Goal: Task Accomplishment & Management: Complete application form

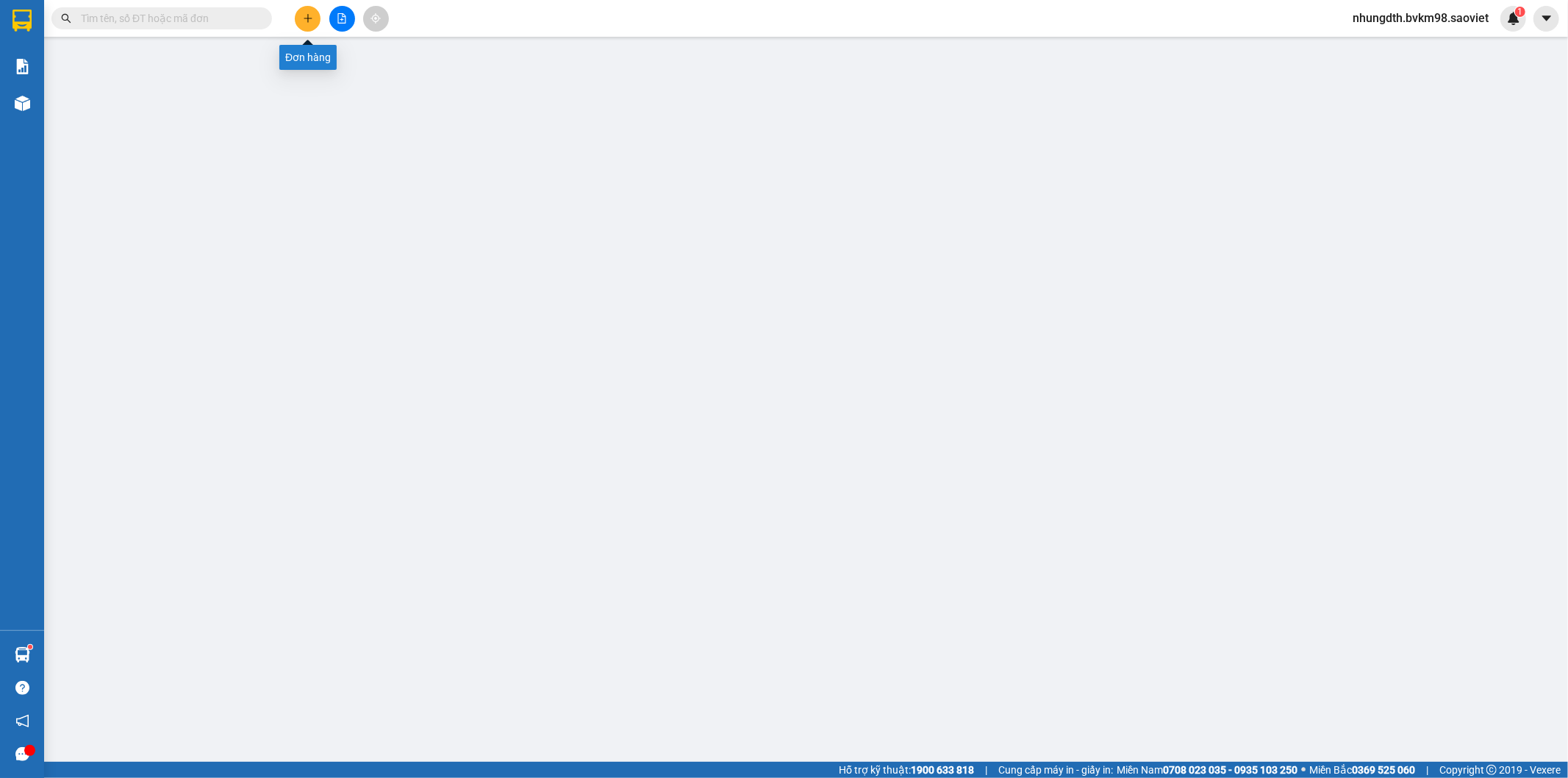
click at [317, 14] on button at bounding box center [307, 19] width 26 height 26
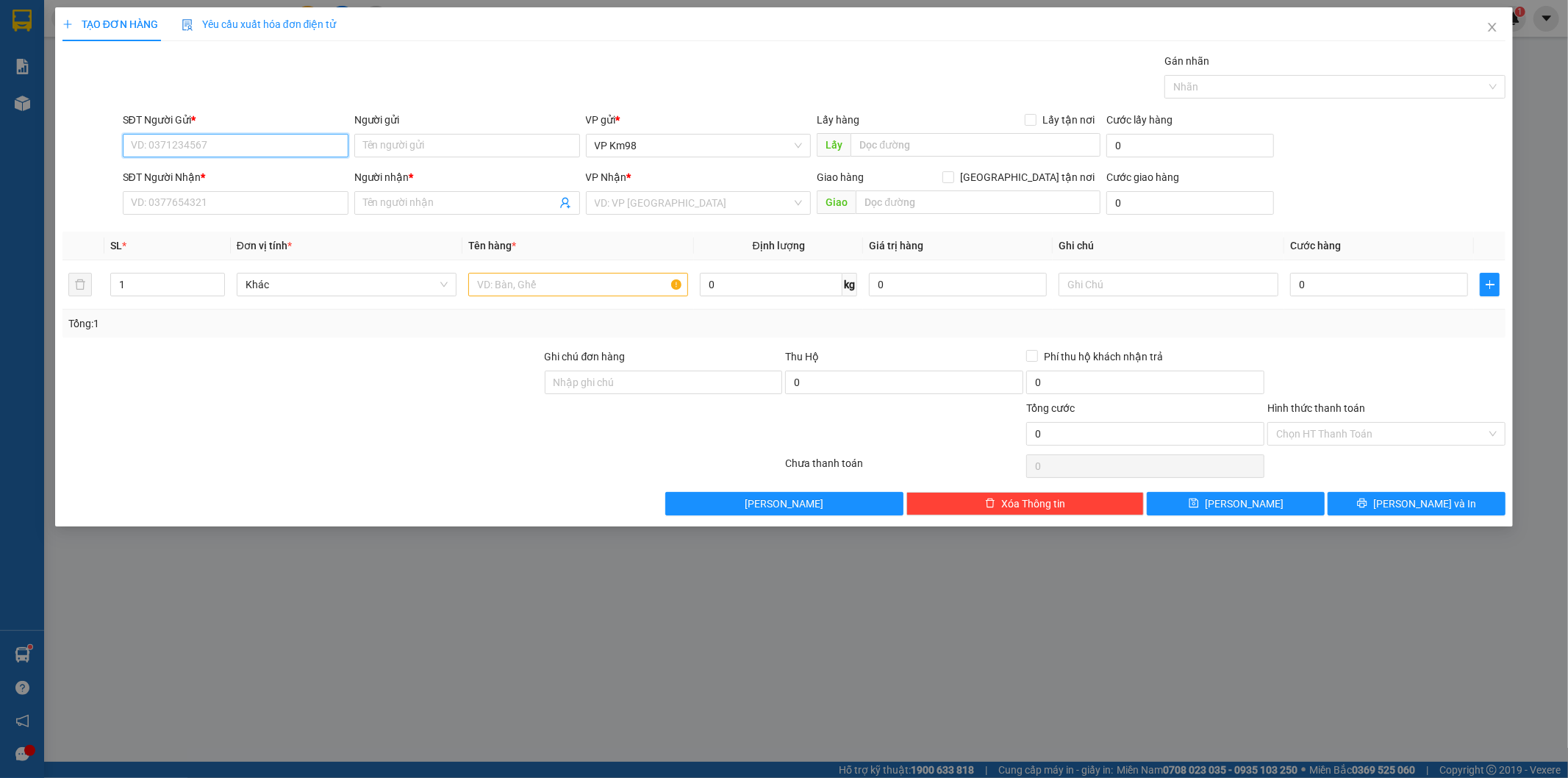
click at [216, 148] on input "SĐT Người Gửi *" at bounding box center [235, 145] width 225 height 23
type input "0387854578"
click at [192, 204] on input "SĐT Người Nhận *" at bounding box center [235, 203] width 225 height 23
type input "0974843365"
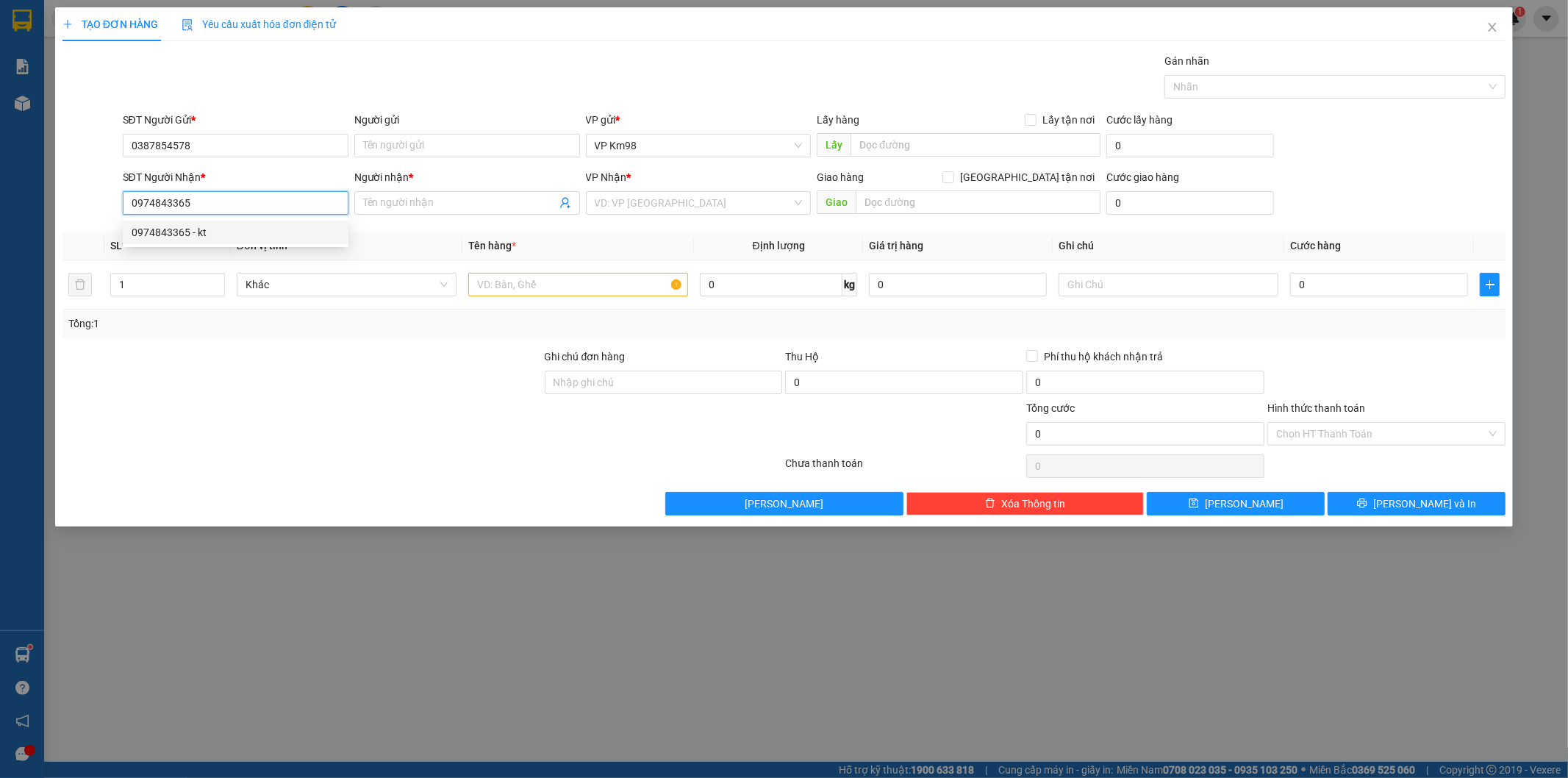
click at [162, 238] on div "0974843365 - kt" at bounding box center [235, 233] width 208 height 16
type input "kt"
type input "0974843365"
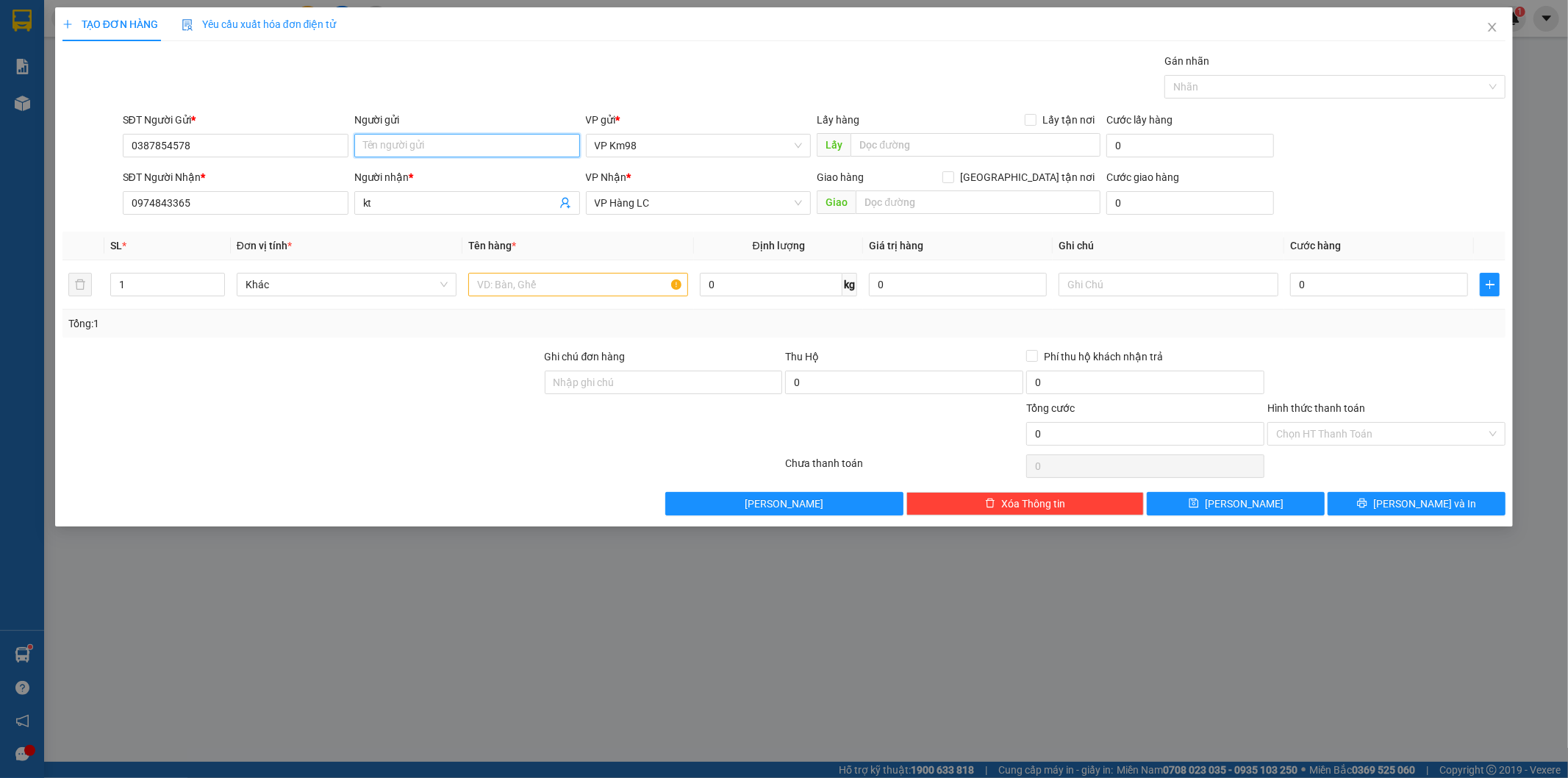
click at [405, 152] on input "Người gửi" at bounding box center [467, 145] width 225 height 23
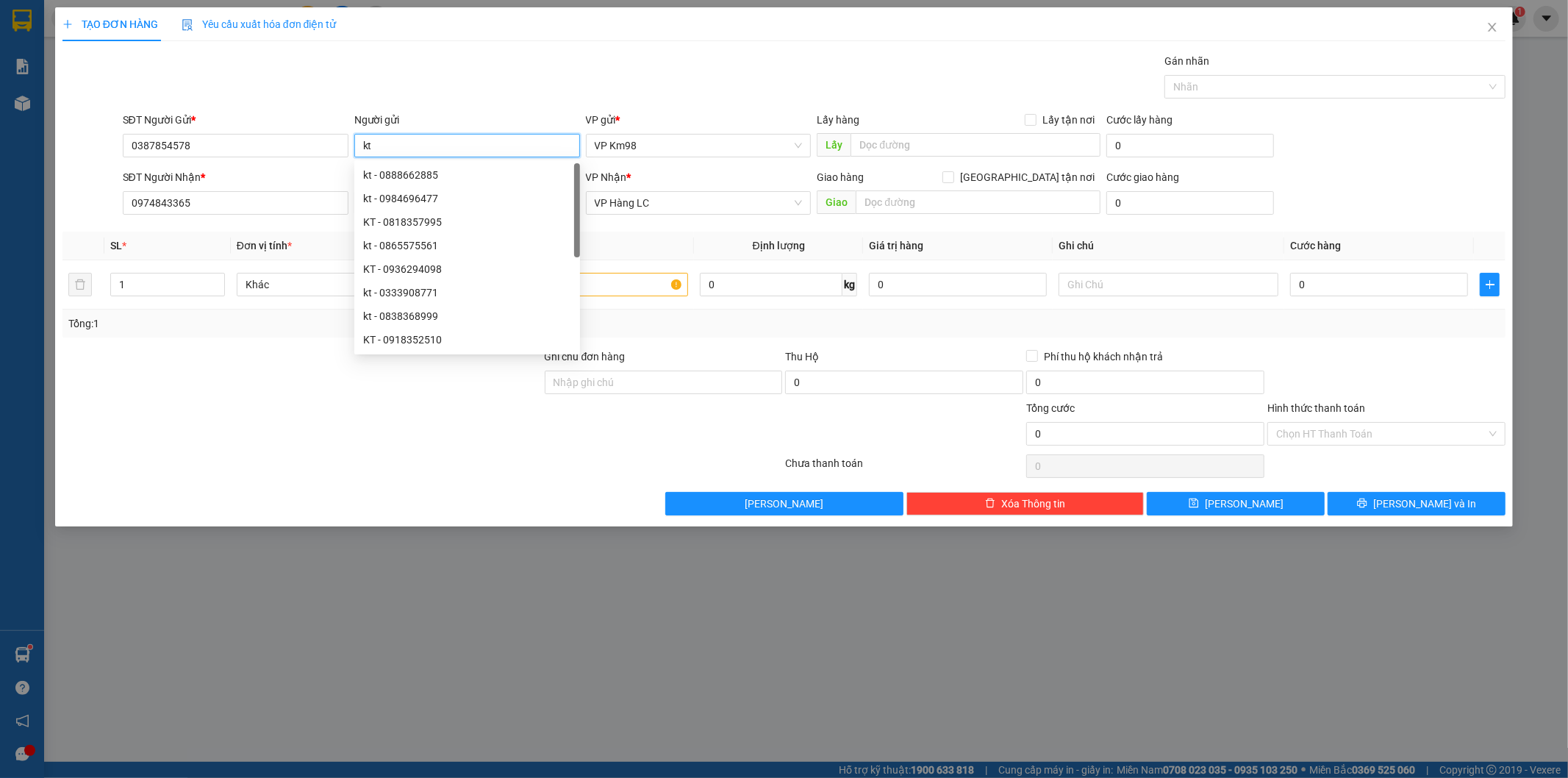
type input "kt"
click at [280, 357] on div at bounding box center [302, 373] width 482 height 51
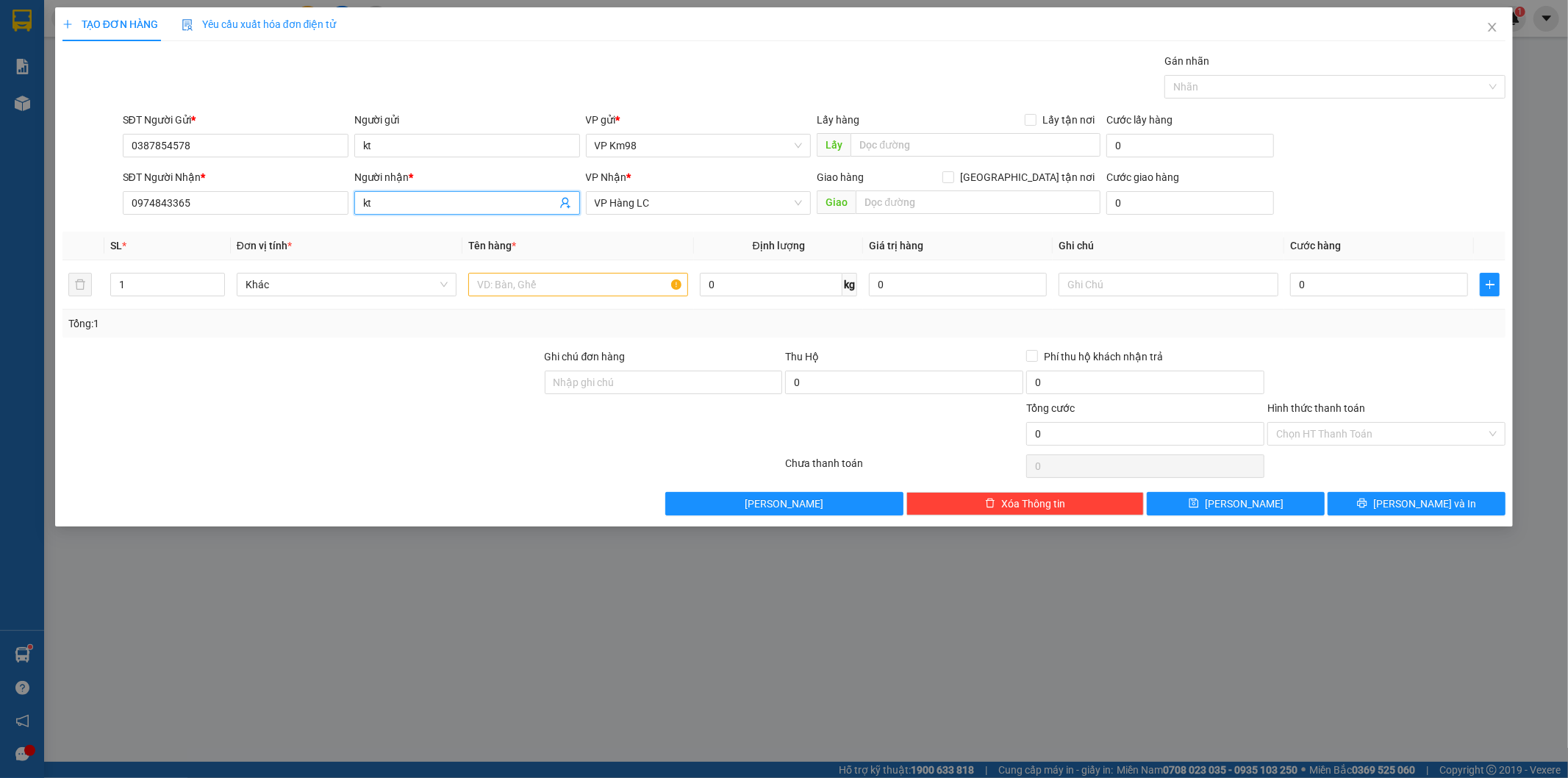
click at [394, 205] on input "kt" at bounding box center [460, 203] width 193 height 16
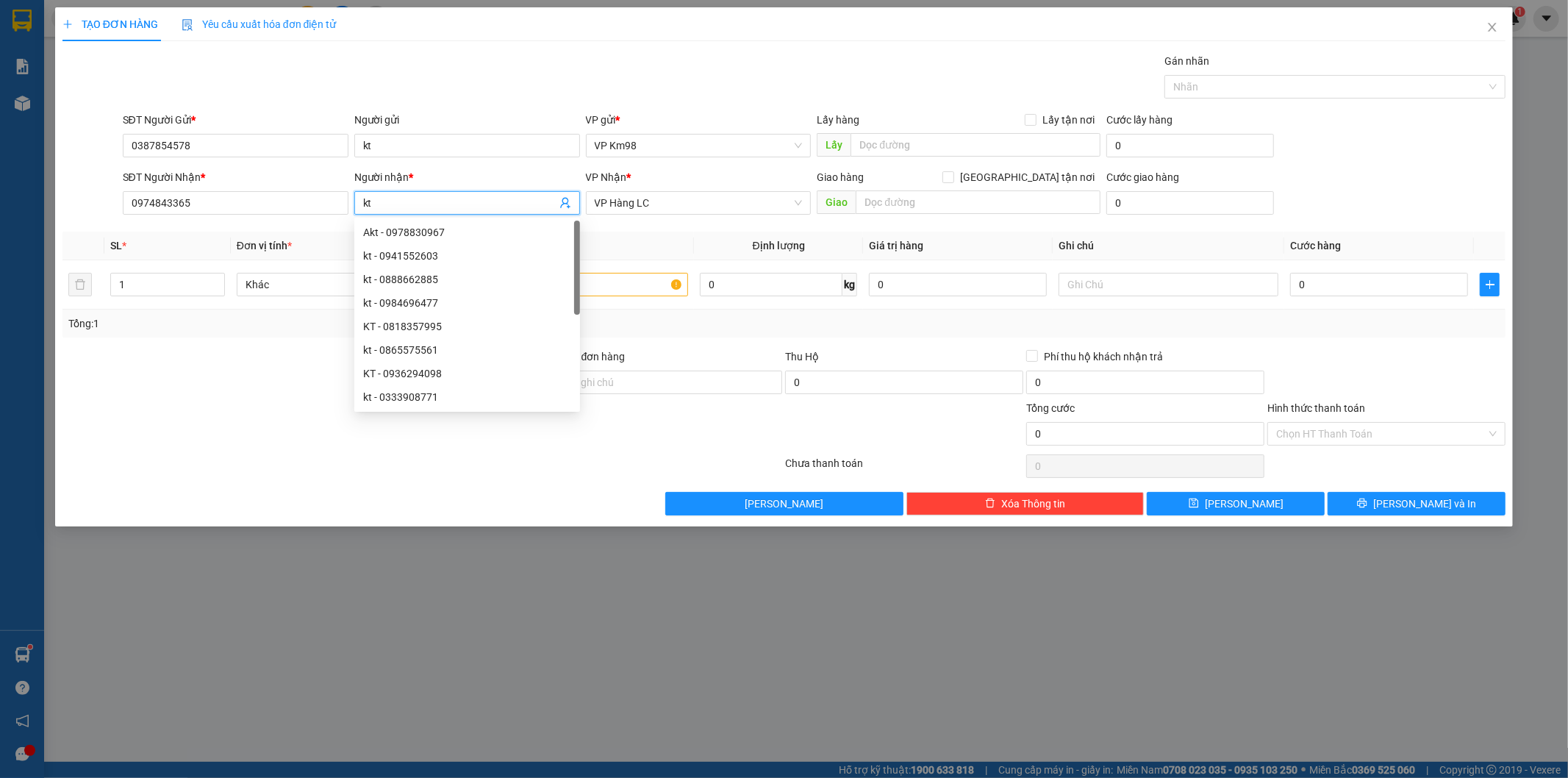
type input "k"
type input "c liên"
drag, startPoint x: 243, startPoint y: 380, endPoint x: 343, endPoint y: 375, distance: 100.1
click at [247, 380] on div at bounding box center [302, 373] width 482 height 51
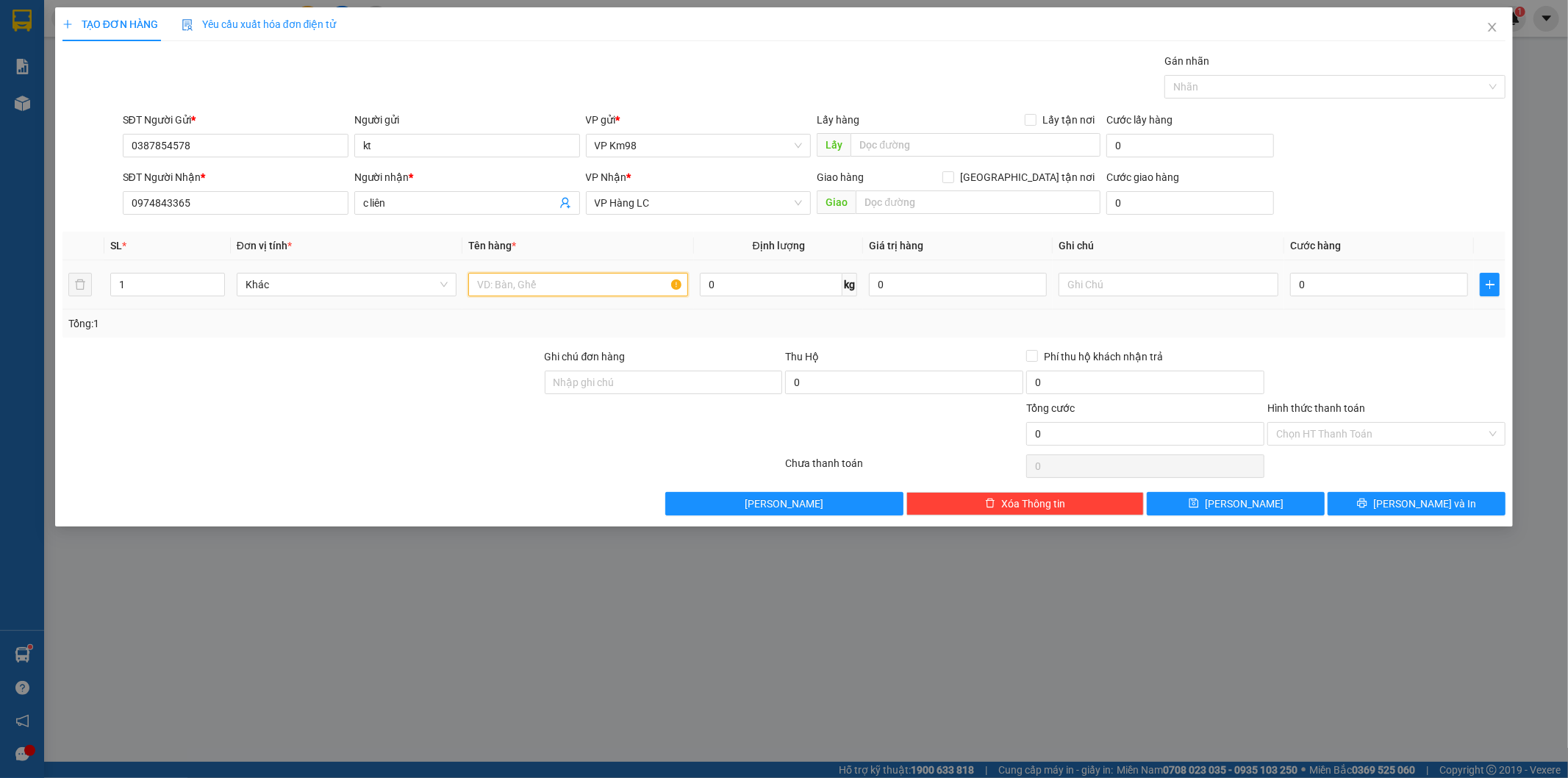
click at [573, 284] on input "text" at bounding box center [578, 284] width 220 height 23
type input "xốp đồ ăn"
click at [1329, 288] on input "0" at bounding box center [1379, 284] width 178 height 23
drag, startPoint x: 1399, startPoint y: 275, endPoint x: 1388, endPoint y: 295, distance: 22.8
click at [1398, 277] on input "0" at bounding box center [1379, 284] width 178 height 23
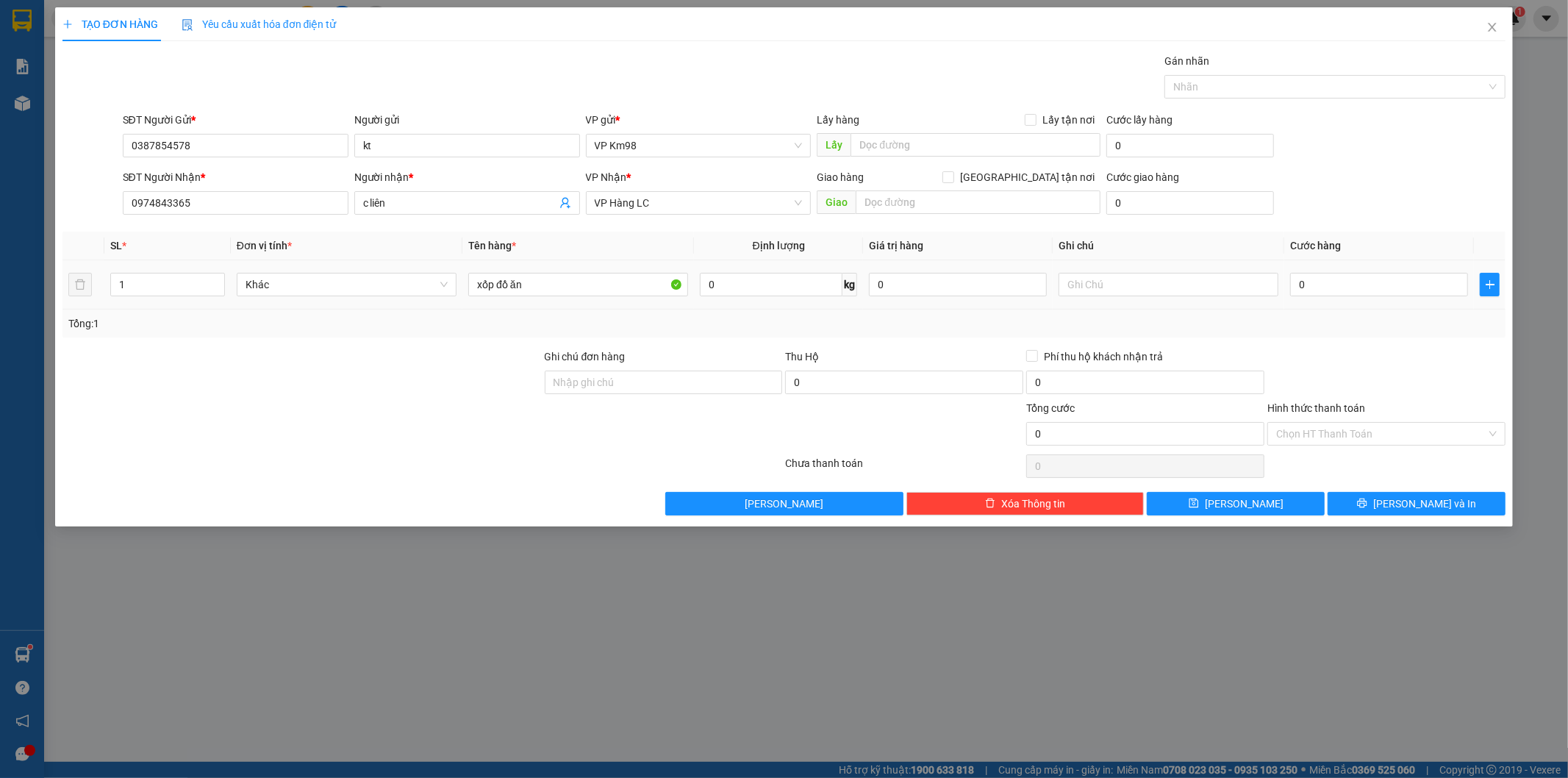
click at [1387, 297] on div "0" at bounding box center [1379, 284] width 178 height 30
click at [1328, 284] on input "0" at bounding box center [1379, 284] width 178 height 23
type input "7"
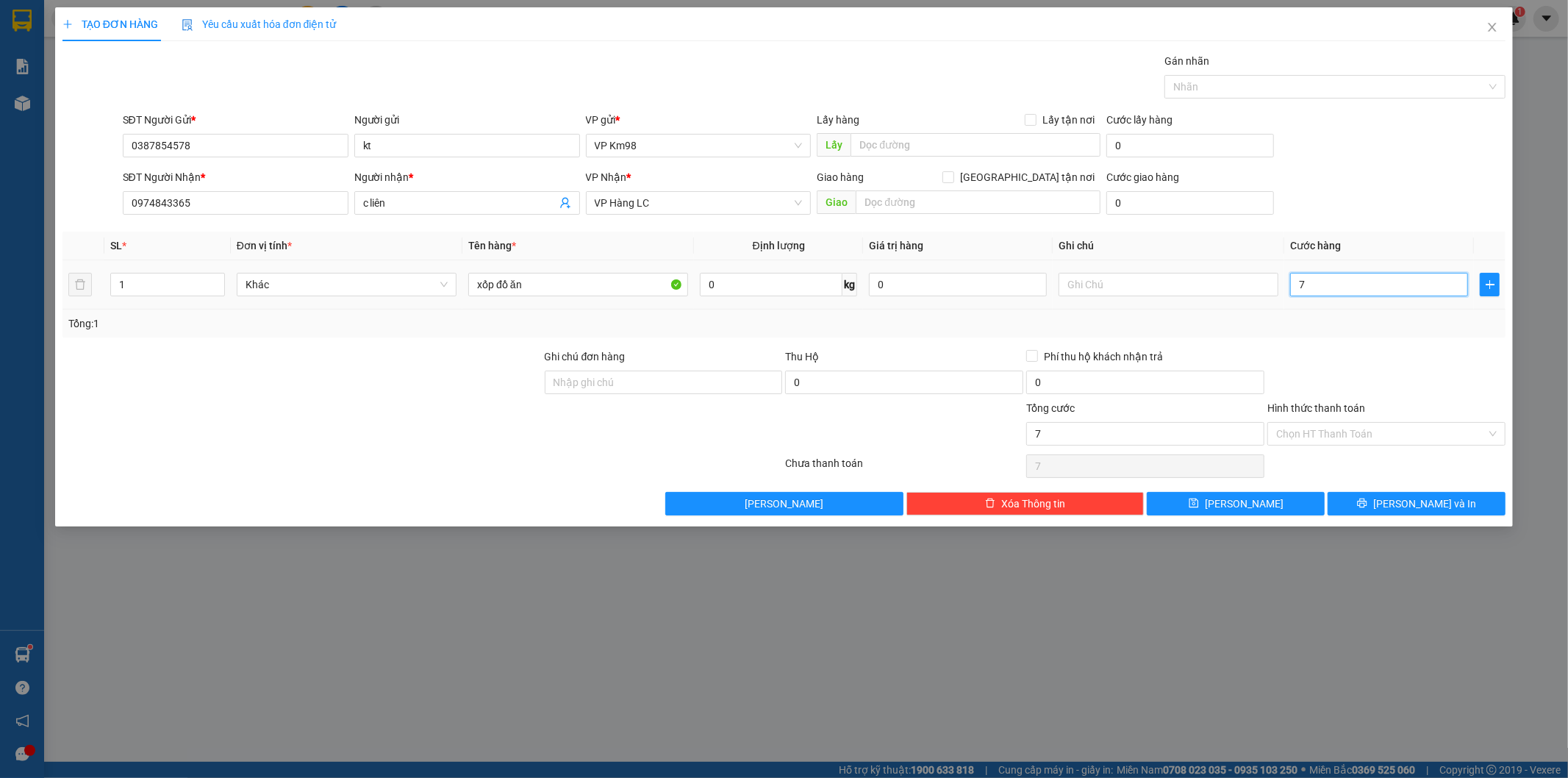
type input "70"
type input "700"
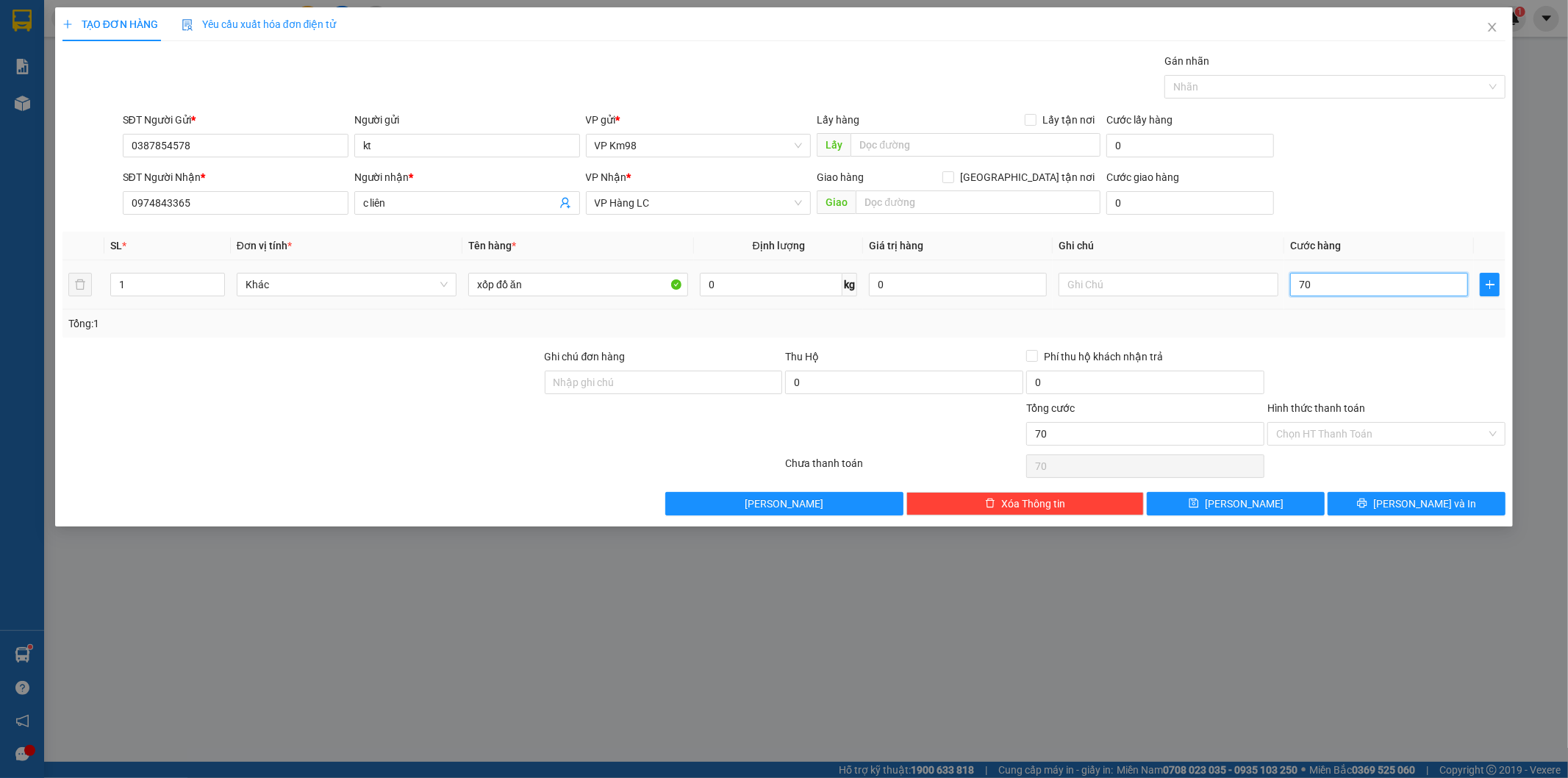
type input "700"
type input "7.000"
type input "70.000"
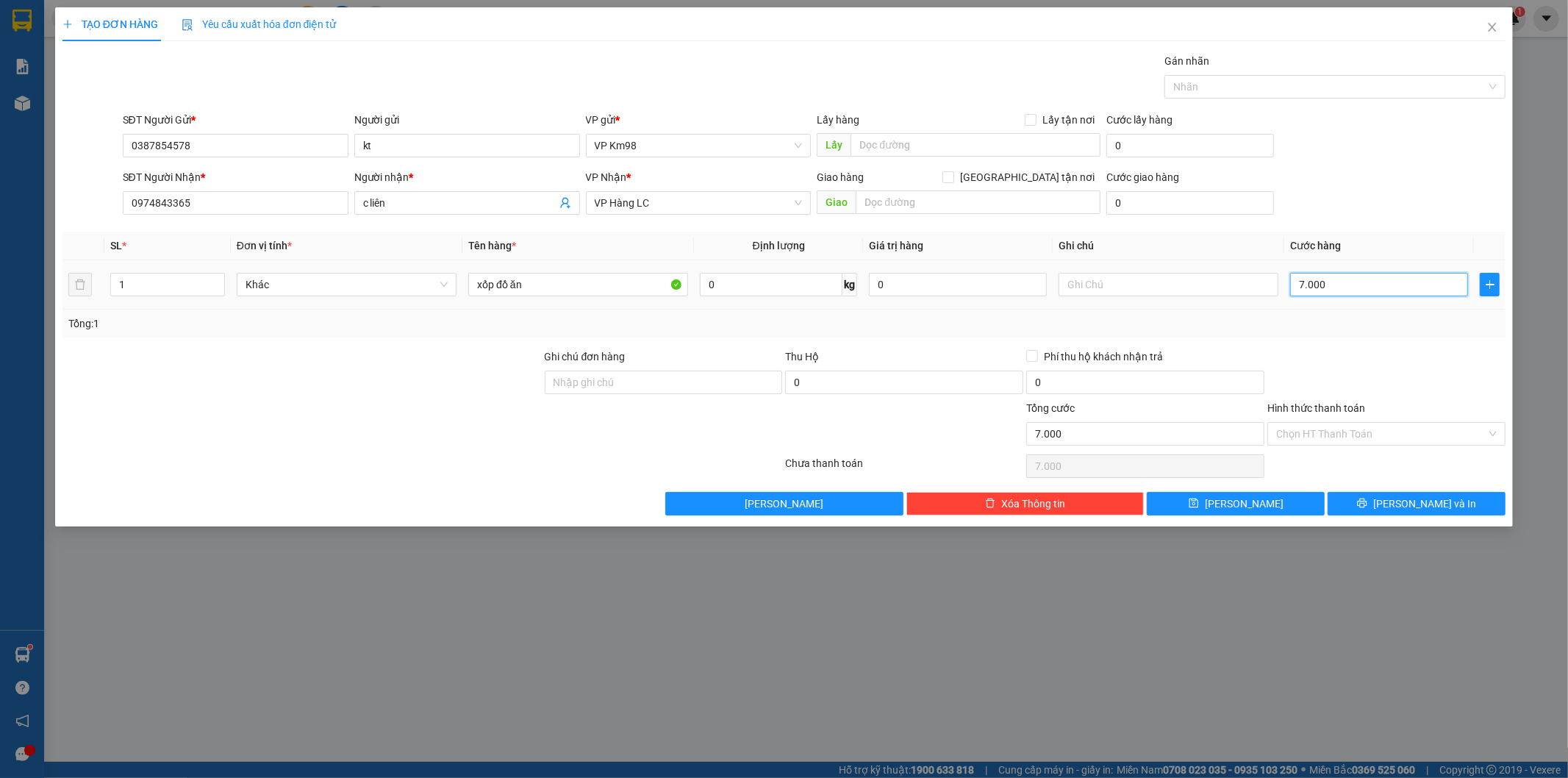
type input "70.000"
click at [1379, 439] on input "Hình thức thanh toán" at bounding box center [1380, 434] width 210 height 22
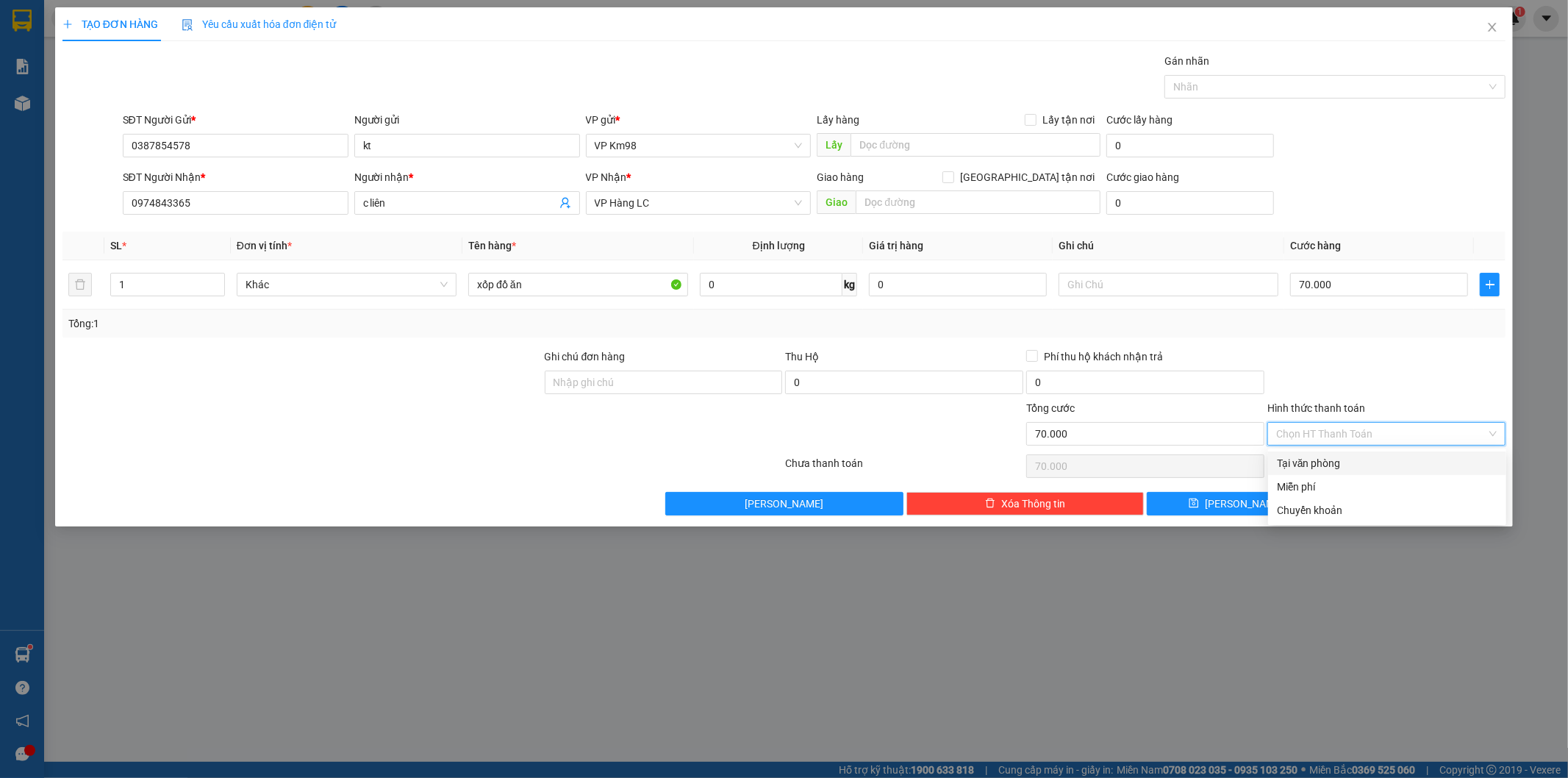
click at [1371, 471] on div "Tại văn phòng" at bounding box center [1387, 463] width 238 height 23
type input "0"
click at [1354, 496] on button "[PERSON_NAME] và In" at bounding box center [1416, 503] width 178 height 23
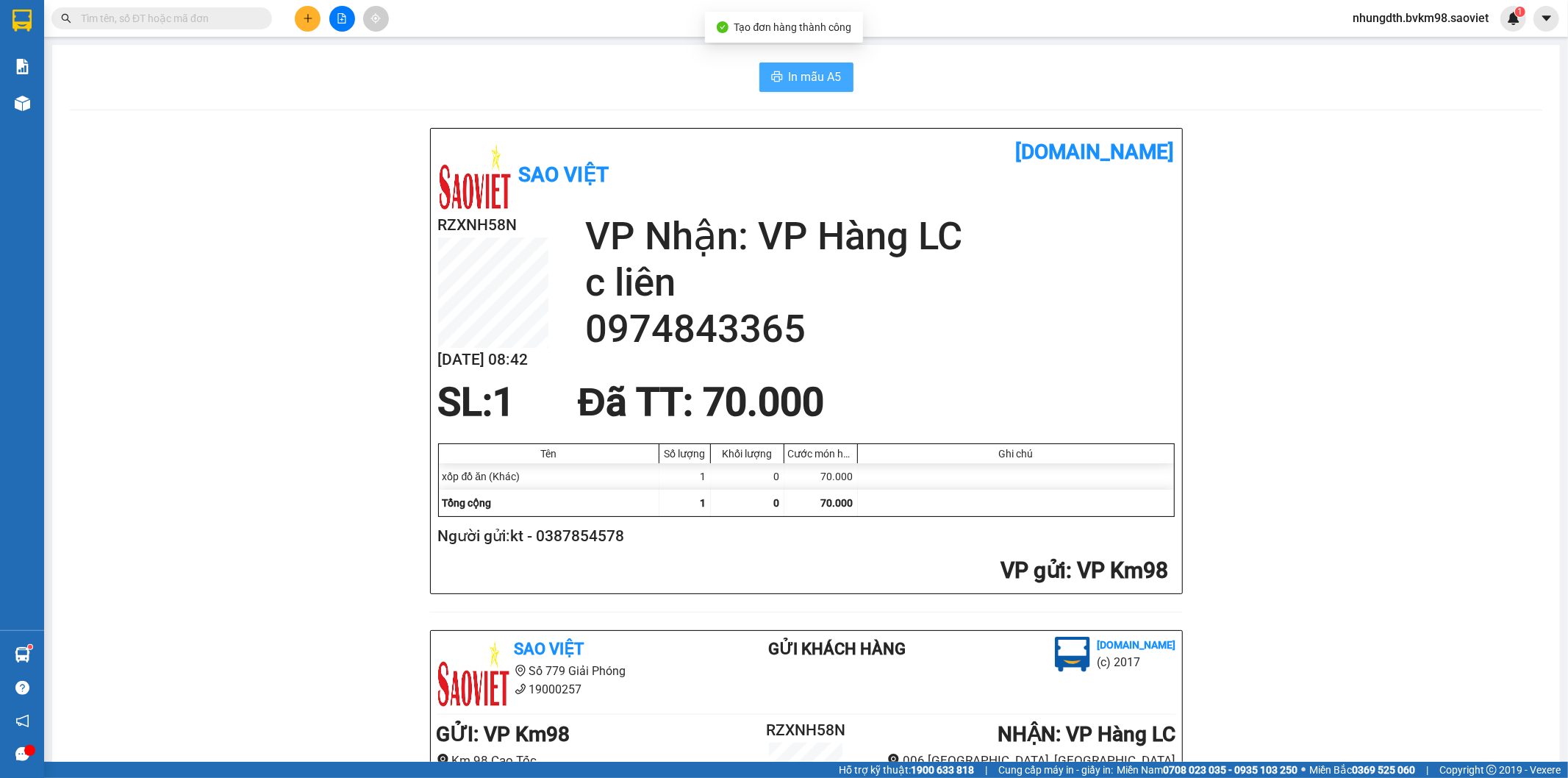
click at [819, 79] on span "In mẫu A5" at bounding box center [815, 77] width 53 height 18
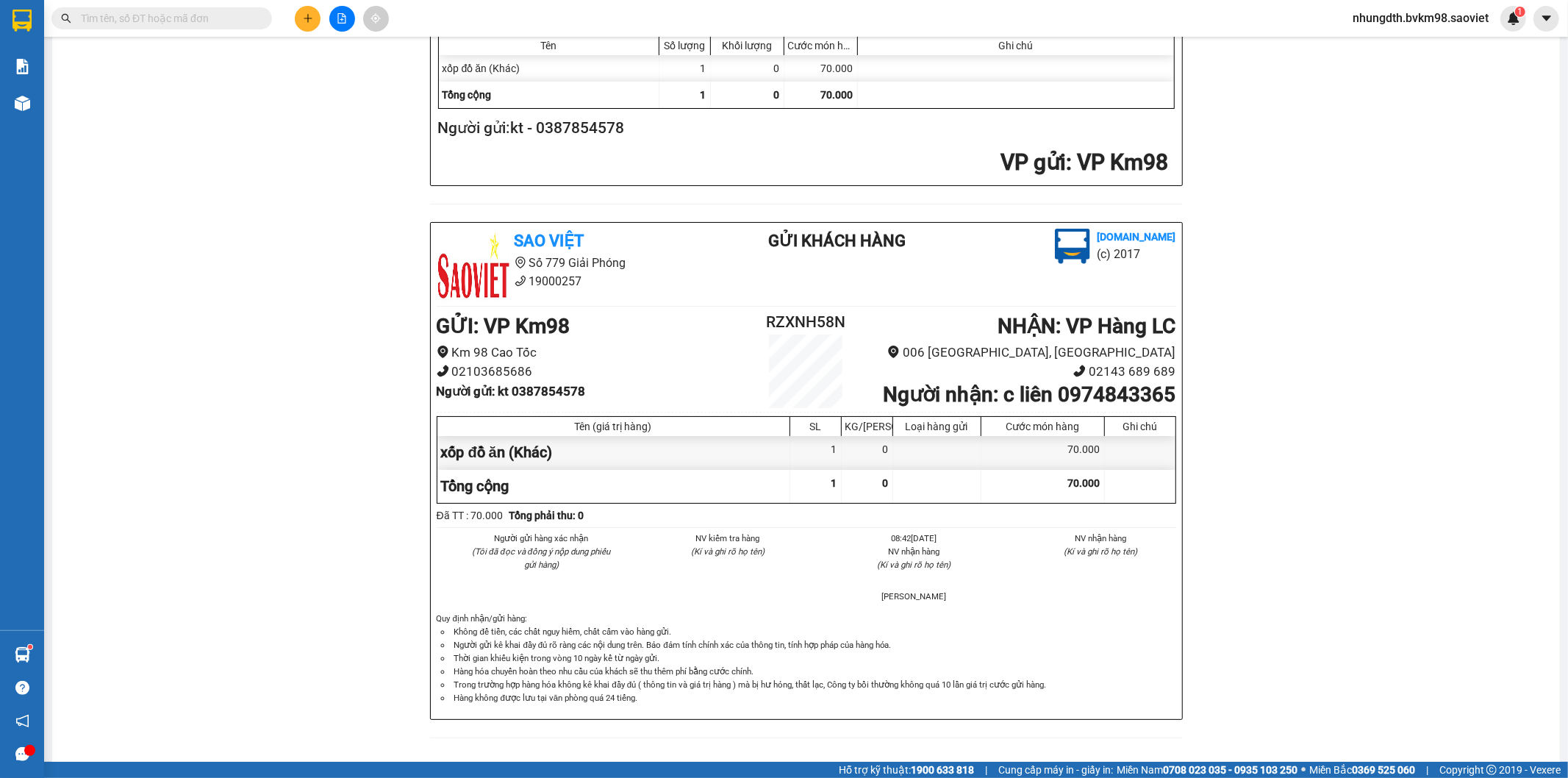
scroll to position [432, 0]
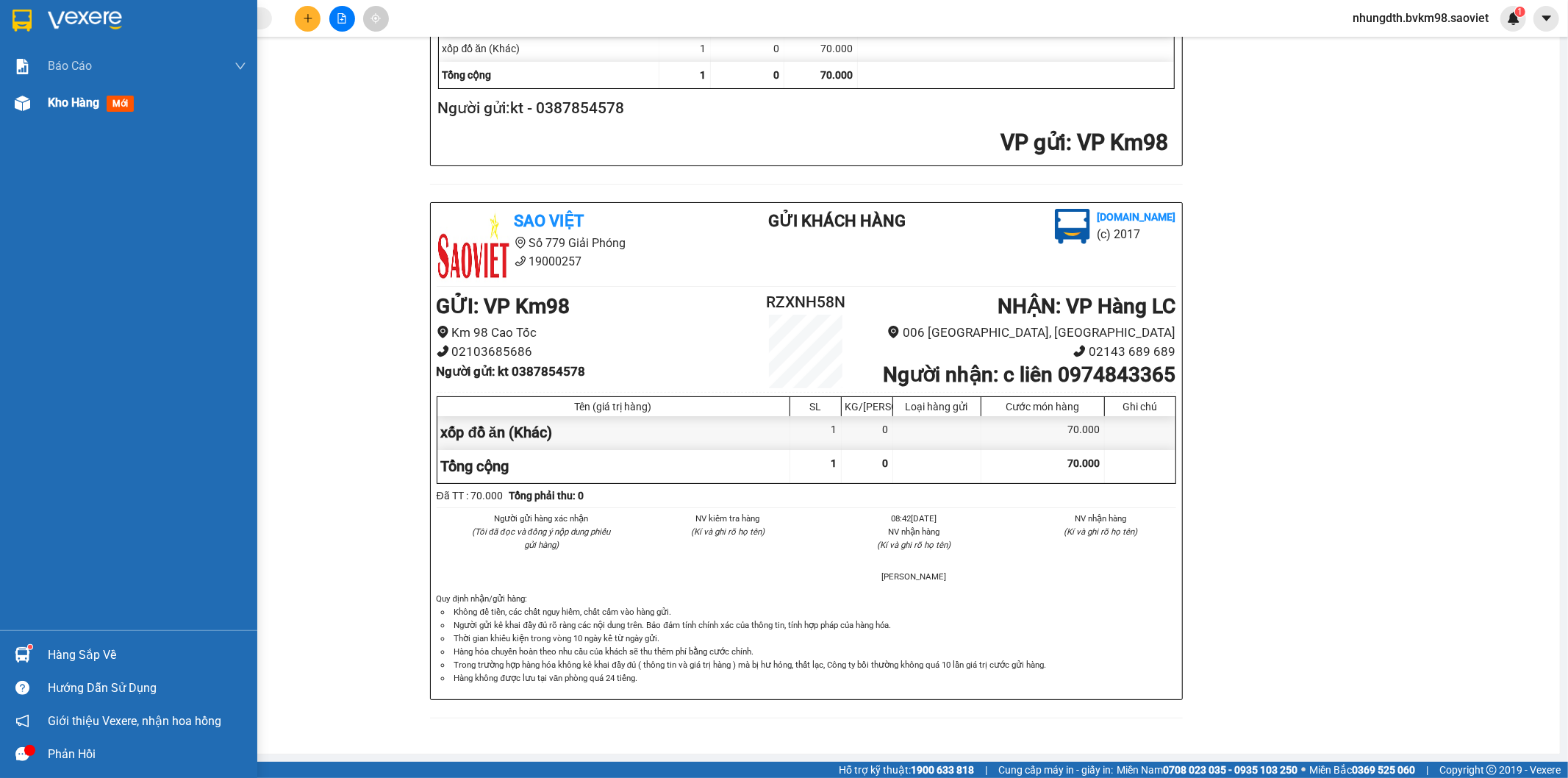
click at [50, 114] on div "Kho hàng mới" at bounding box center [147, 103] width 198 height 37
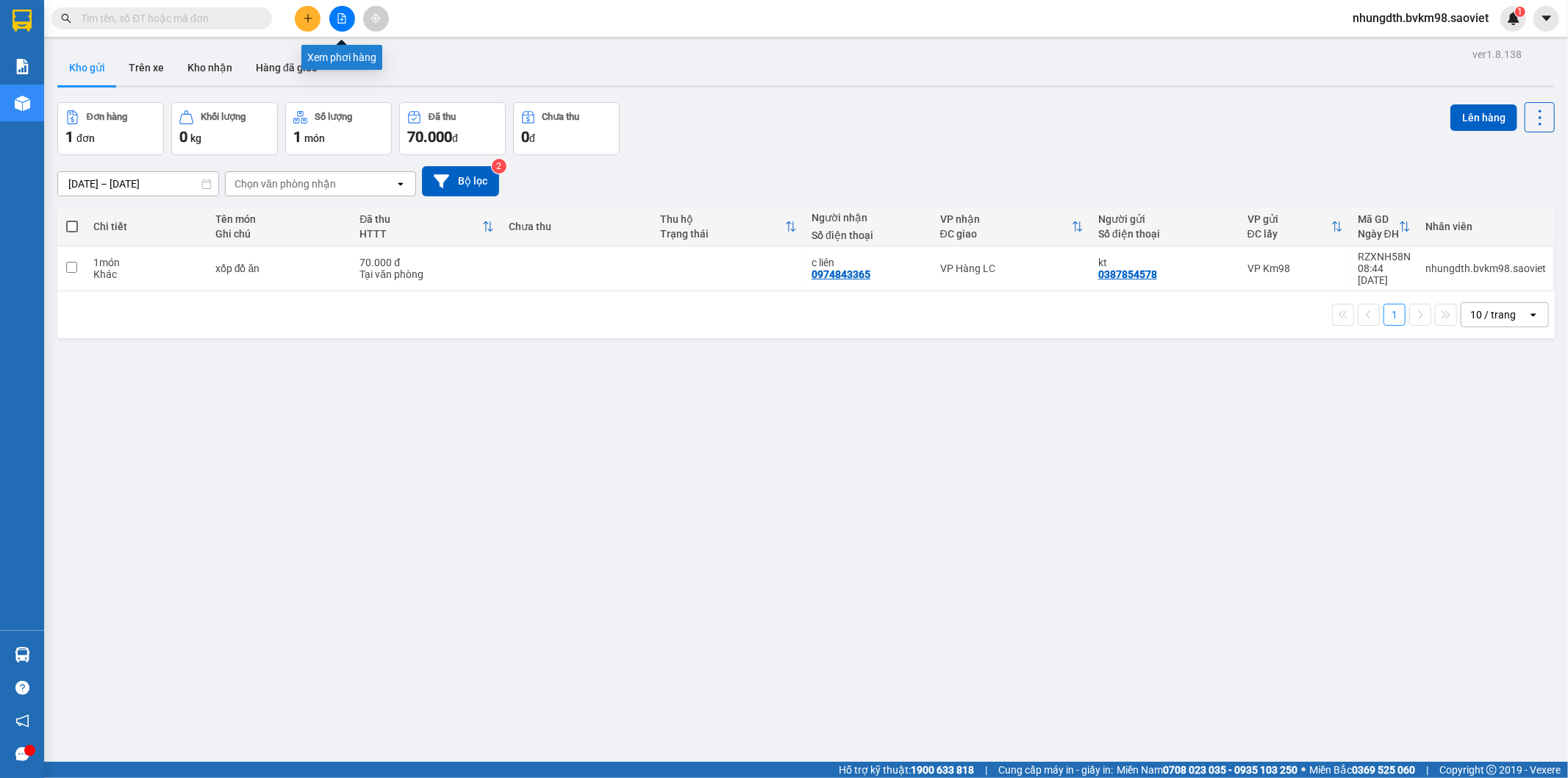
click at [340, 24] on button at bounding box center [342, 19] width 26 height 26
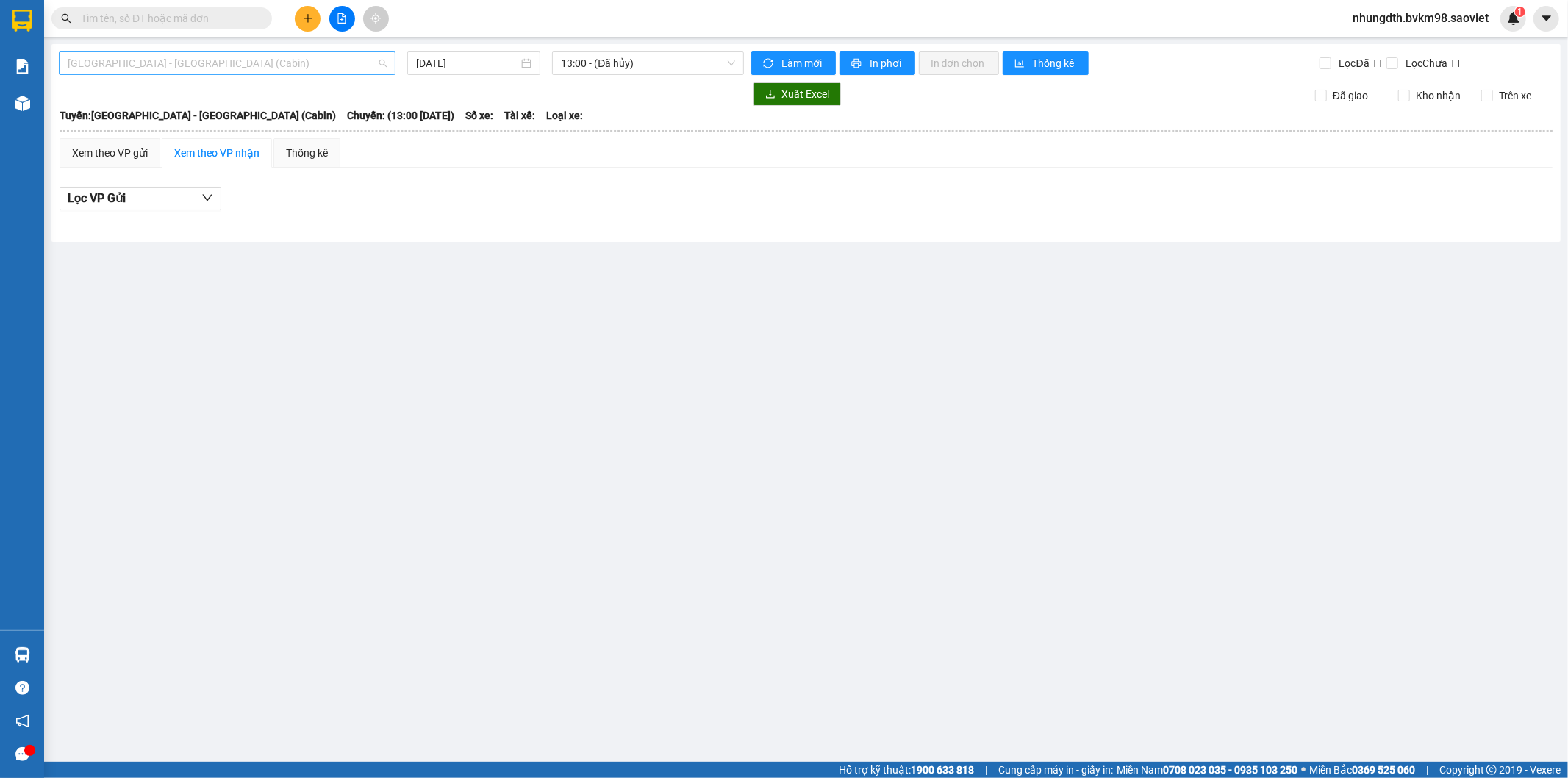
click at [278, 69] on span "[GEOGRAPHIC_DATA] - [GEOGRAPHIC_DATA] (Cabin)" at bounding box center [227, 63] width 319 height 22
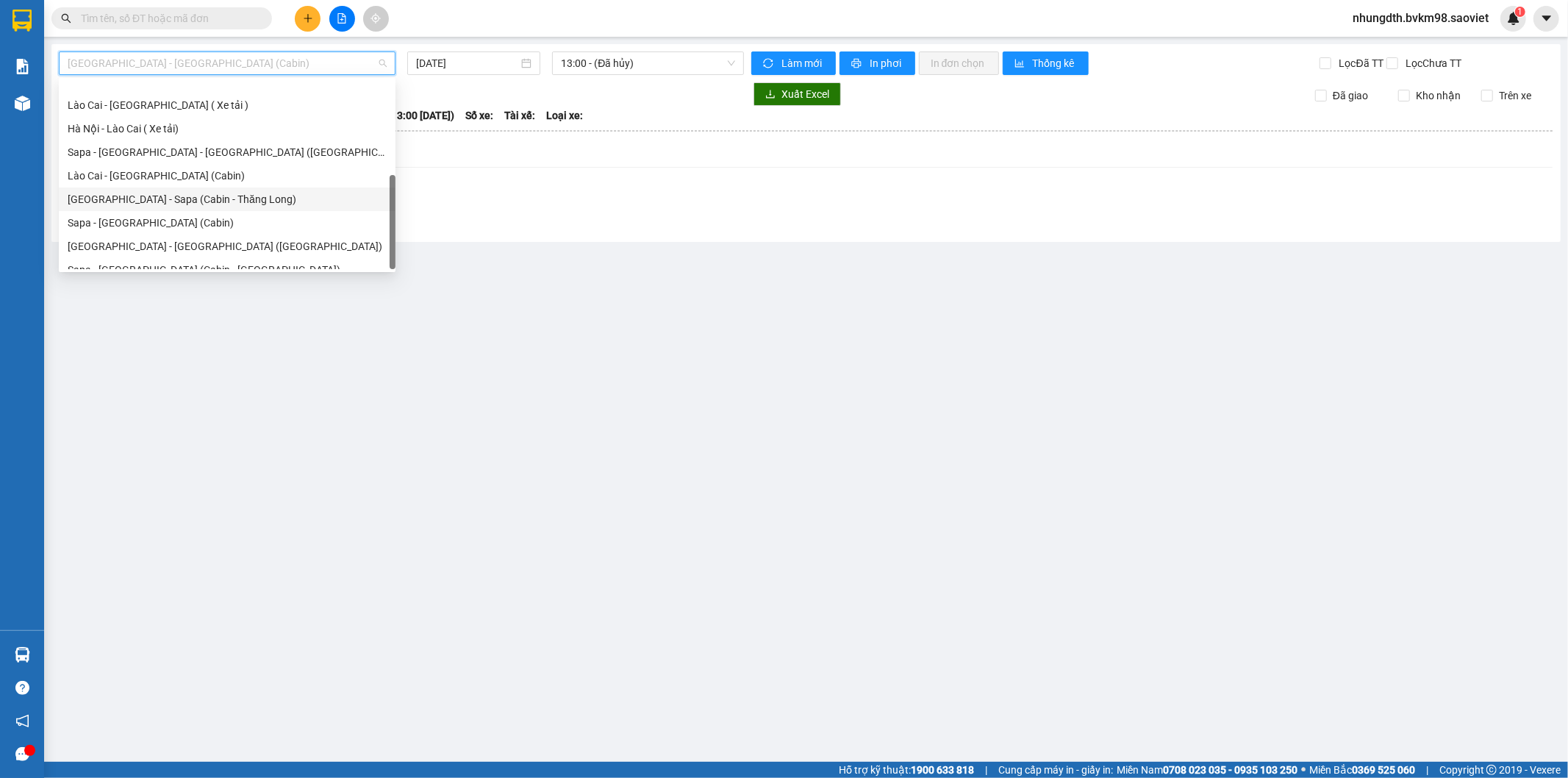
scroll to position [117, 0]
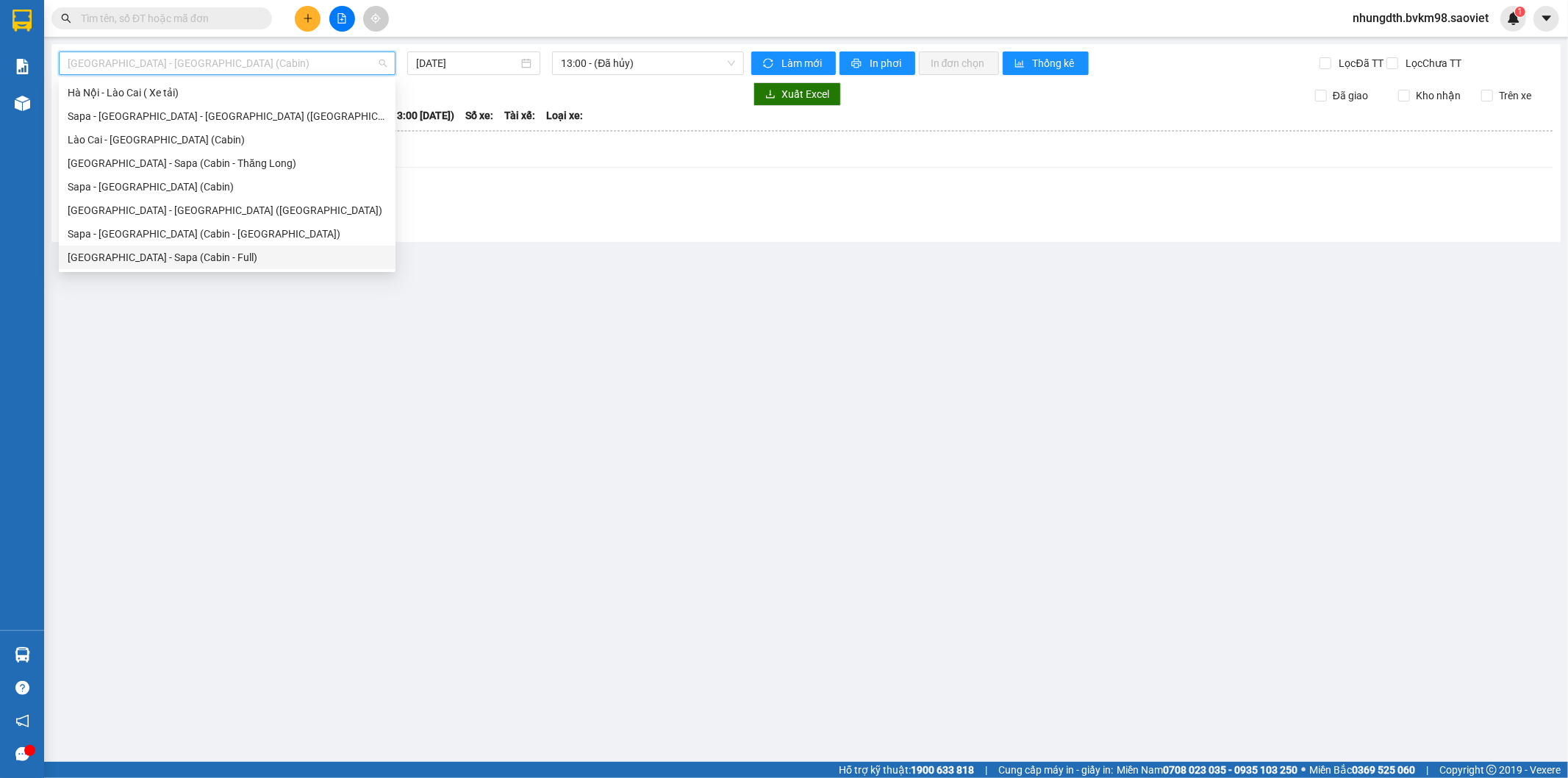
click at [174, 250] on div "[GEOGRAPHIC_DATA] - Sapa (Cabin - Full)" at bounding box center [227, 257] width 319 height 16
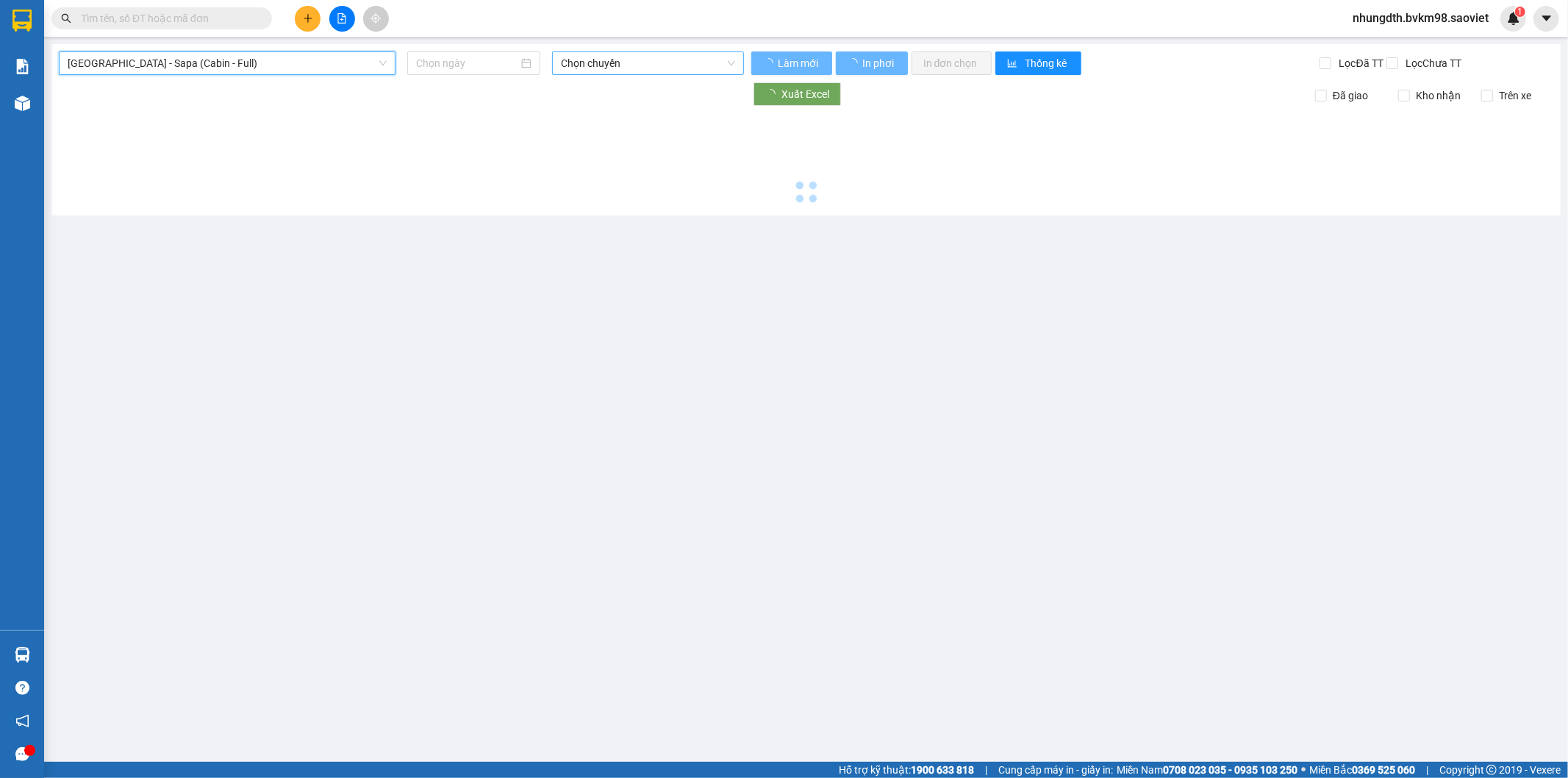
type input "[DATE]"
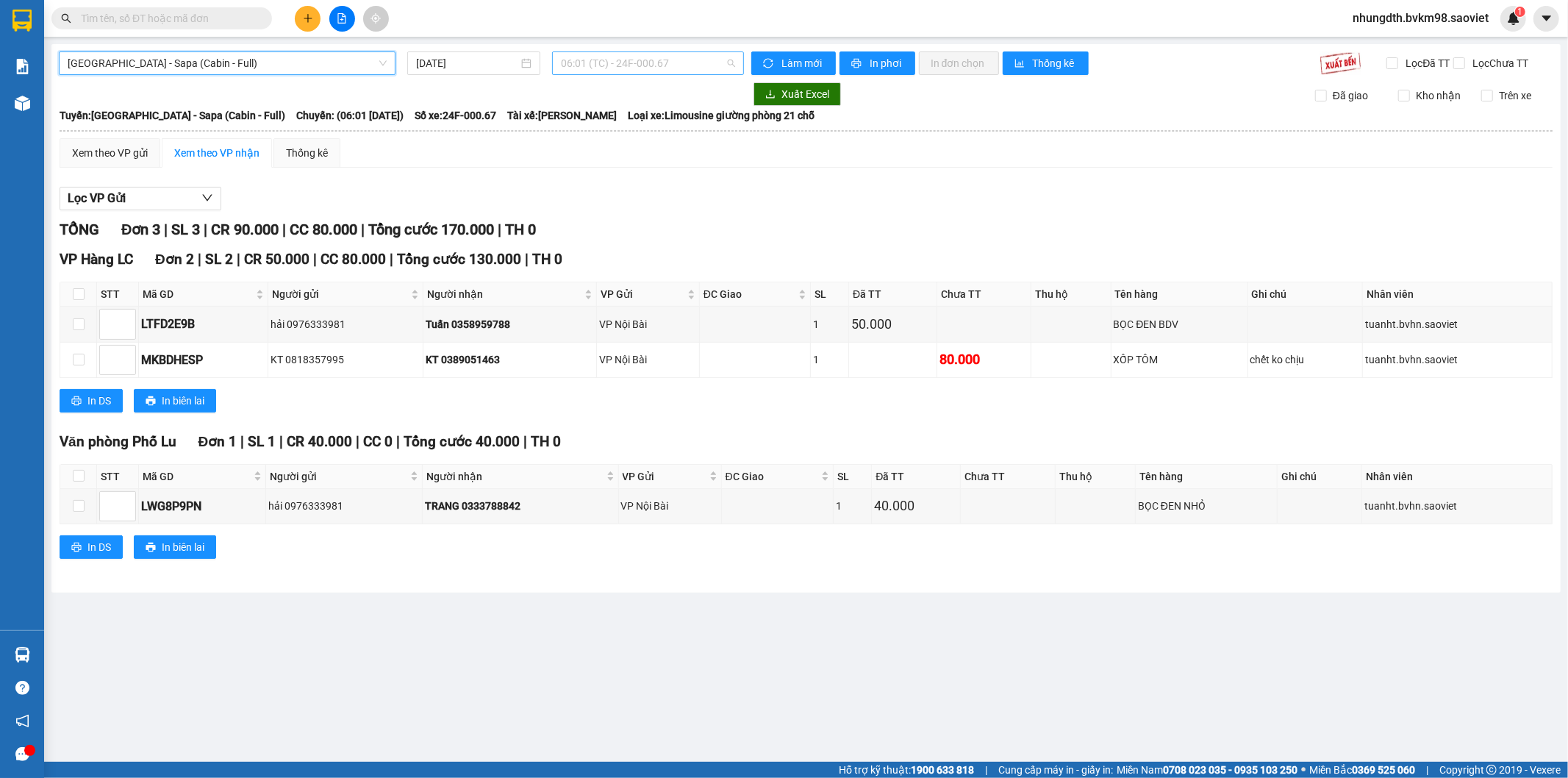
click at [655, 69] on span "06:01 (TC) - 24F-000.67" at bounding box center [647, 63] width 173 height 22
click at [272, 76] on div "Hà Nội - Sapa (Cabin - Full) 15/08/2025 06:01 (TC) - 24F-000.67 Làm mới In phơi…" at bounding box center [806, 318] width 1509 height 548
click at [272, 65] on span "Hà Nội - Sapa (Cabin - Full)" at bounding box center [227, 63] width 319 height 22
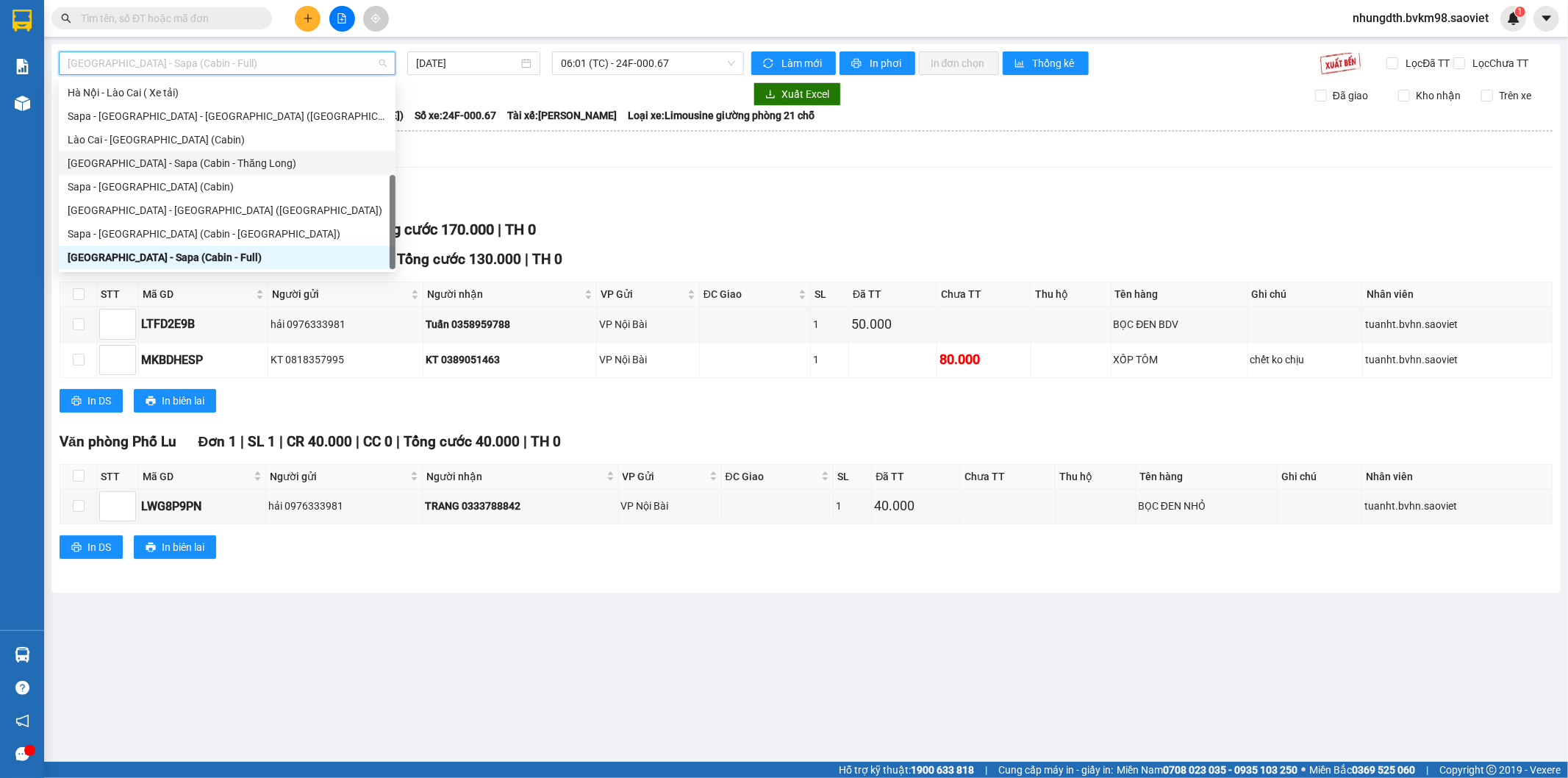
click at [219, 157] on div "Hà Nội - Sapa (Cabin - Thăng Long)" at bounding box center [227, 163] width 319 height 16
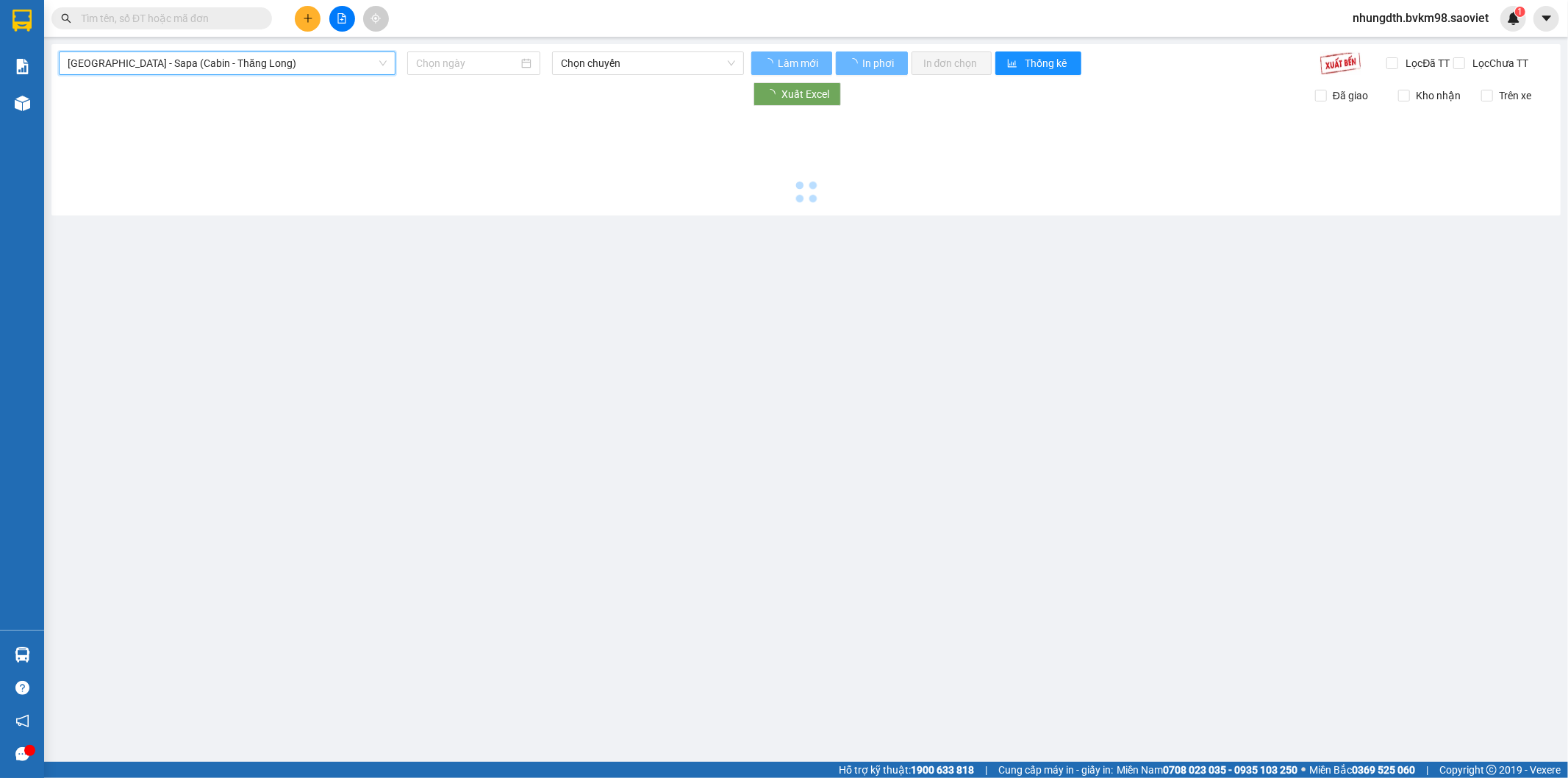
type input "15/08/2025"
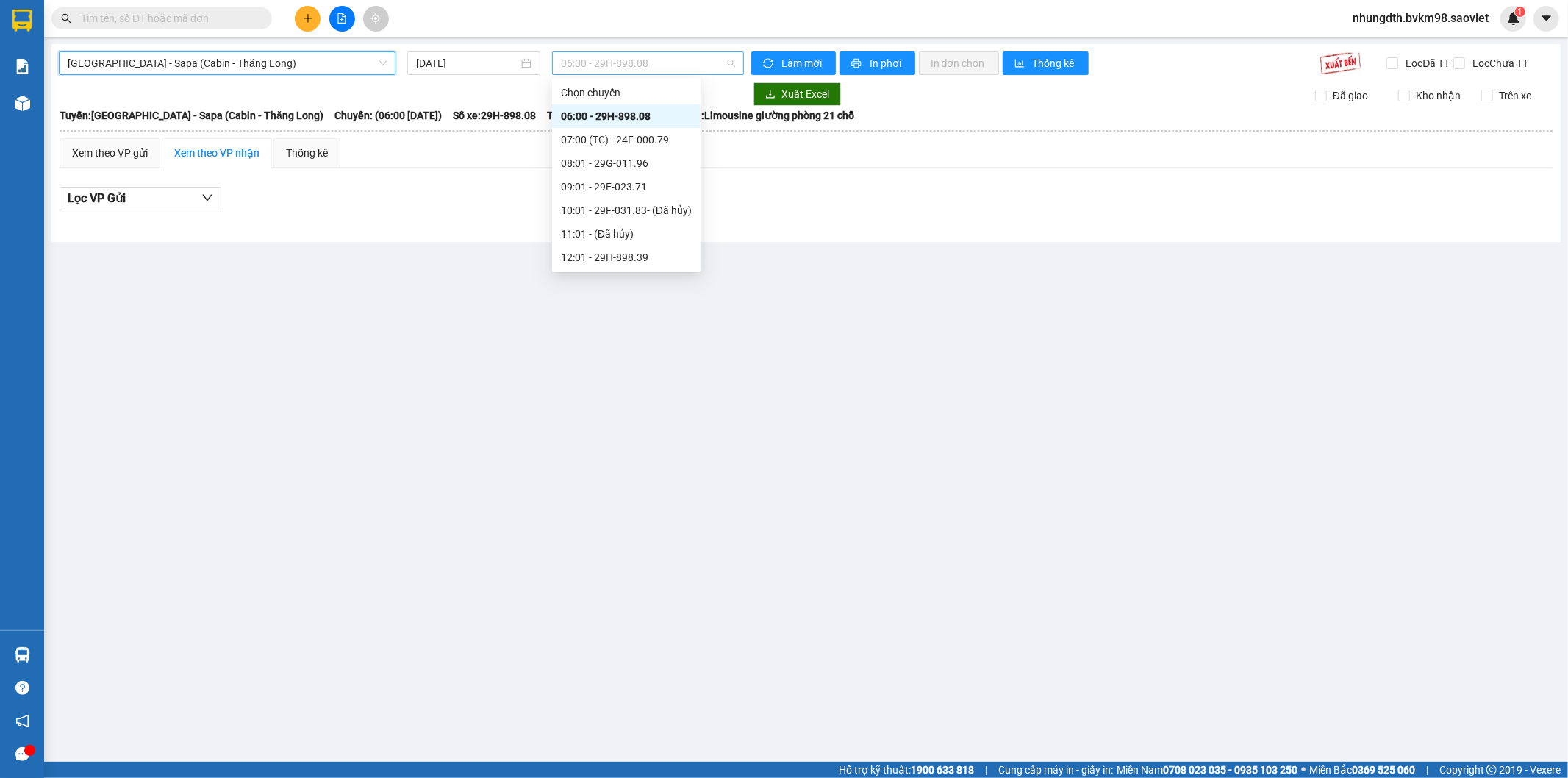
click at [687, 72] on span "06:00 - 29H-898.08" at bounding box center [647, 63] width 173 height 22
click at [673, 134] on div "07:00 (TC) - 24F-000.79" at bounding box center [626, 140] width 131 height 16
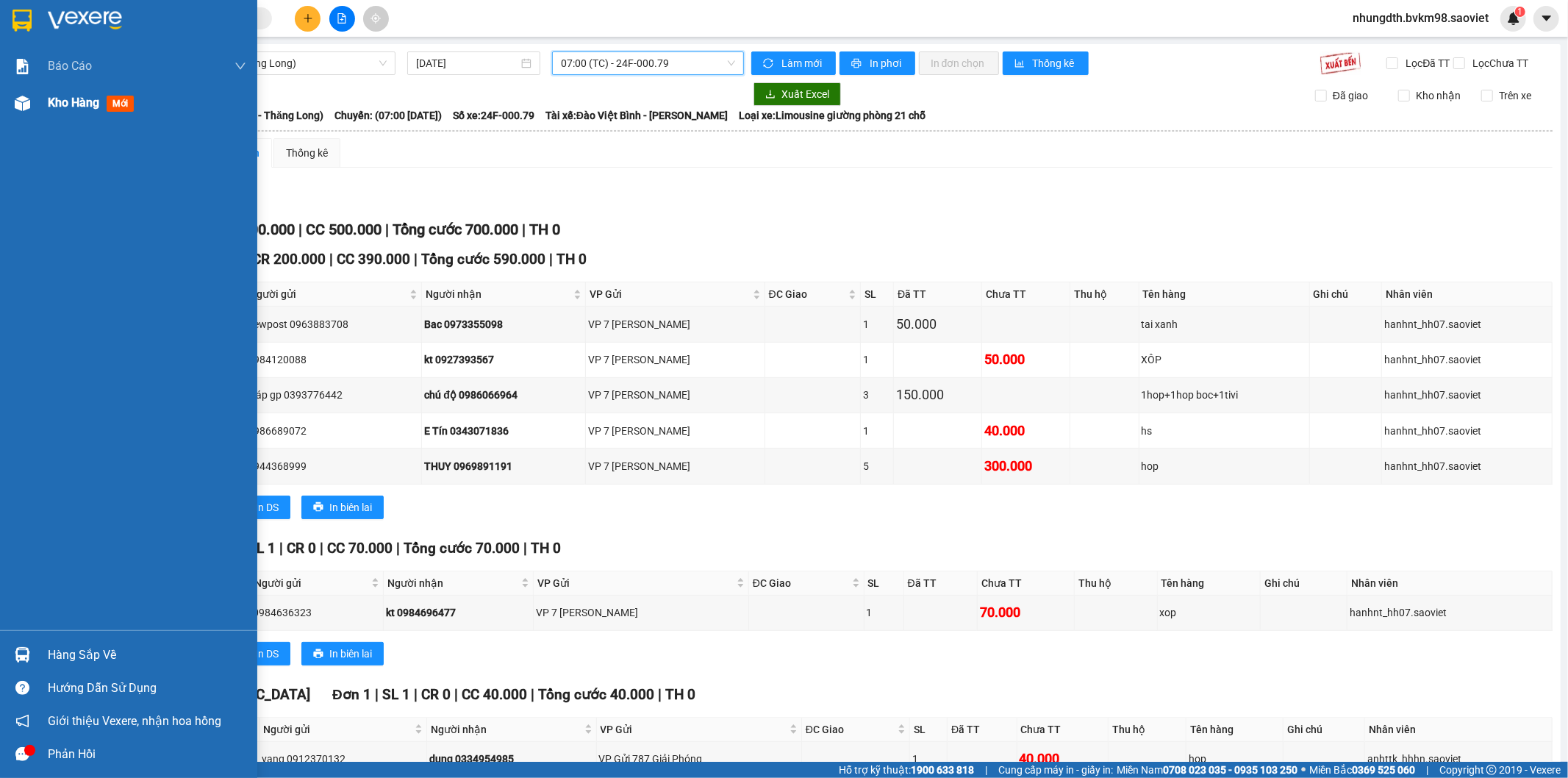
click at [63, 113] on div "Kho hàng mới" at bounding box center [147, 103] width 198 height 37
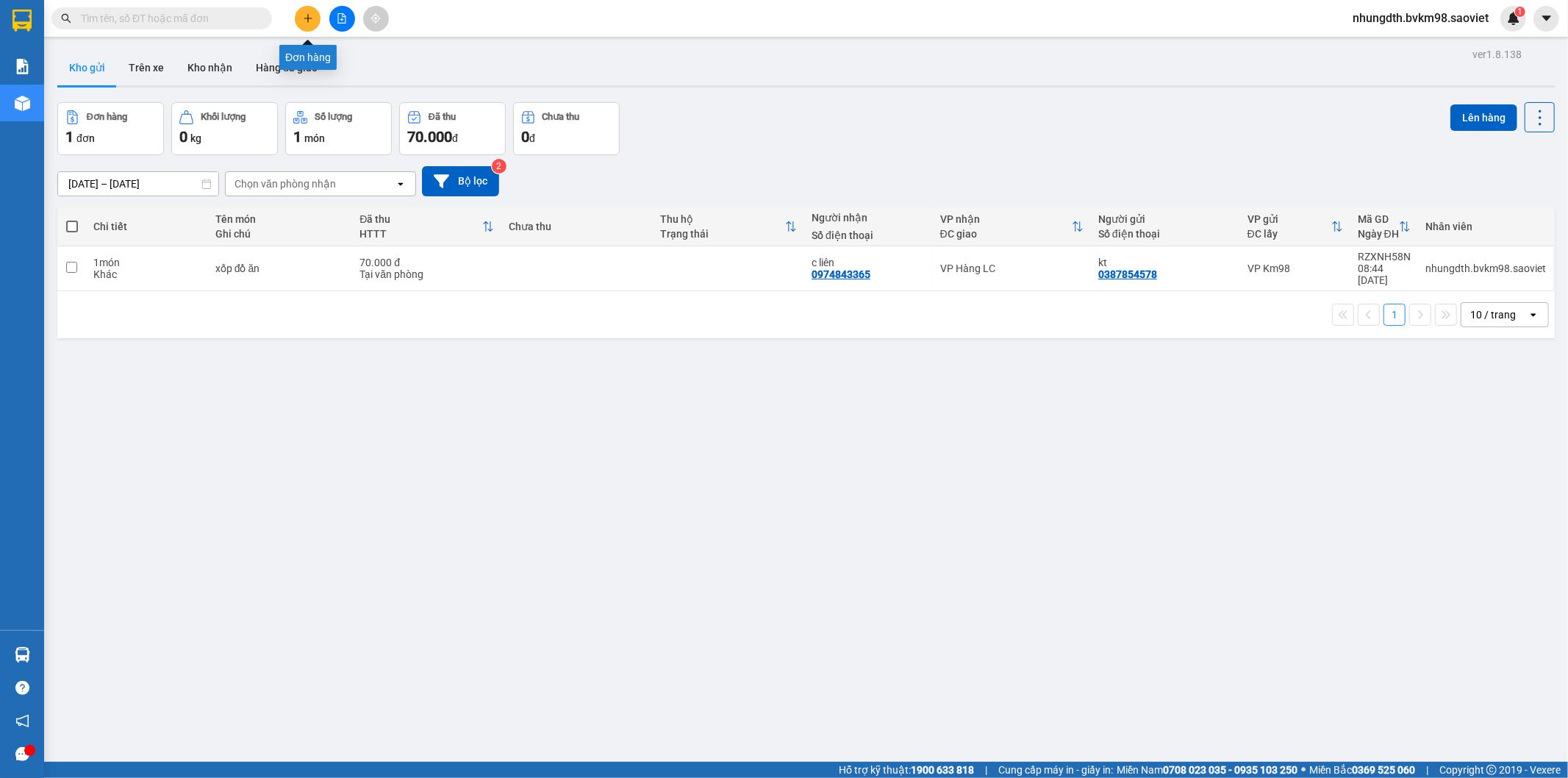
click at [311, 18] on icon "plus" at bounding box center [307, 18] width 8 height 1
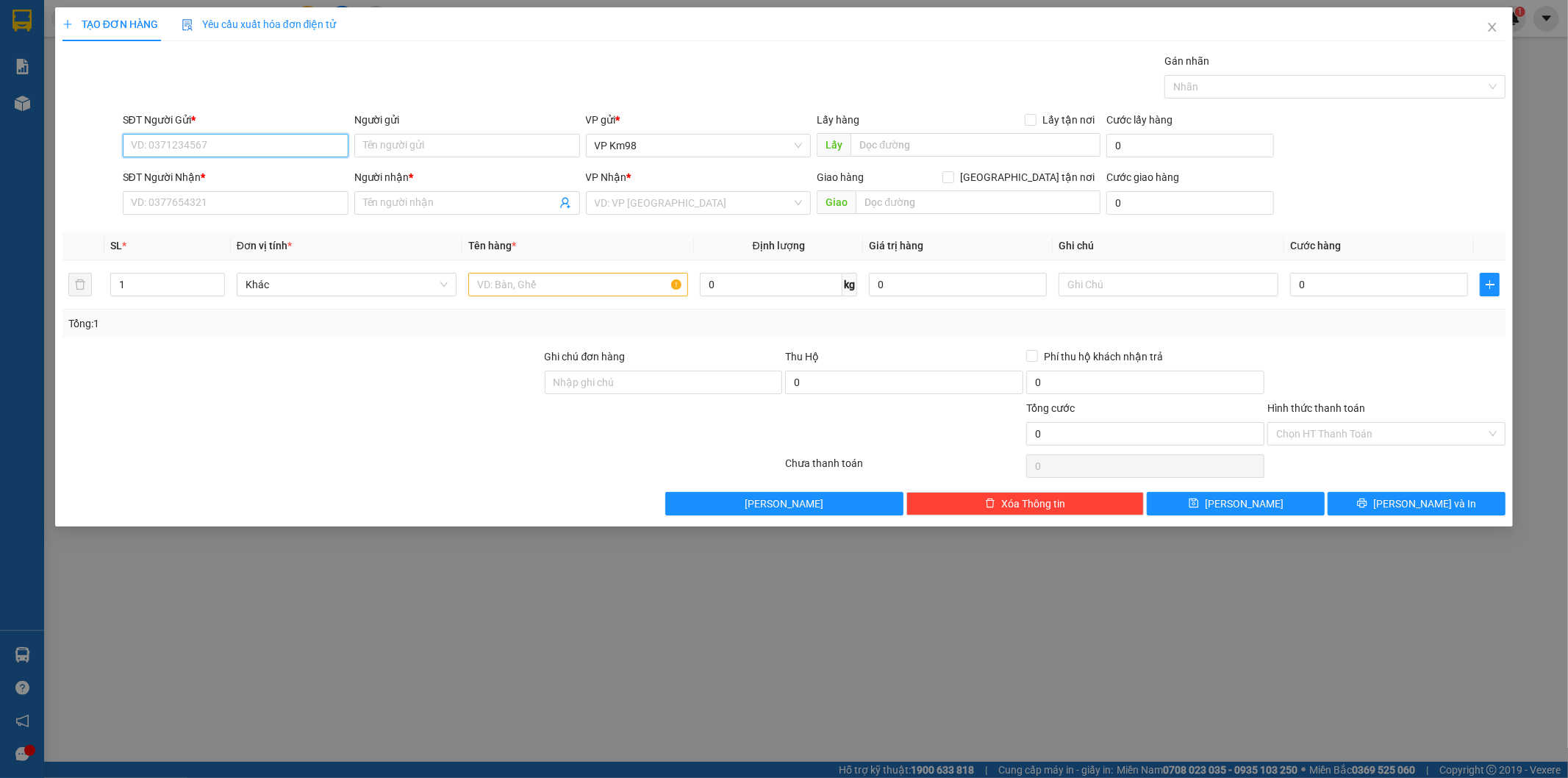
click at [197, 150] on input "SĐT Người Gửi *" at bounding box center [235, 145] width 225 height 23
click at [155, 145] on input "038875518" at bounding box center [235, 145] width 225 height 23
type input "0388875518"
click at [174, 177] on div "0388875518 - tien" at bounding box center [235, 175] width 208 height 16
type input "tien"
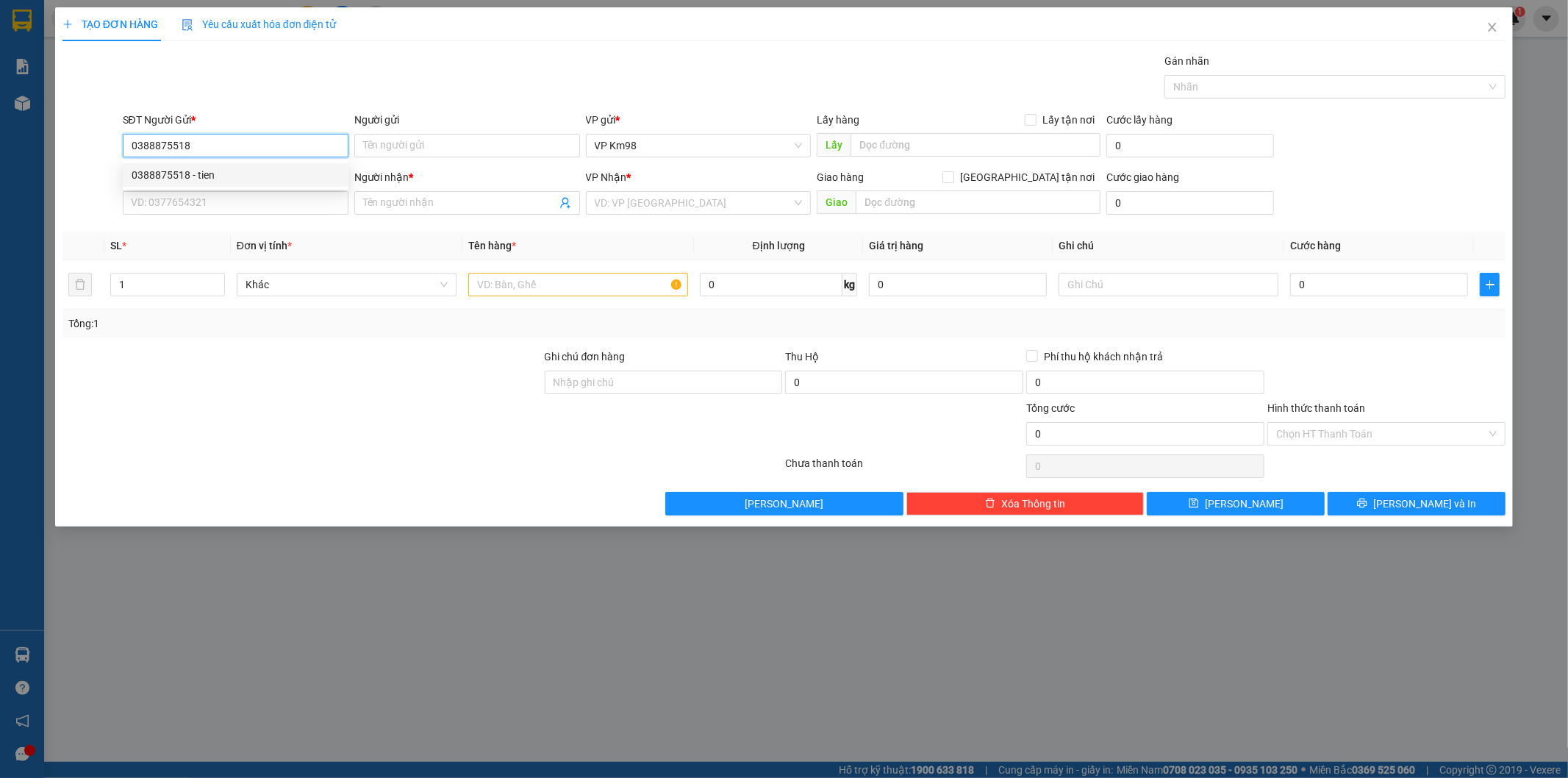
type input "0349606204"
type input "thu"
type input "0388875518"
click at [531, 290] on input "text" at bounding box center [578, 284] width 220 height 23
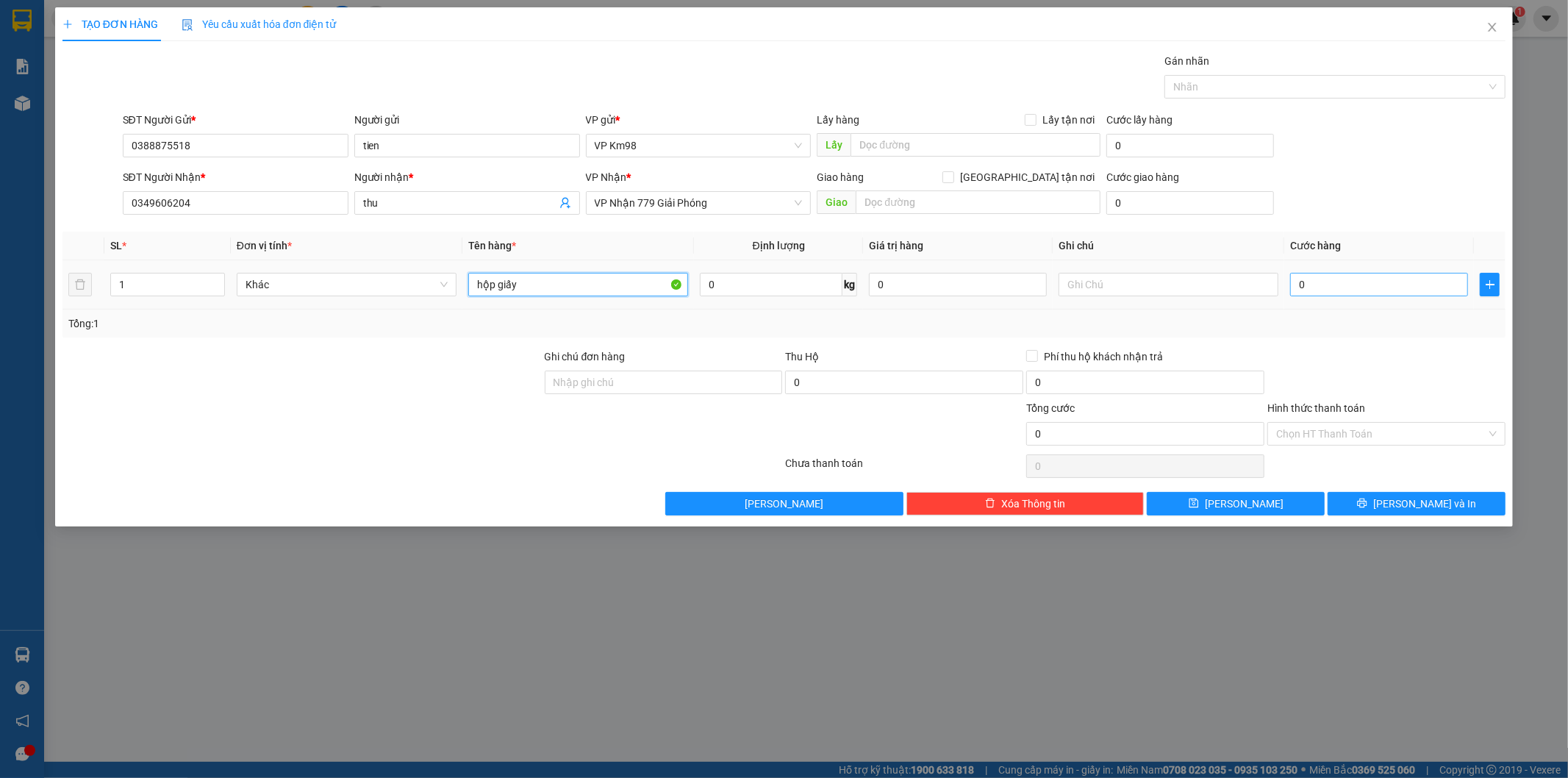
type input "hộp giấy"
click at [1350, 290] on input "0" at bounding box center [1379, 284] width 178 height 23
type input "6"
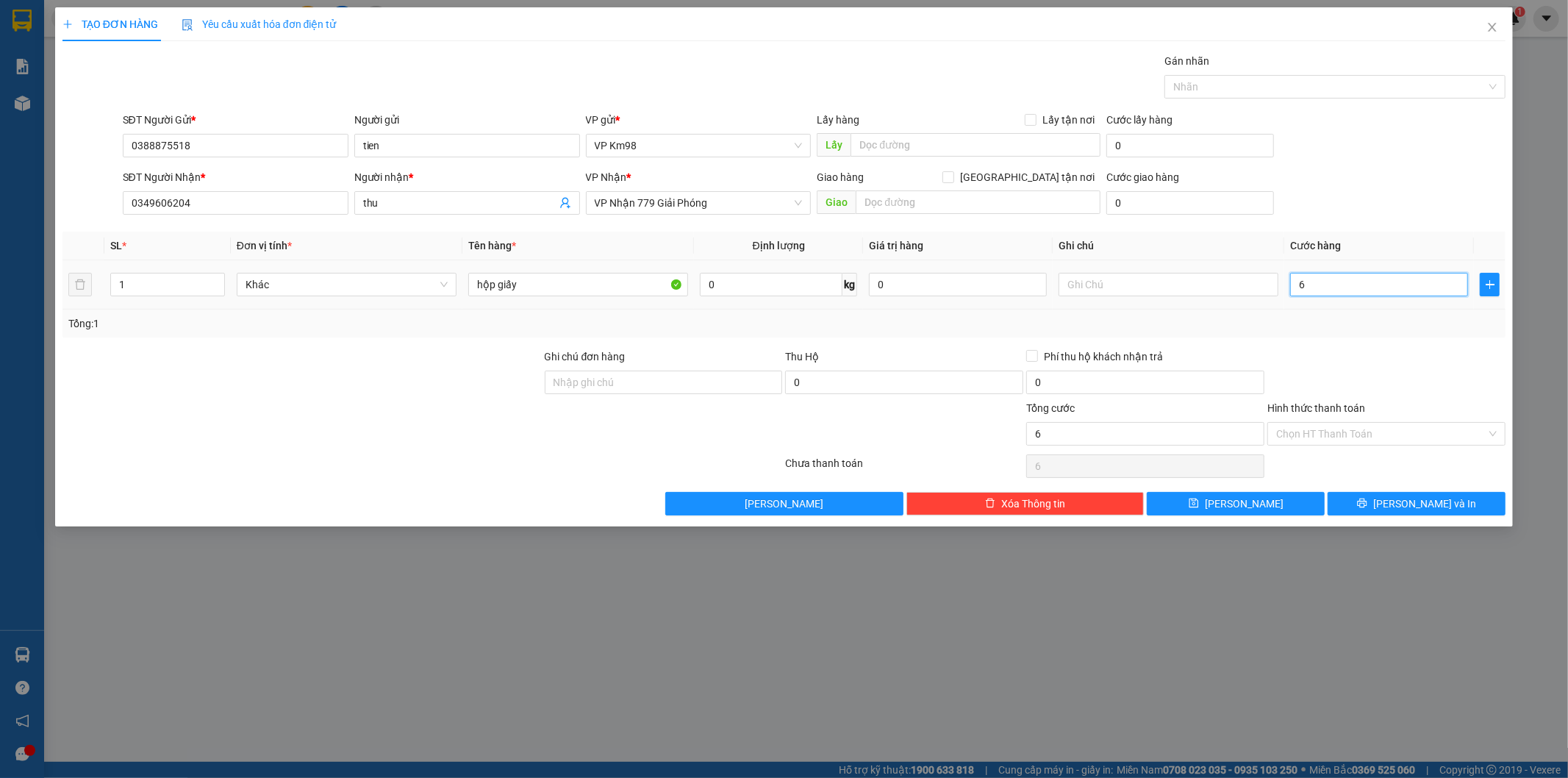
type input "60"
type input "600"
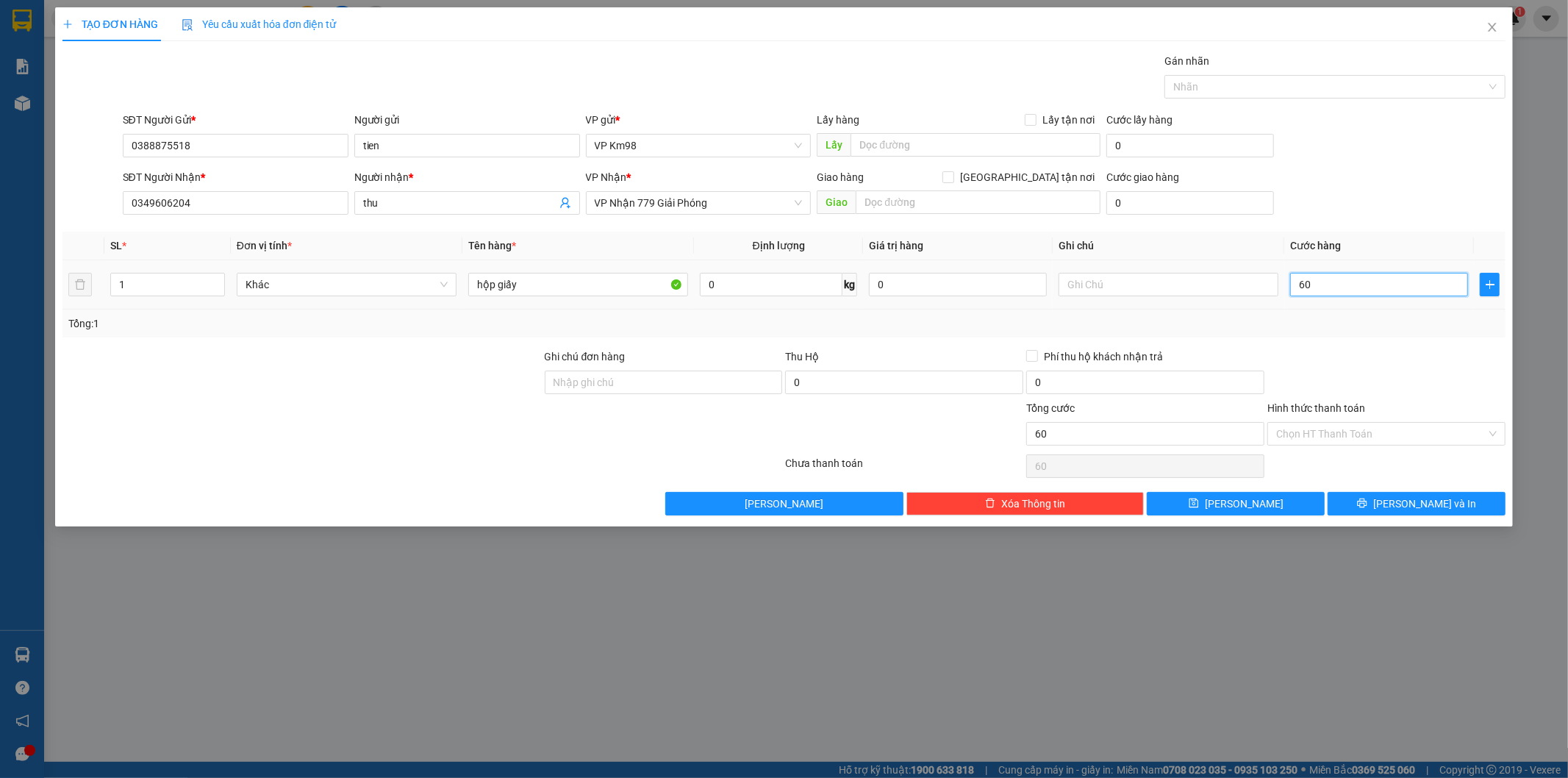
type input "600"
type input "6.000"
type input "60.000"
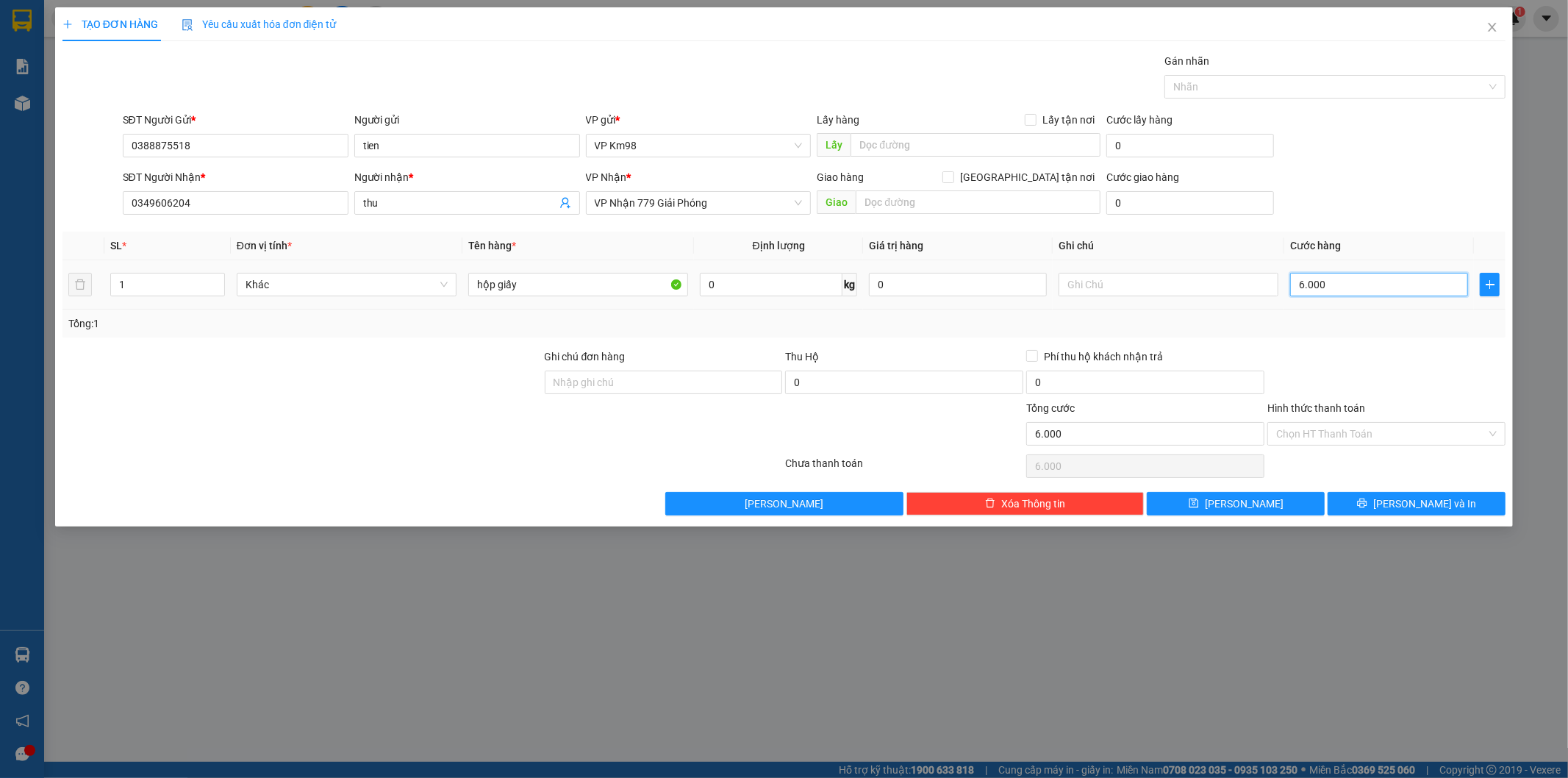
type input "60.000"
click at [1303, 407] on label "Hình thức thanh toán" at bounding box center [1316, 407] width 97 height 12
click at [1303, 423] on input "Hình thức thanh toán" at bounding box center [1380, 434] width 210 height 22
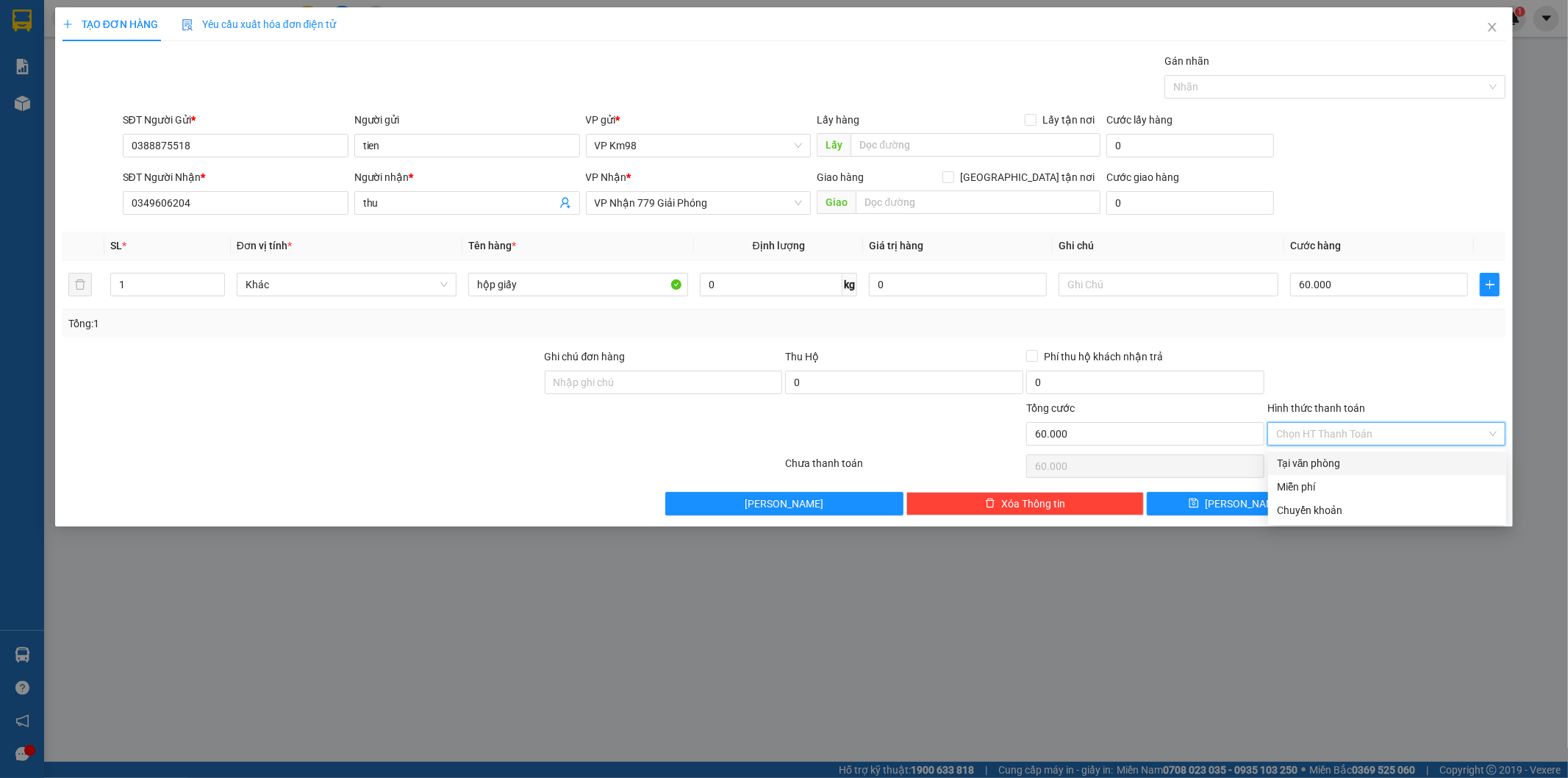
click at [1310, 463] on div "Tại văn phòng" at bounding box center [1387, 463] width 221 height 16
type input "0"
drag, startPoint x: 1405, startPoint y: 502, endPoint x: 1314, endPoint y: 473, distance: 95.5
click at [1406, 503] on span "[PERSON_NAME] và In" at bounding box center [1425, 504] width 103 height 16
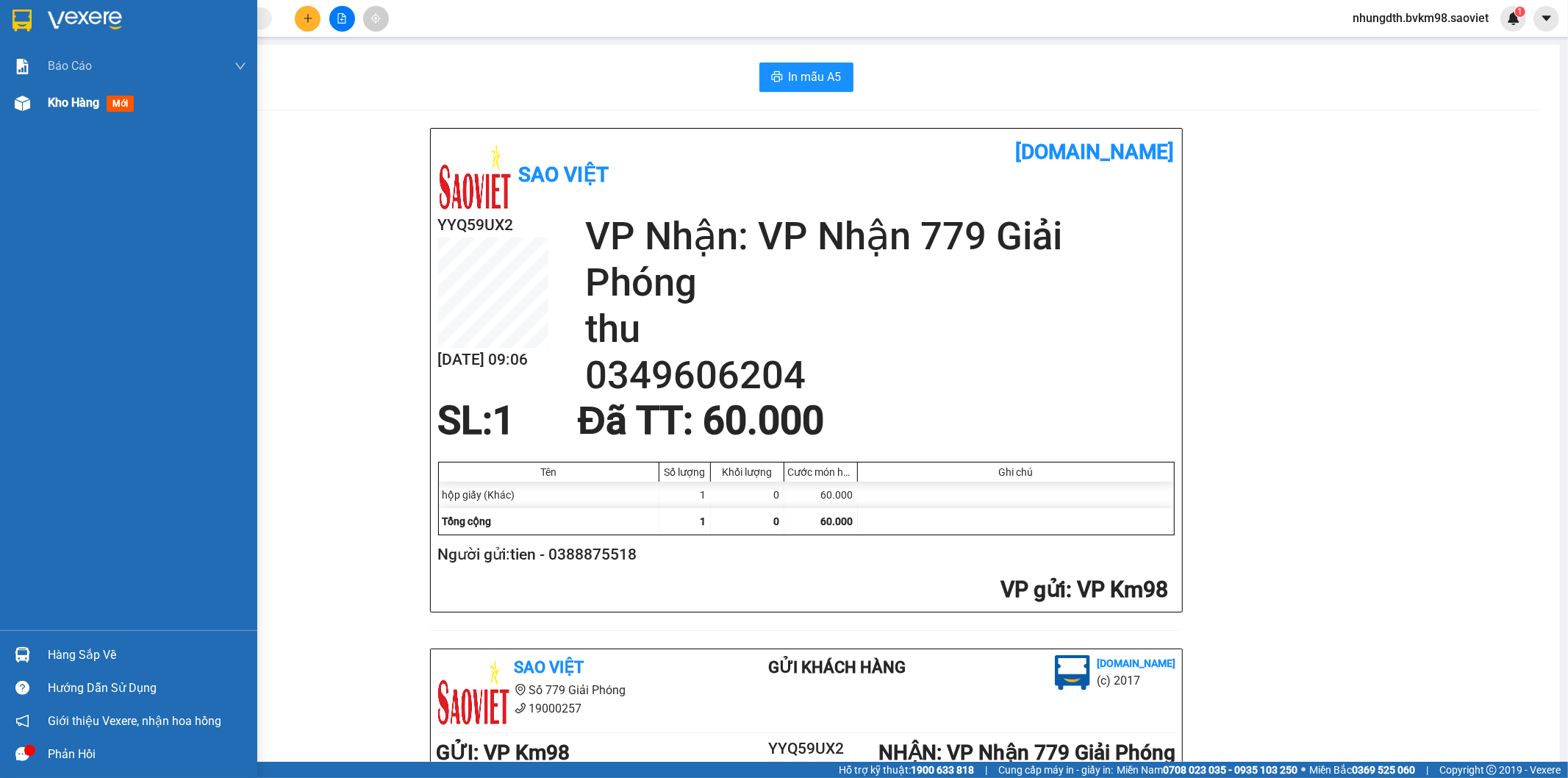
click at [17, 97] on img at bounding box center [22, 103] width 15 height 15
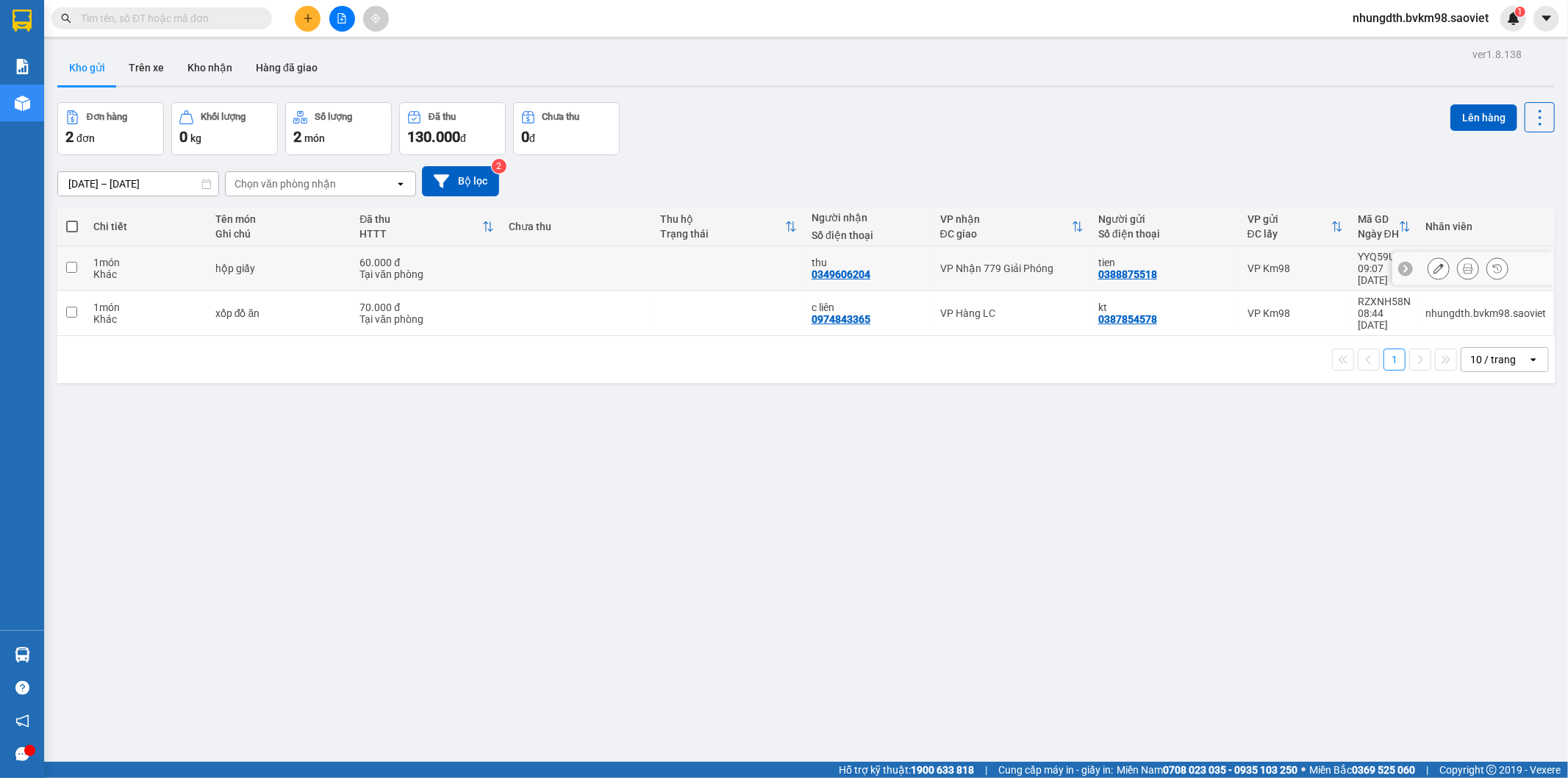
click at [74, 261] on input "checkbox" at bounding box center [71, 267] width 11 height 11
checkbox input "true"
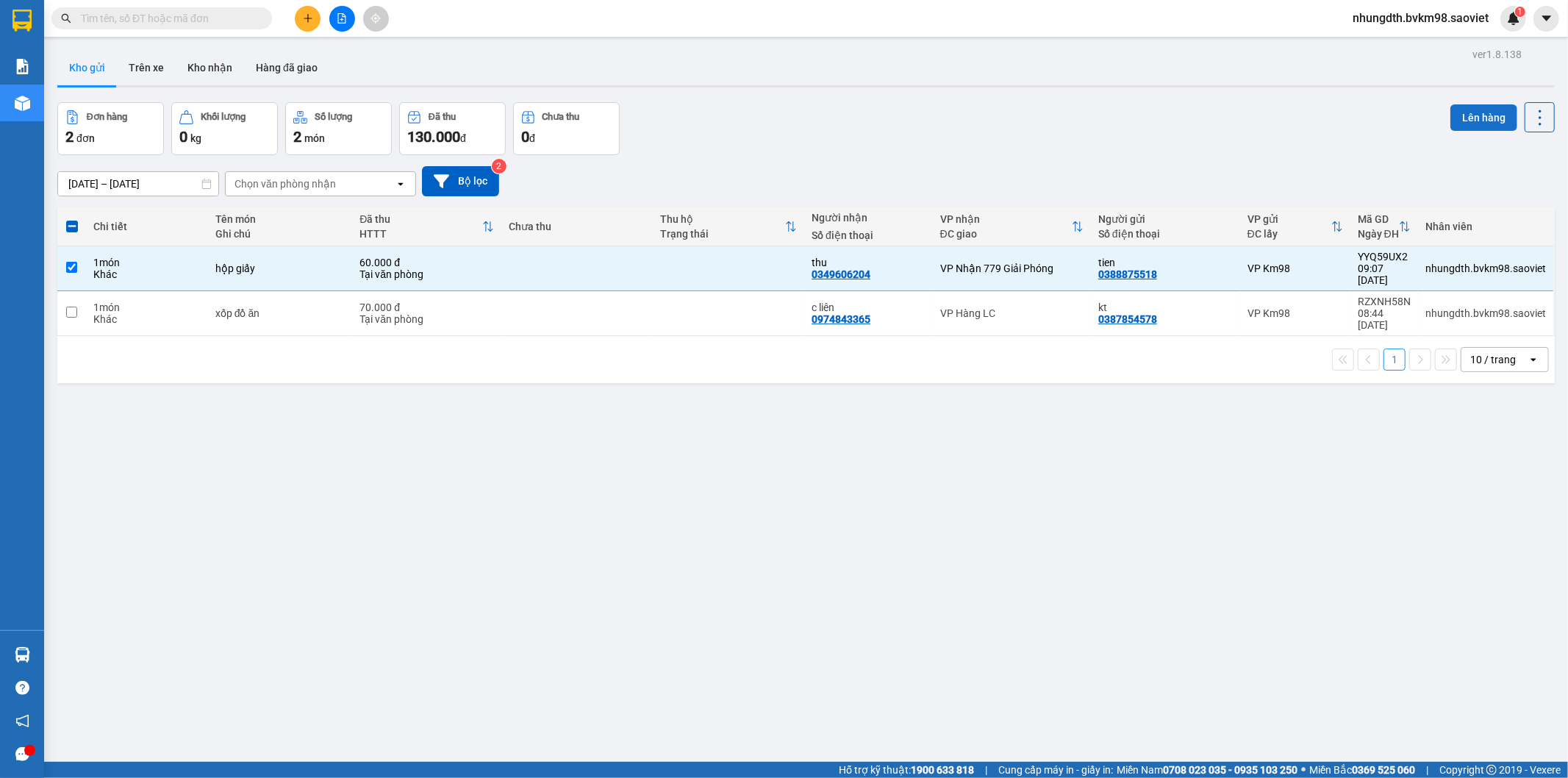
click at [1462, 110] on button "Lên hàng" at bounding box center [1484, 117] width 67 height 26
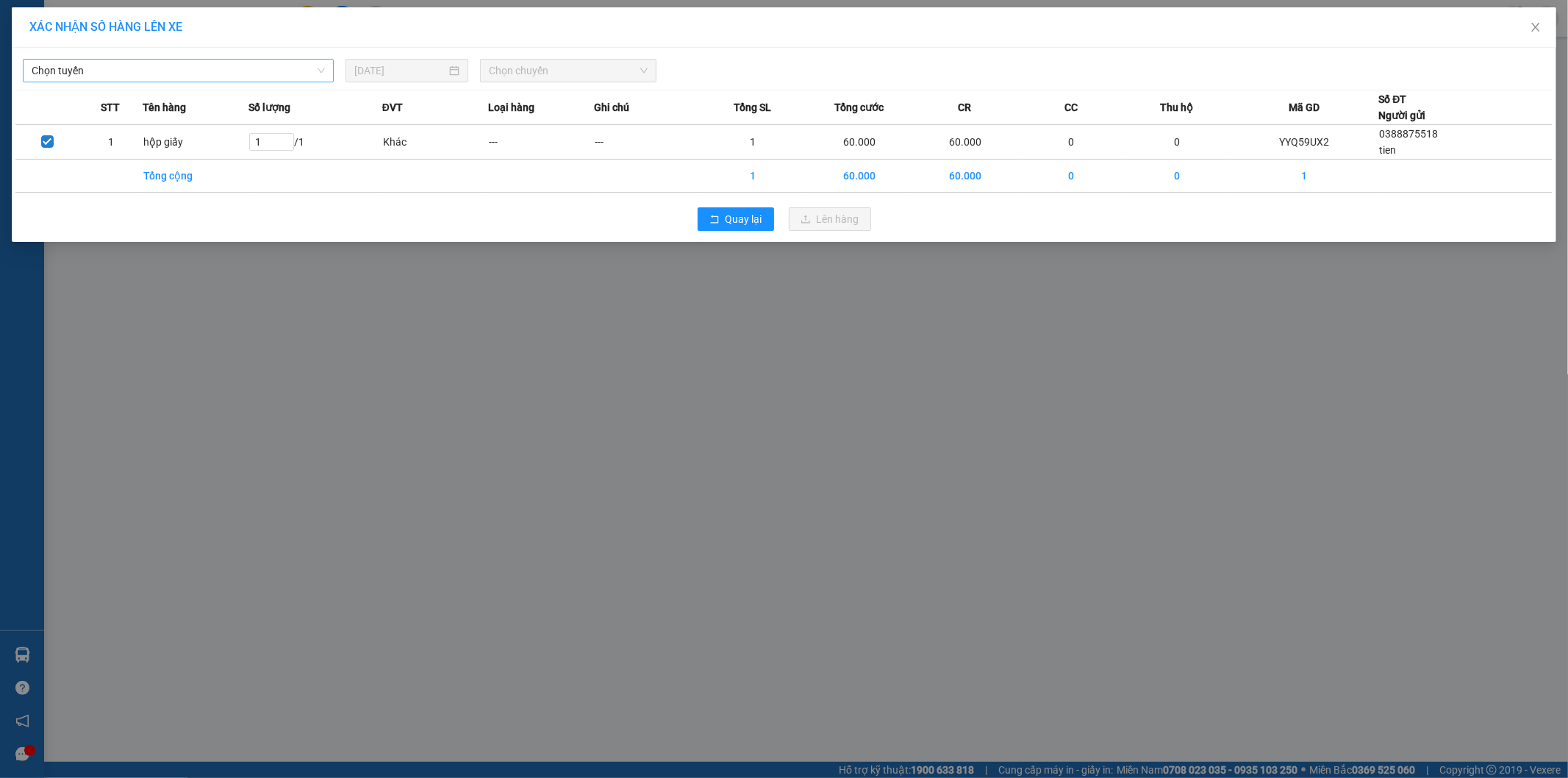
click at [170, 70] on span "Chọn tuyến" at bounding box center [178, 70] width 293 height 22
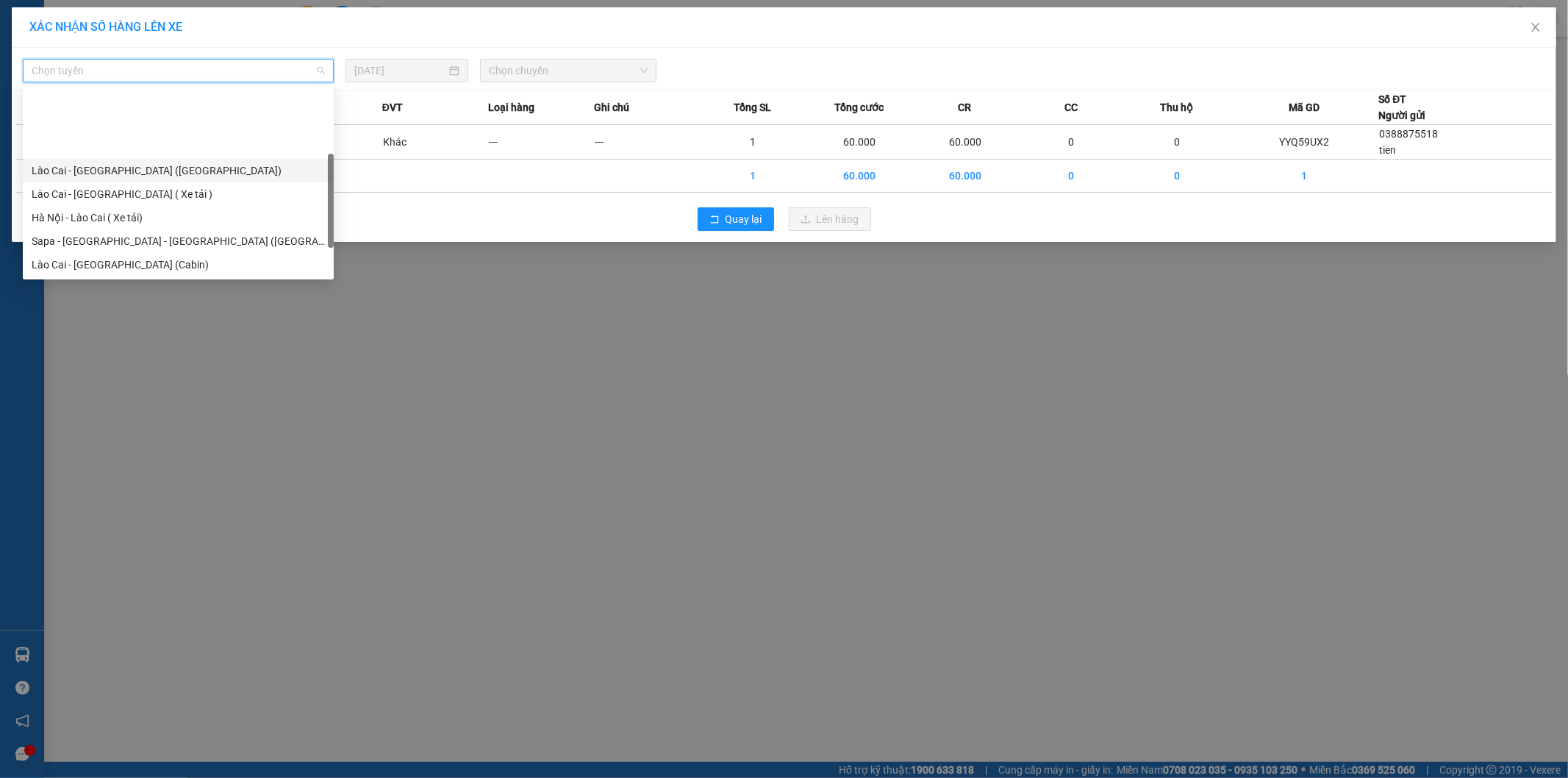
scroll to position [81, 0]
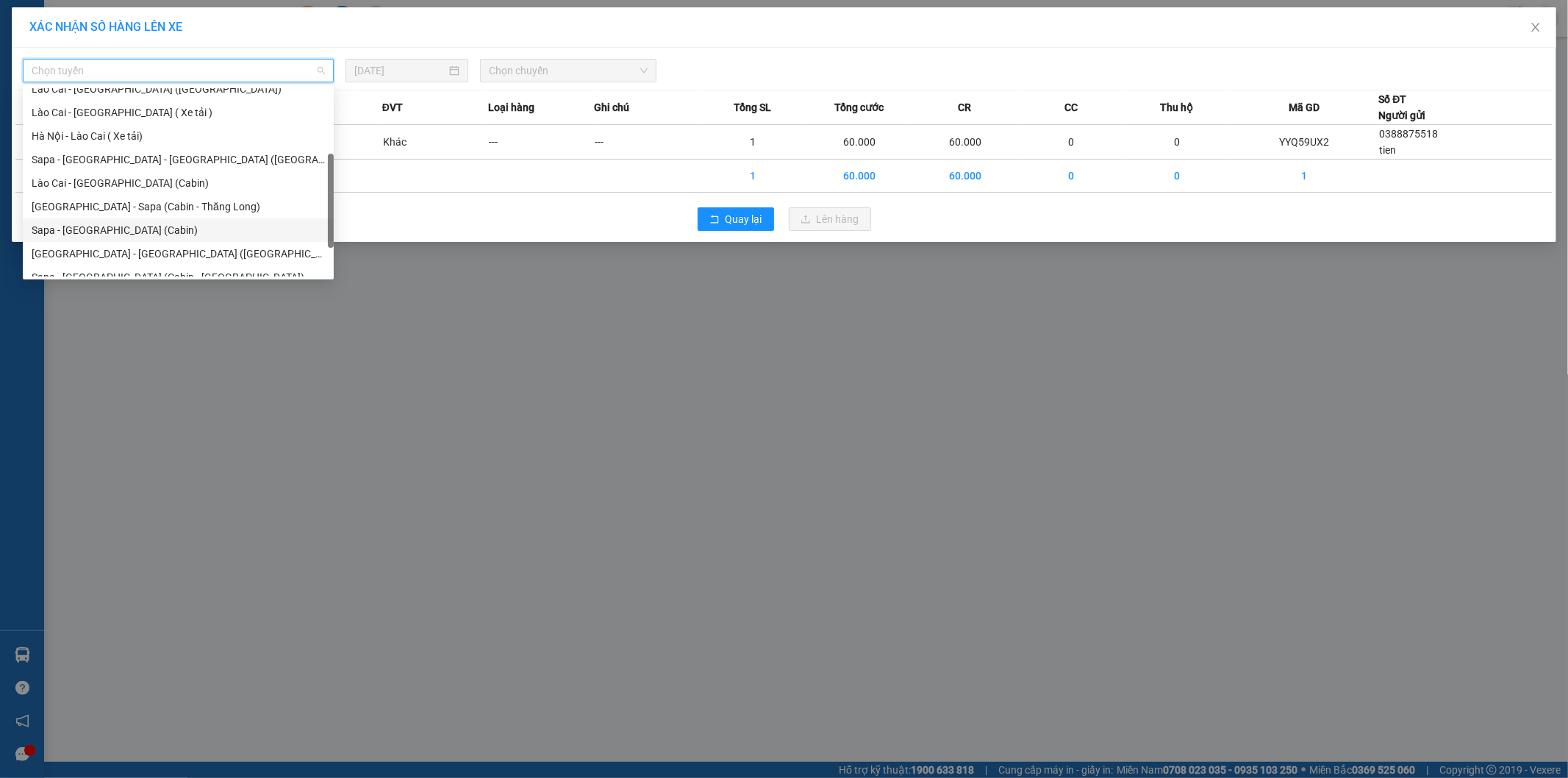
click at [108, 228] on div "Sapa - Hà Nội (Cabin)" at bounding box center [178, 230] width 293 height 16
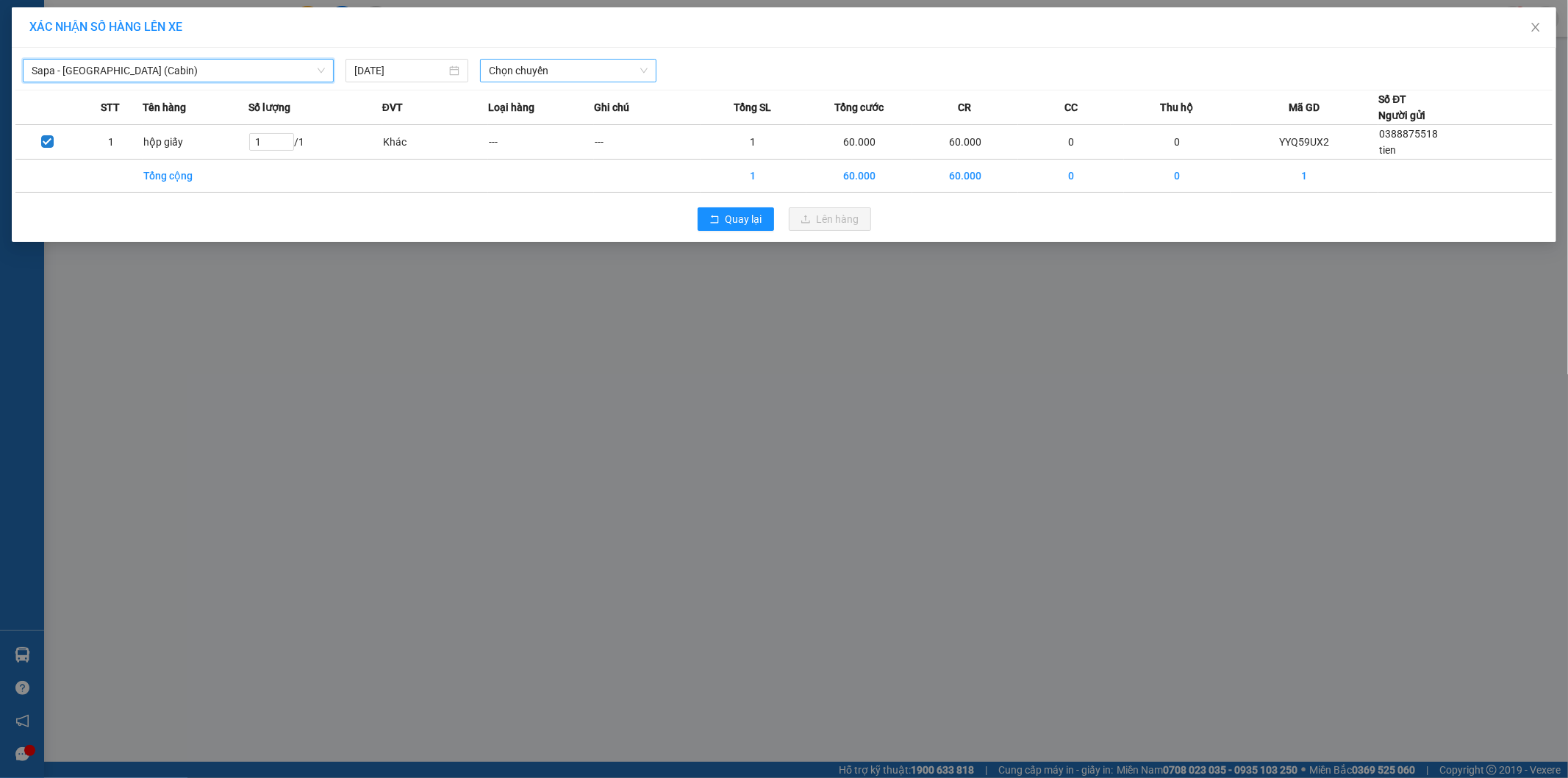
click at [549, 77] on span "Chọn chuyến" at bounding box center [568, 70] width 159 height 22
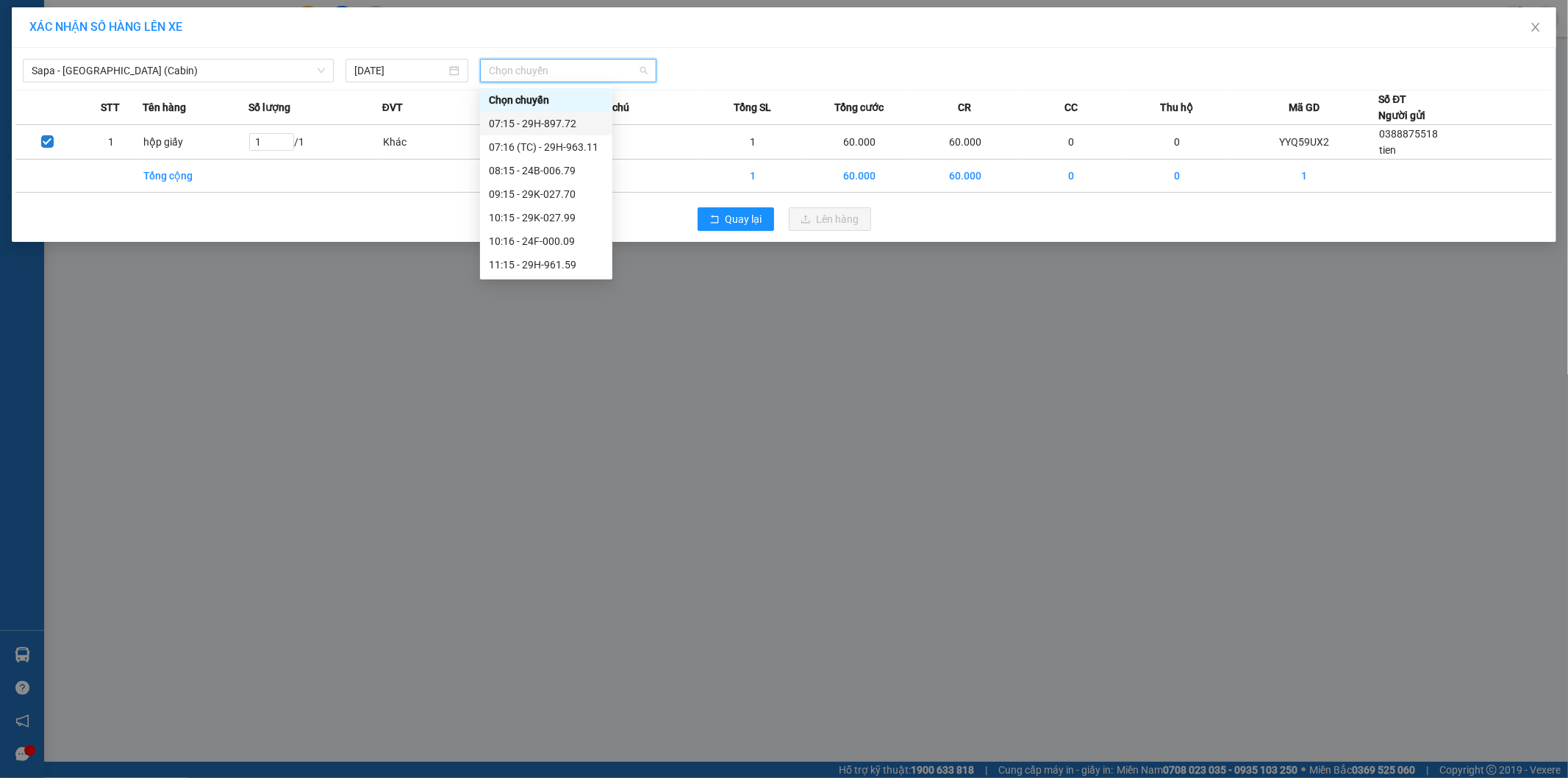
click at [552, 125] on div "07:15 - 29H-897.72" at bounding box center [546, 124] width 115 height 16
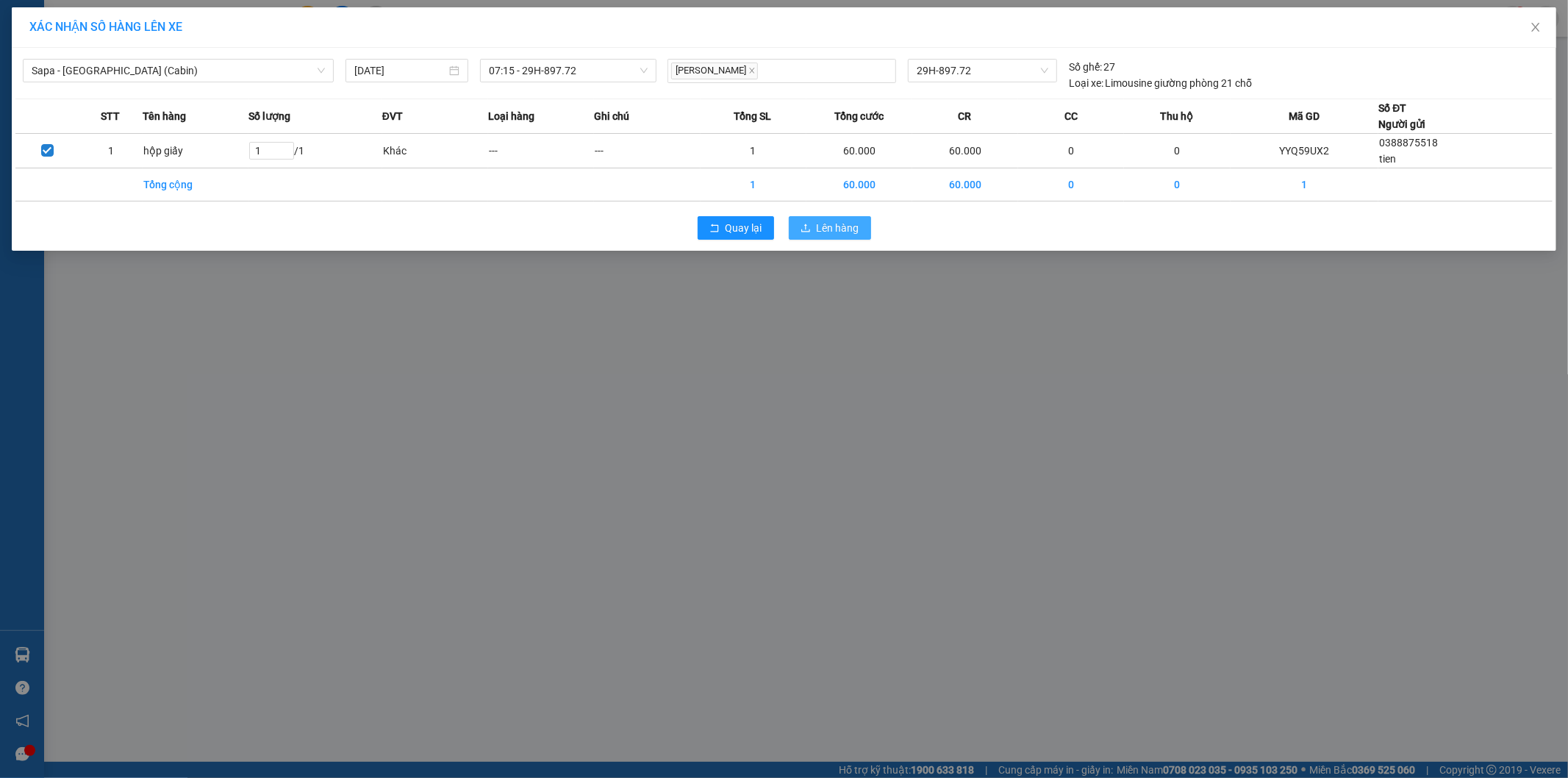
click at [818, 229] on span "Lên hàng" at bounding box center [838, 228] width 42 height 16
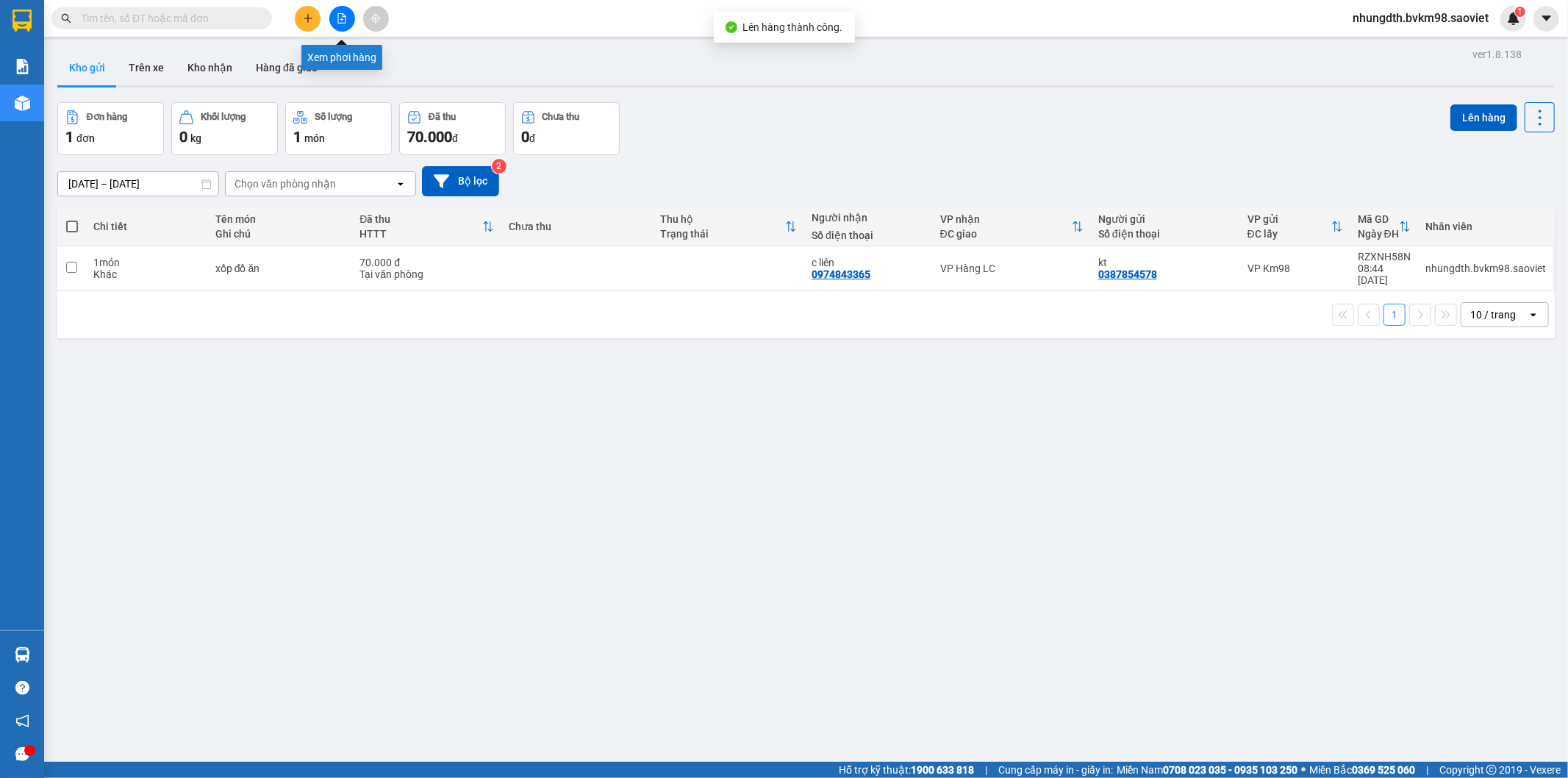
click at [346, 19] on icon "file-add" at bounding box center [341, 18] width 10 height 10
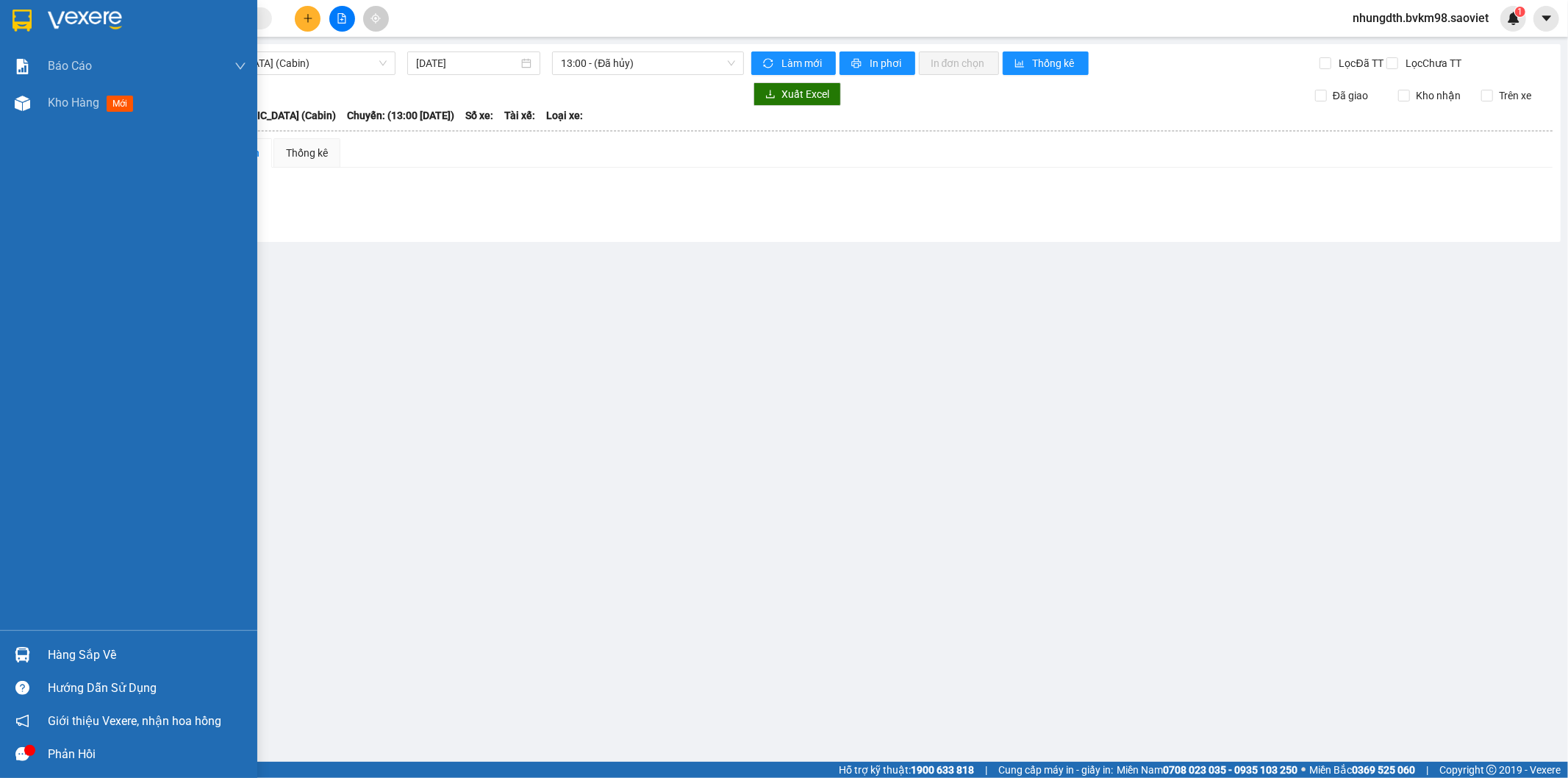
drag, startPoint x: 23, startPoint y: 97, endPoint x: 243, endPoint y: 217, distance: 250.6
click at [23, 99] on img at bounding box center [22, 103] width 15 height 15
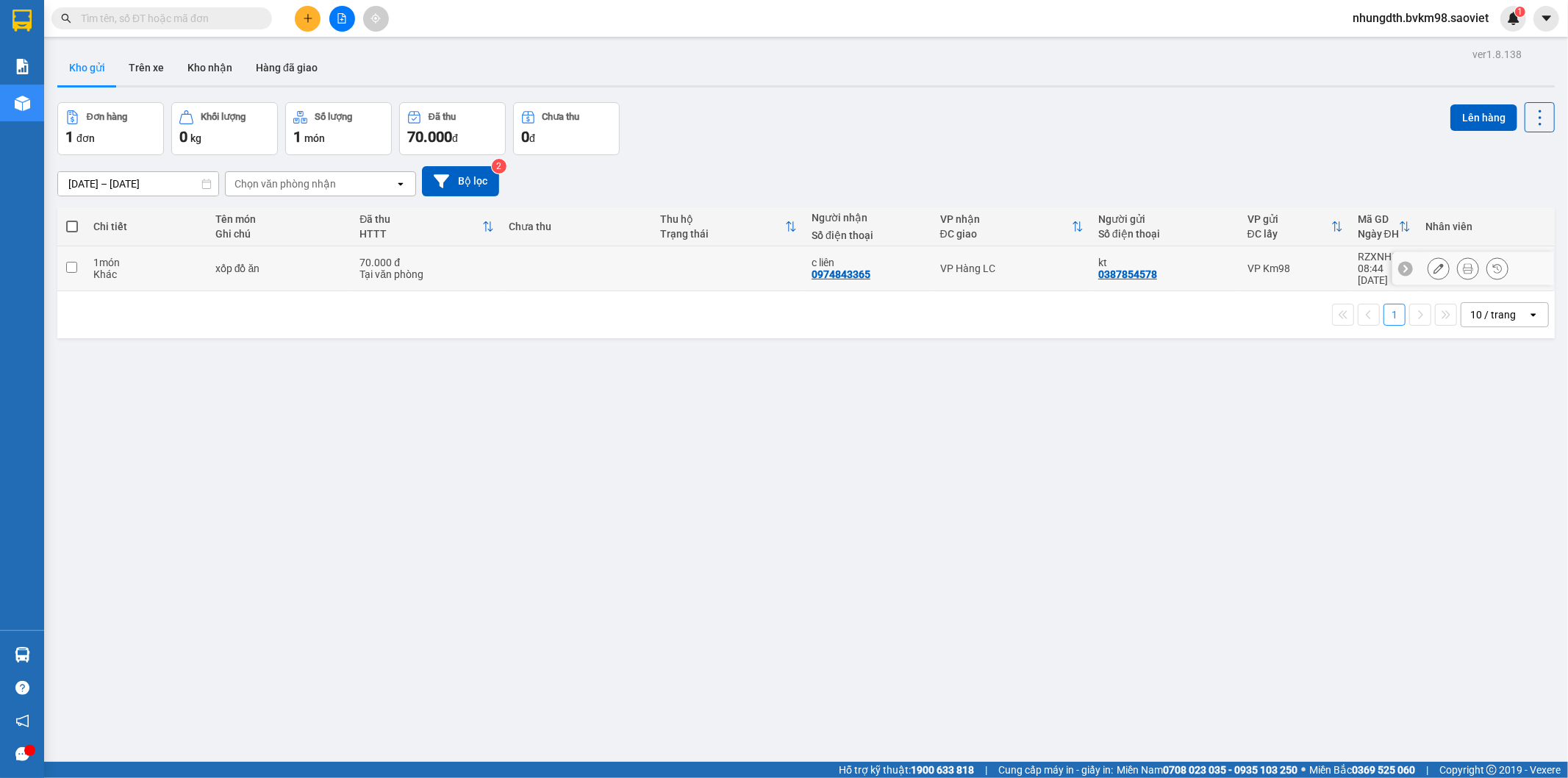
click at [66, 262] on input "checkbox" at bounding box center [71, 267] width 11 height 11
checkbox input "true"
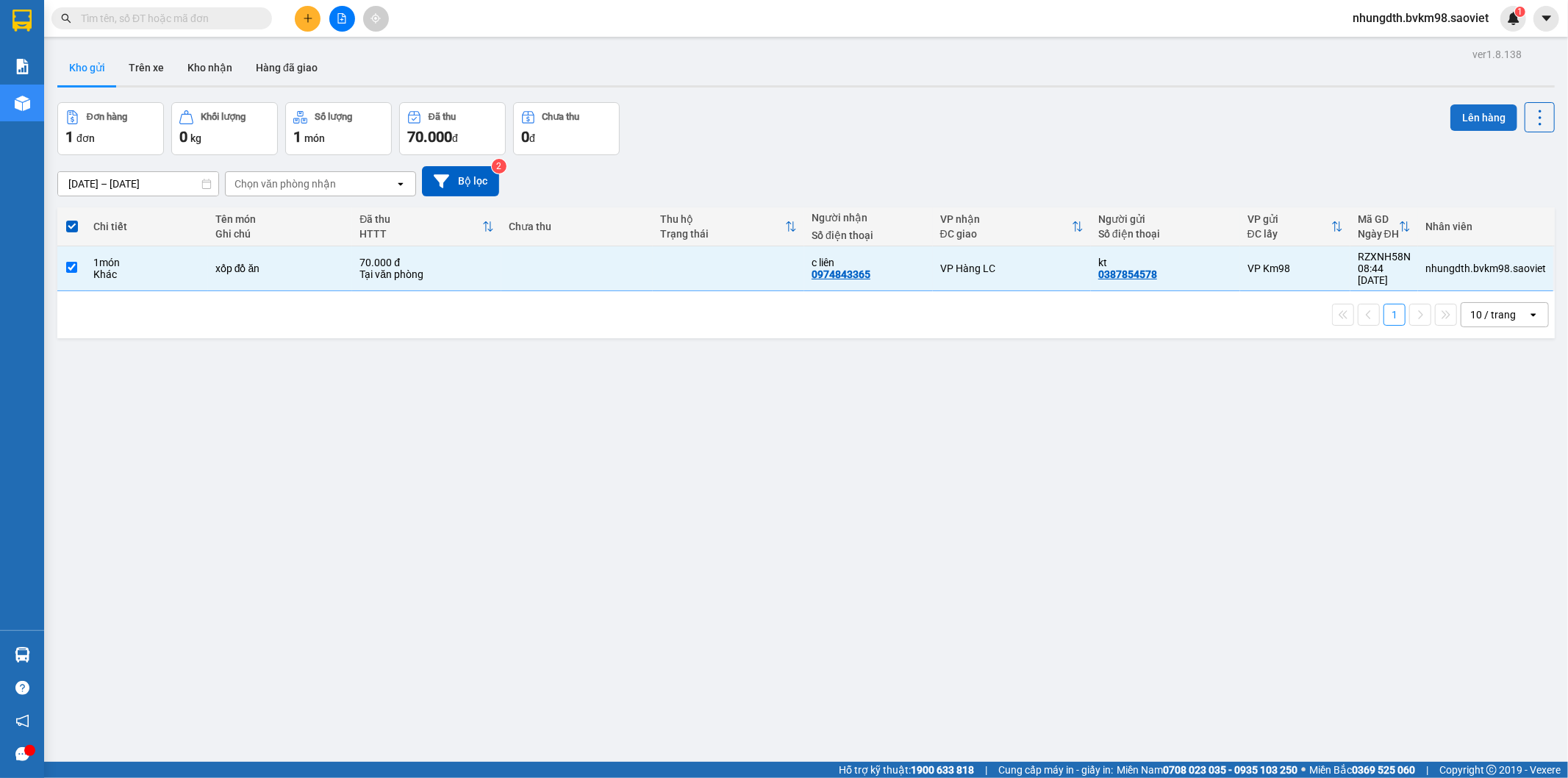
click at [1451, 115] on button "Lên hàng" at bounding box center [1484, 117] width 67 height 26
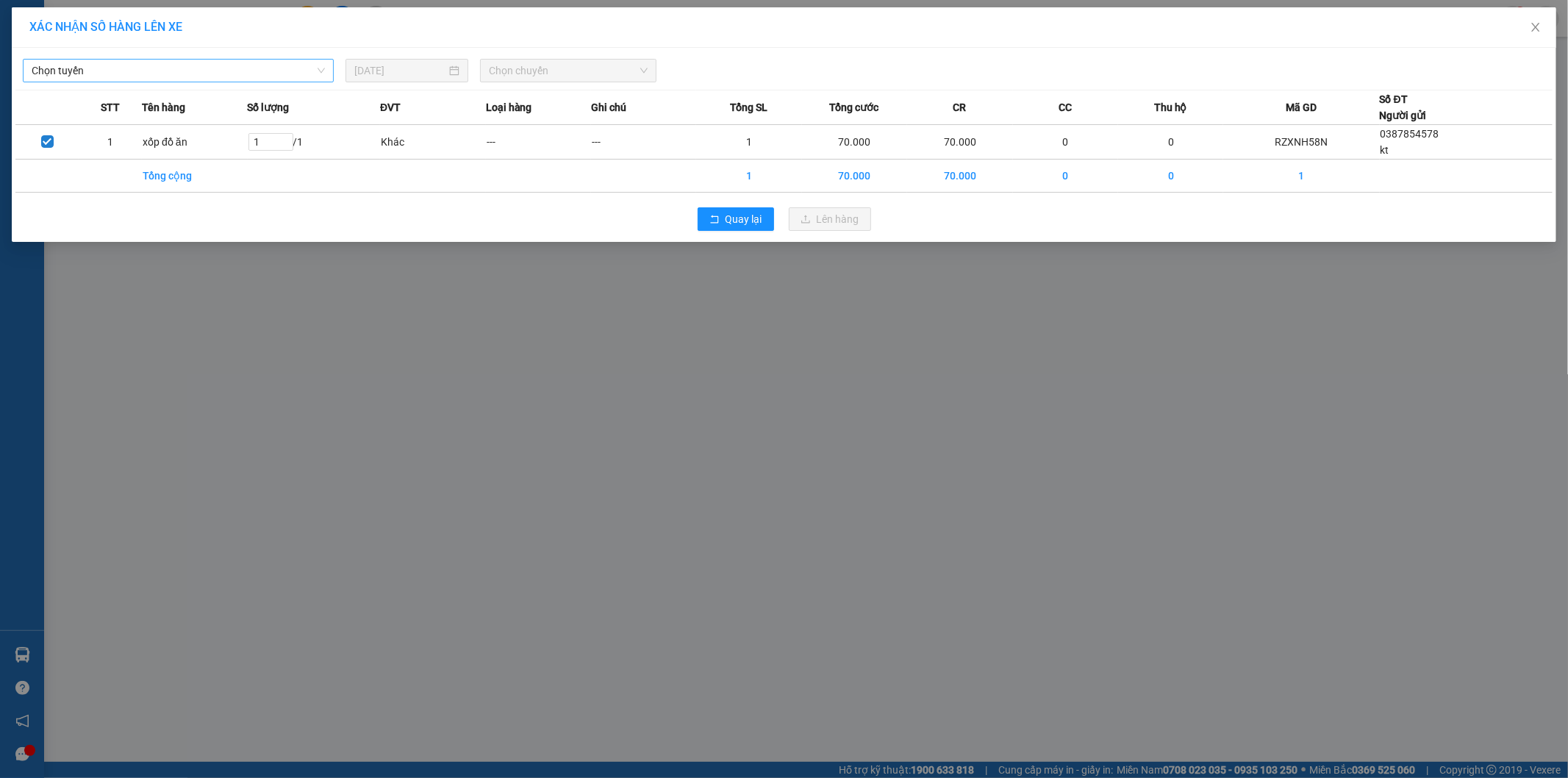
click at [157, 71] on span "Chọn tuyến" at bounding box center [178, 70] width 293 height 22
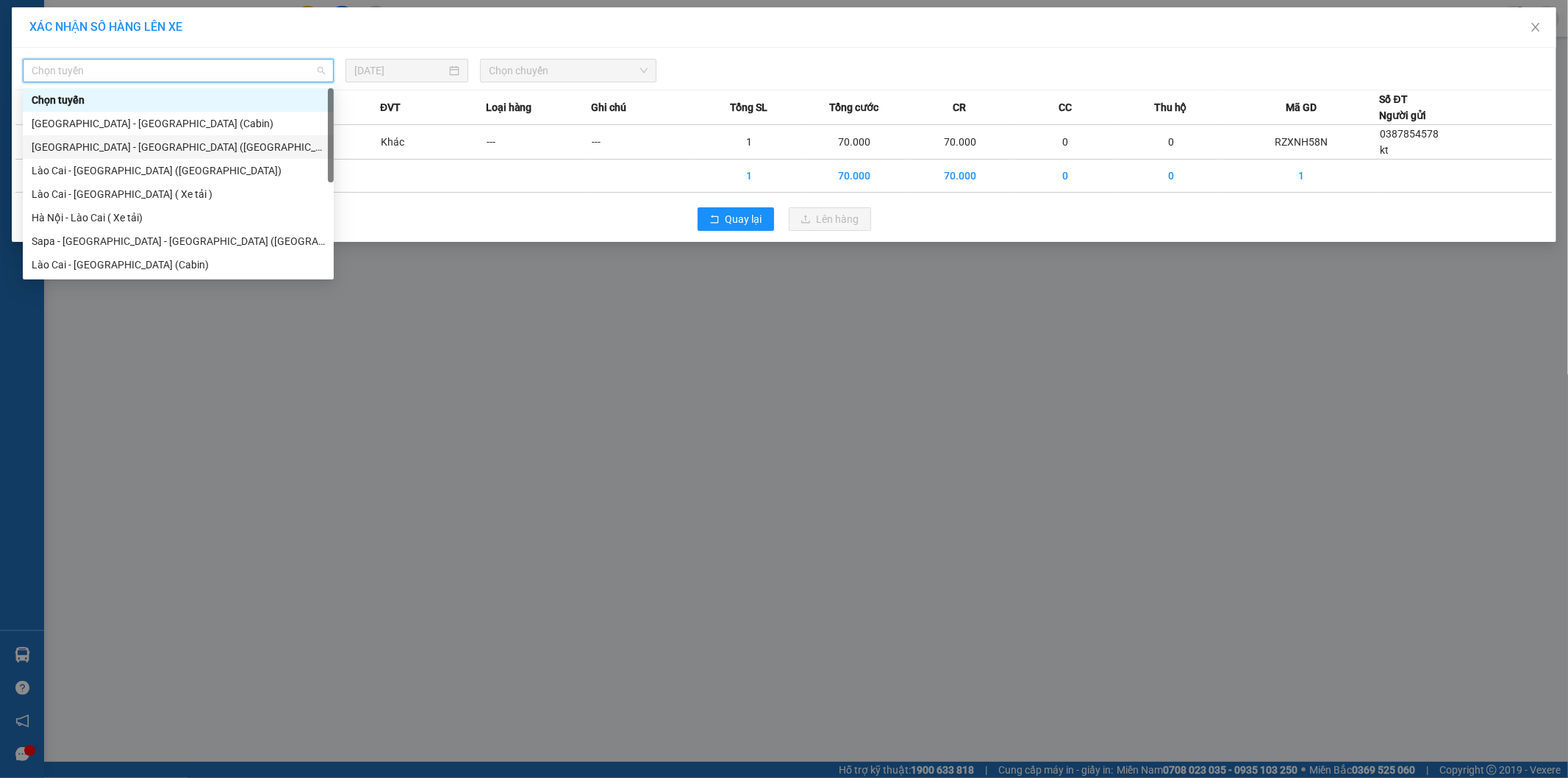
click at [125, 144] on div "Hà Nội - Lào Cai (Giường)" at bounding box center [178, 147] width 293 height 16
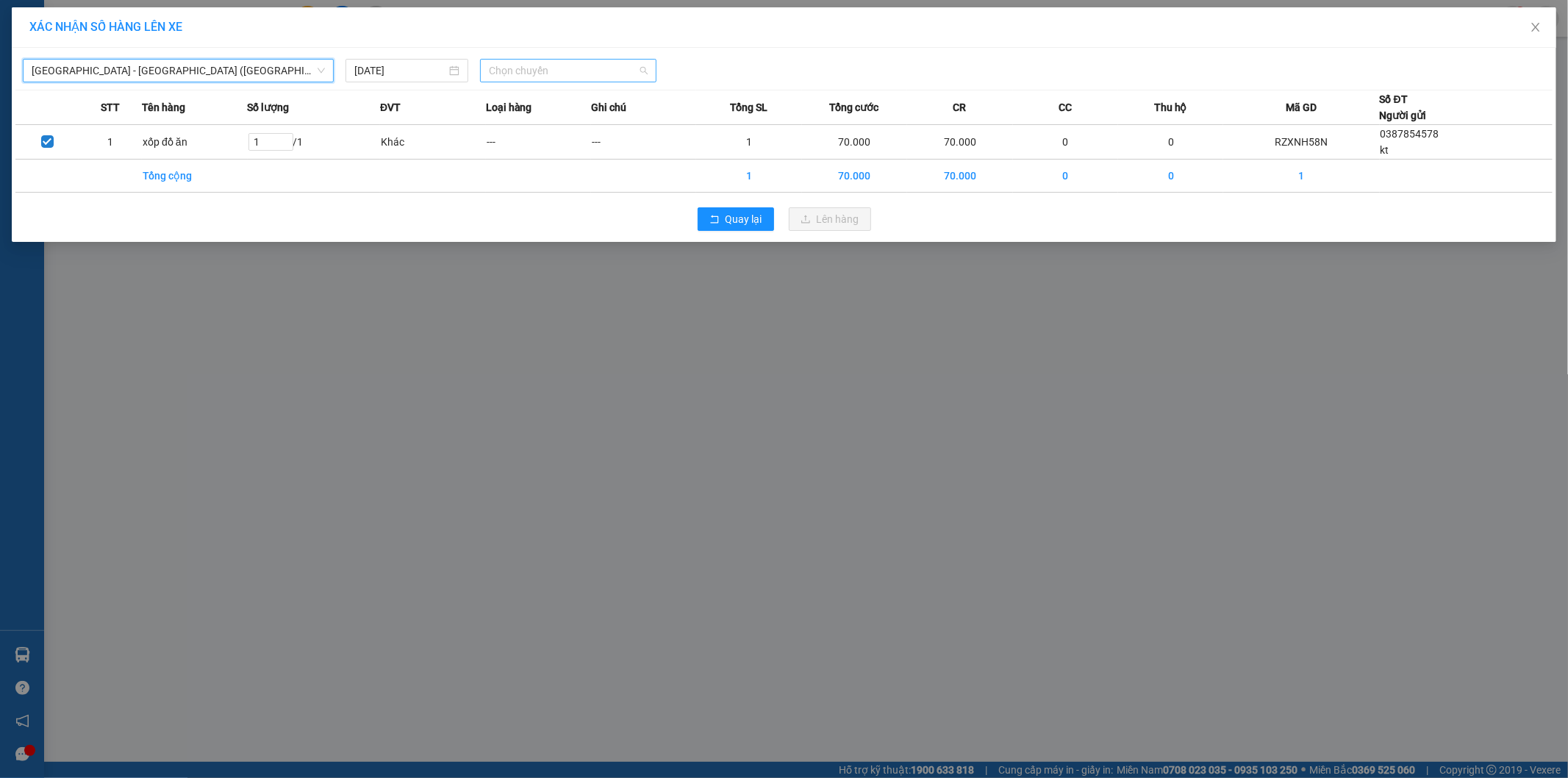
click at [522, 76] on span "Chọn chuyến" at bounding box center [568, 70] width 159 height 22
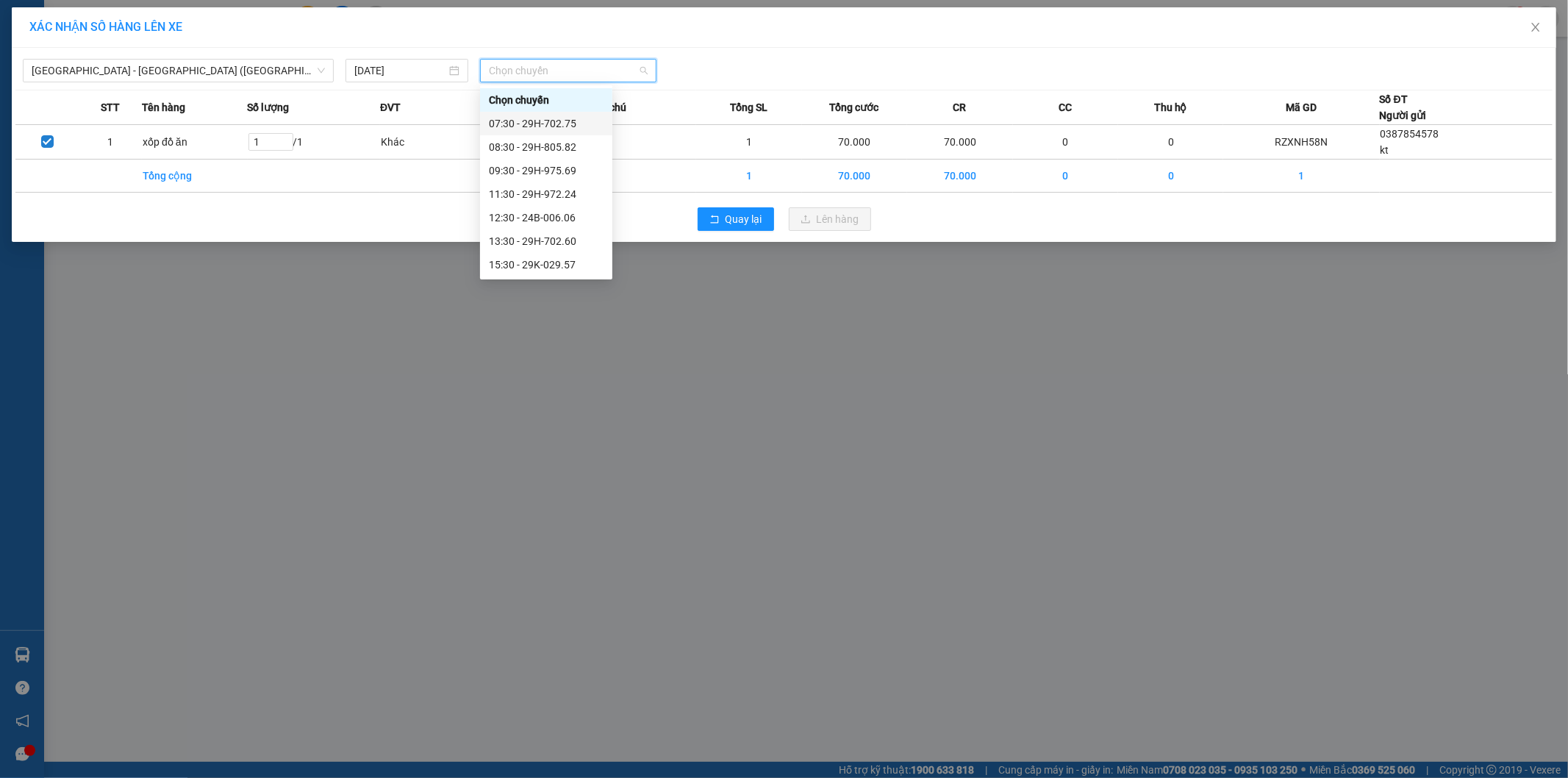
click at [553, 125] on div "07:30 - 29H-702.75" at bounding box center [546, 124] width 115 height 16
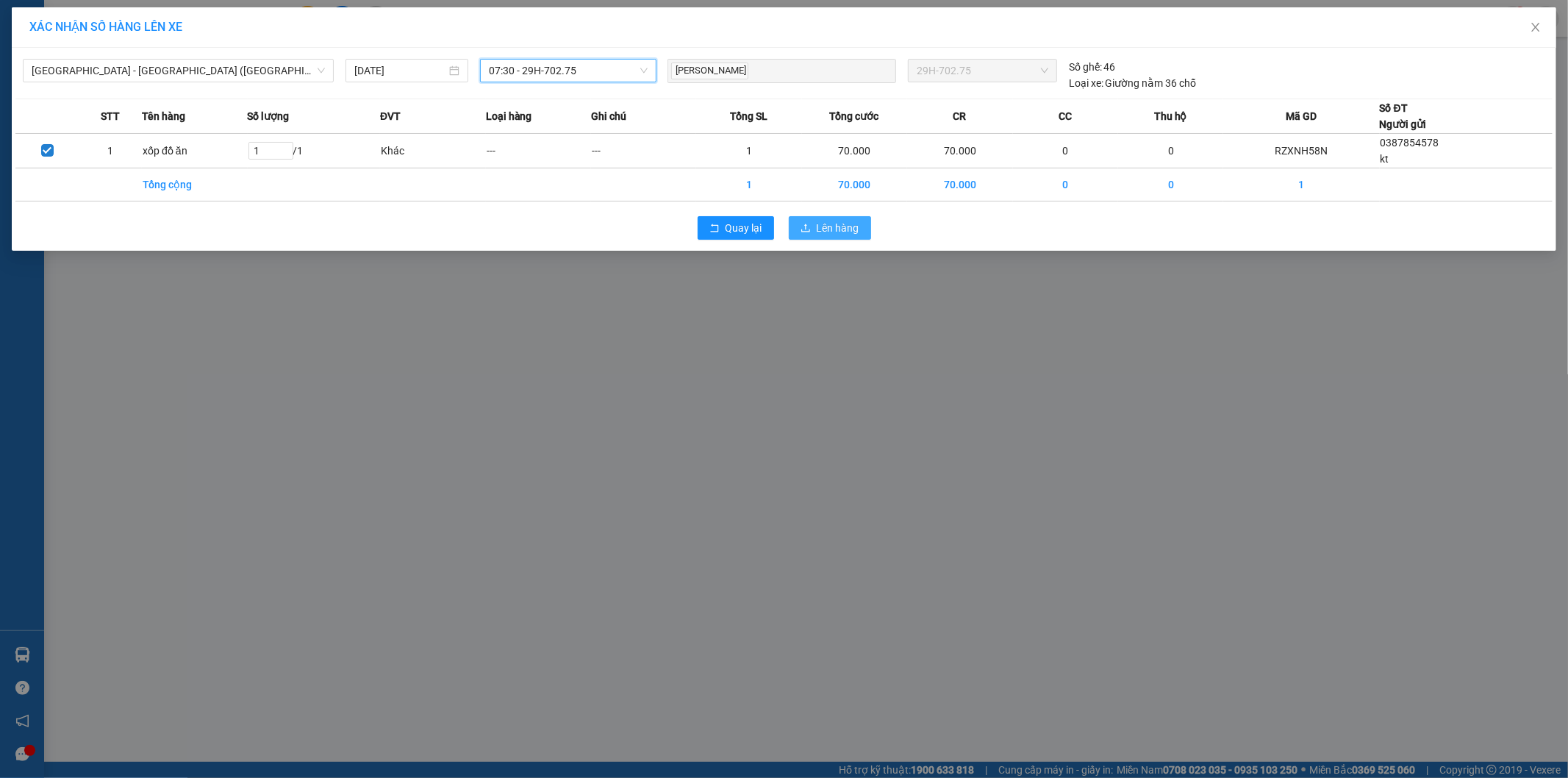
drag, startPoint x: 840, startPoint y: 229, endPoint x: 834, endPoint y: 237, distance: 10.0
click at [842, 229] on span "Lên hàng" at bounding box center [838, 228] width 42 height 16
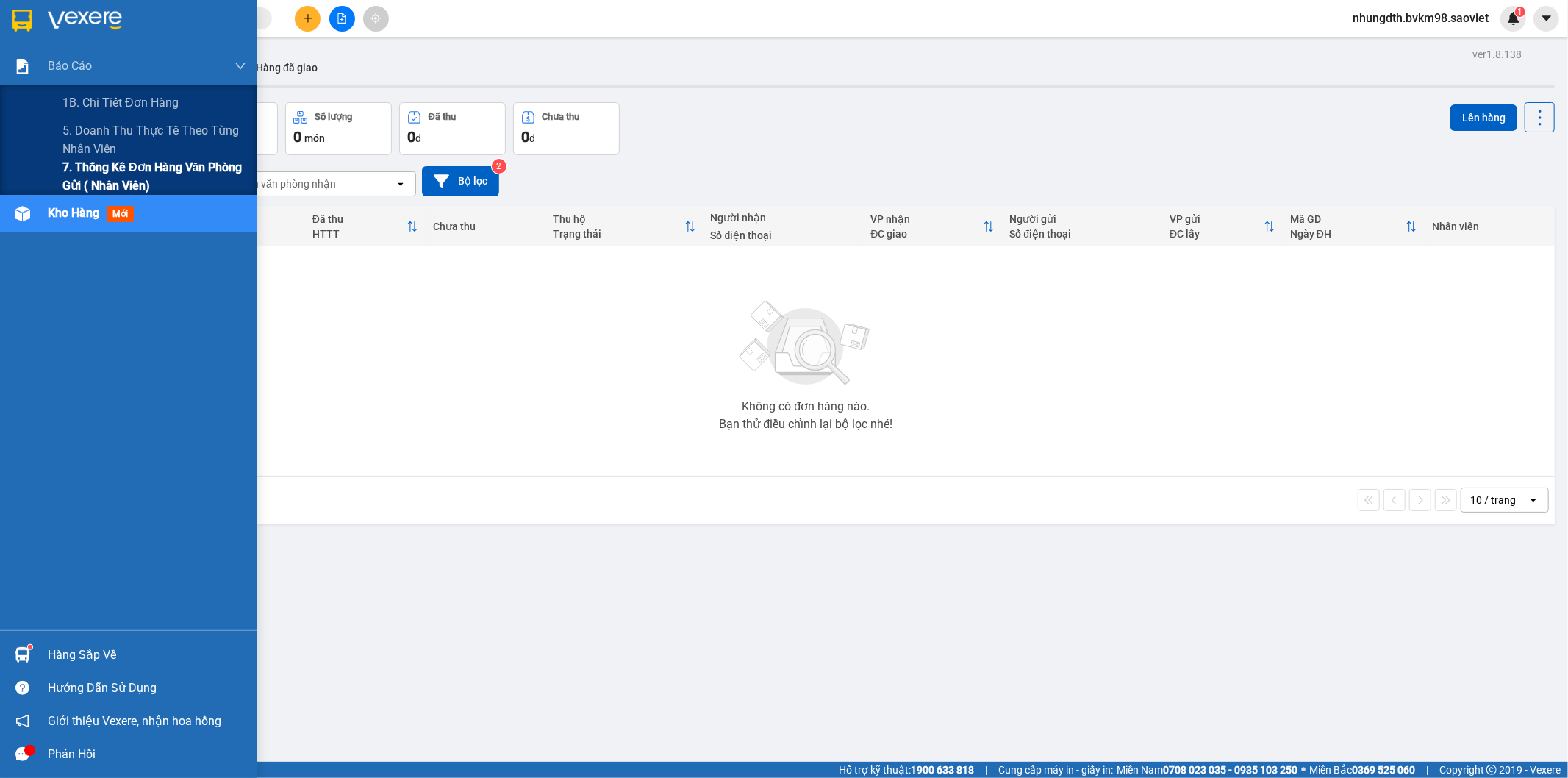
click at [125, 162] on span "7. Thống kê đơn hàng văn phòng gửi ( Nhân viên)" at bounding box center [154, 176] width 184 height 37
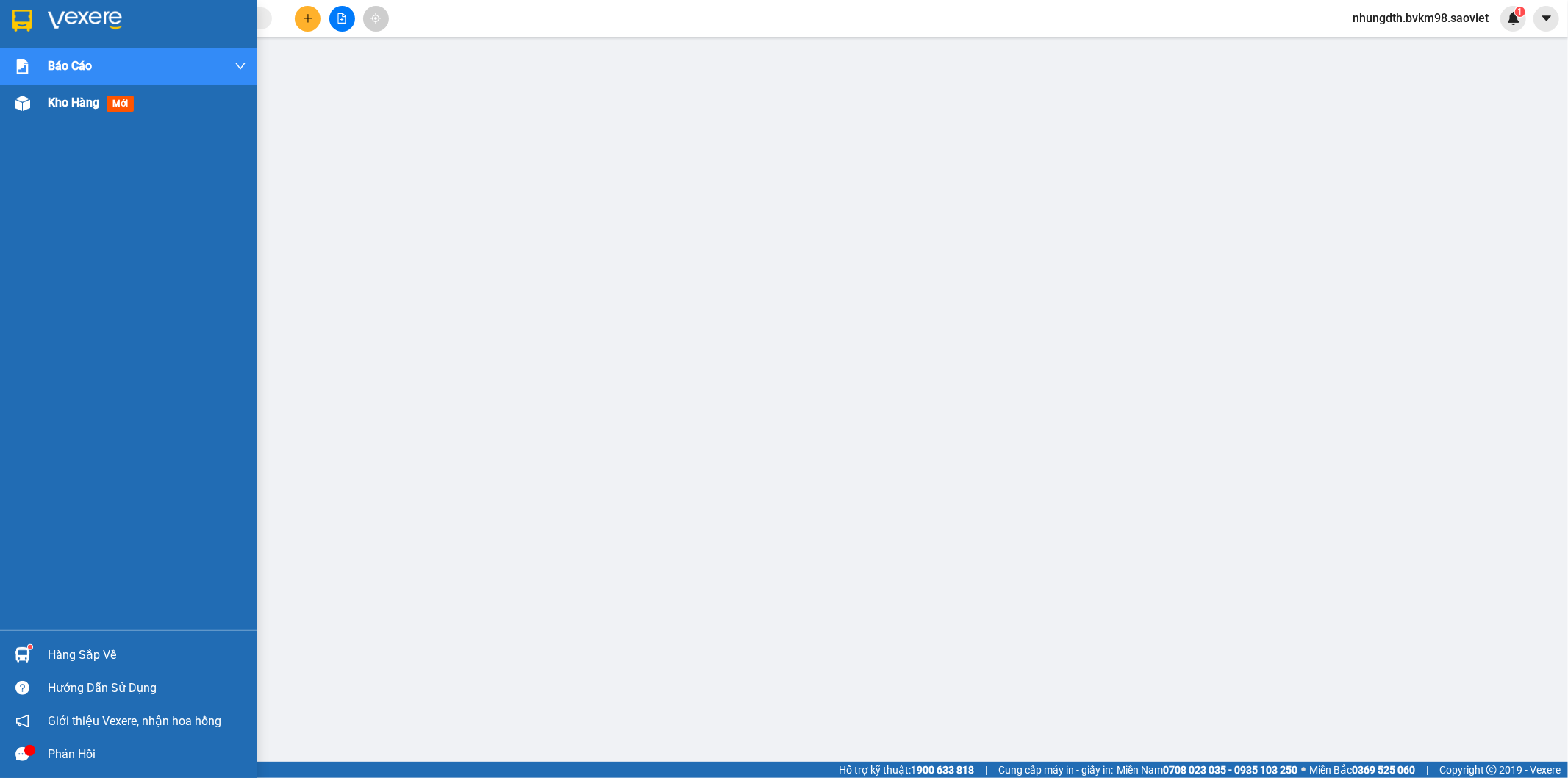
click at [25, 105] on img at bounding box center [22, 103] width 15 height 15
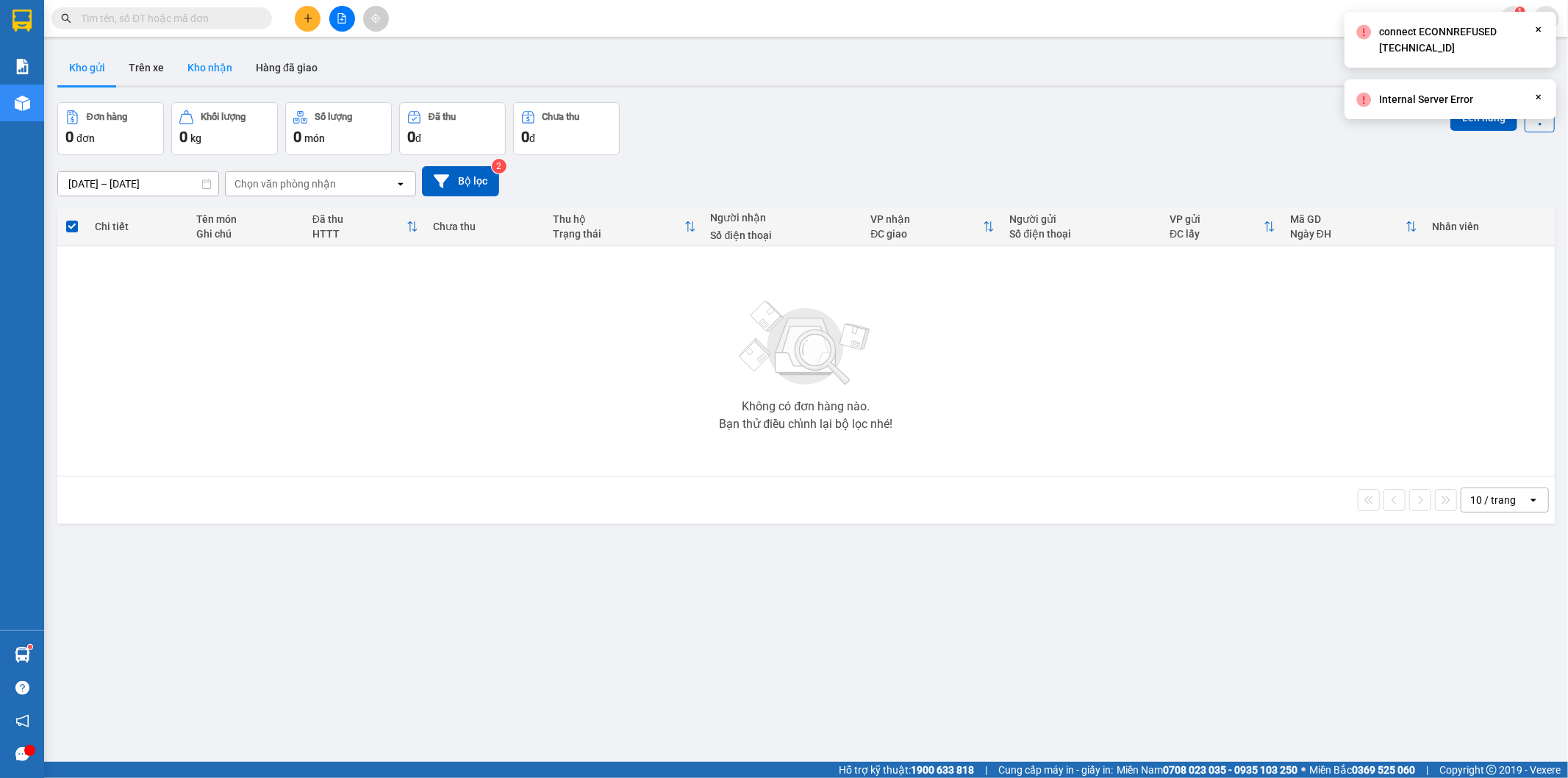
click at [209, 62] on button "Kho nhận" at bounding box center [210, 67] width 69 height 35
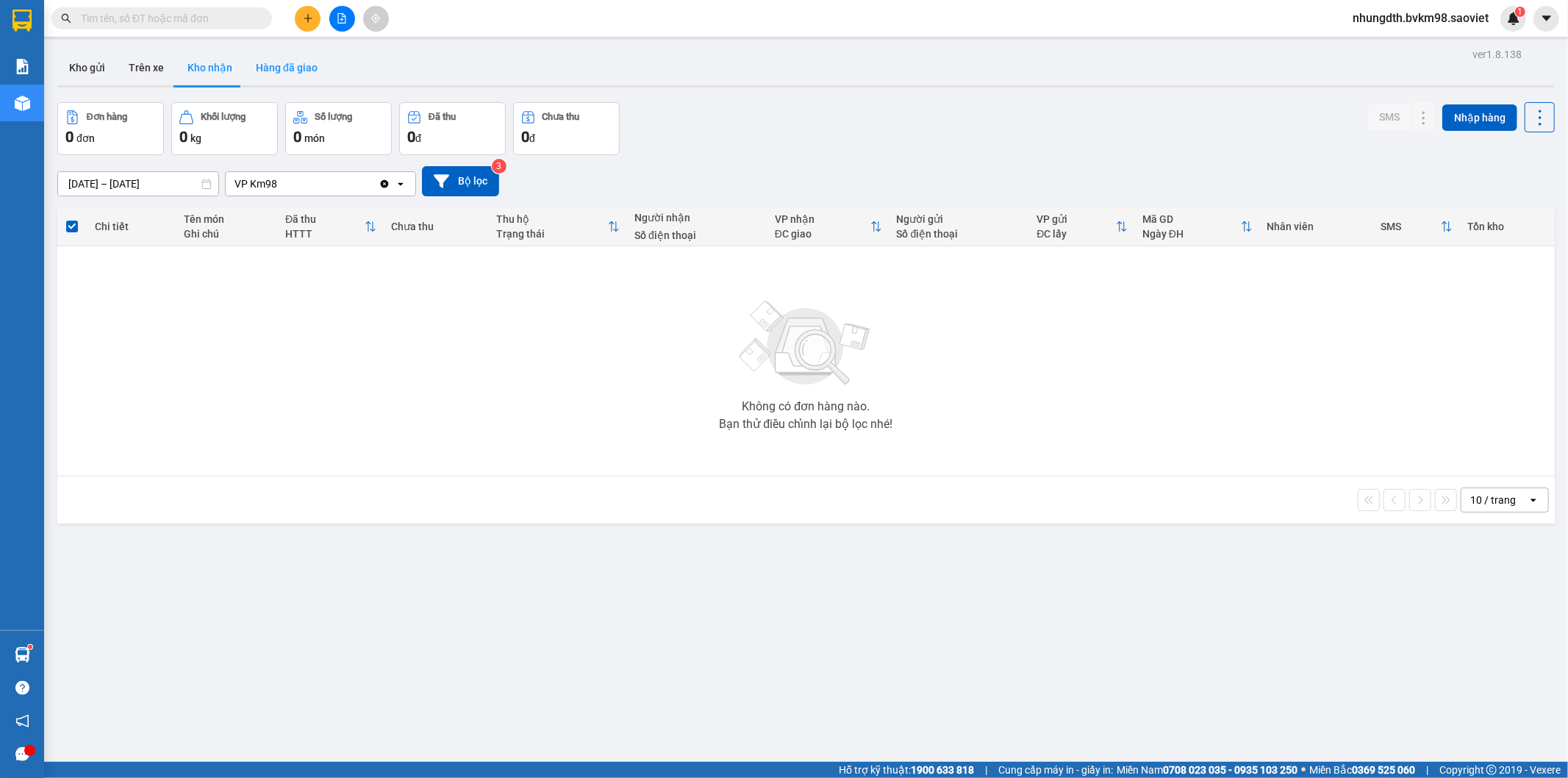
click at [295, 60] on button "Hàng đã giao" at bounding box center [287, 67] width 86 height 35
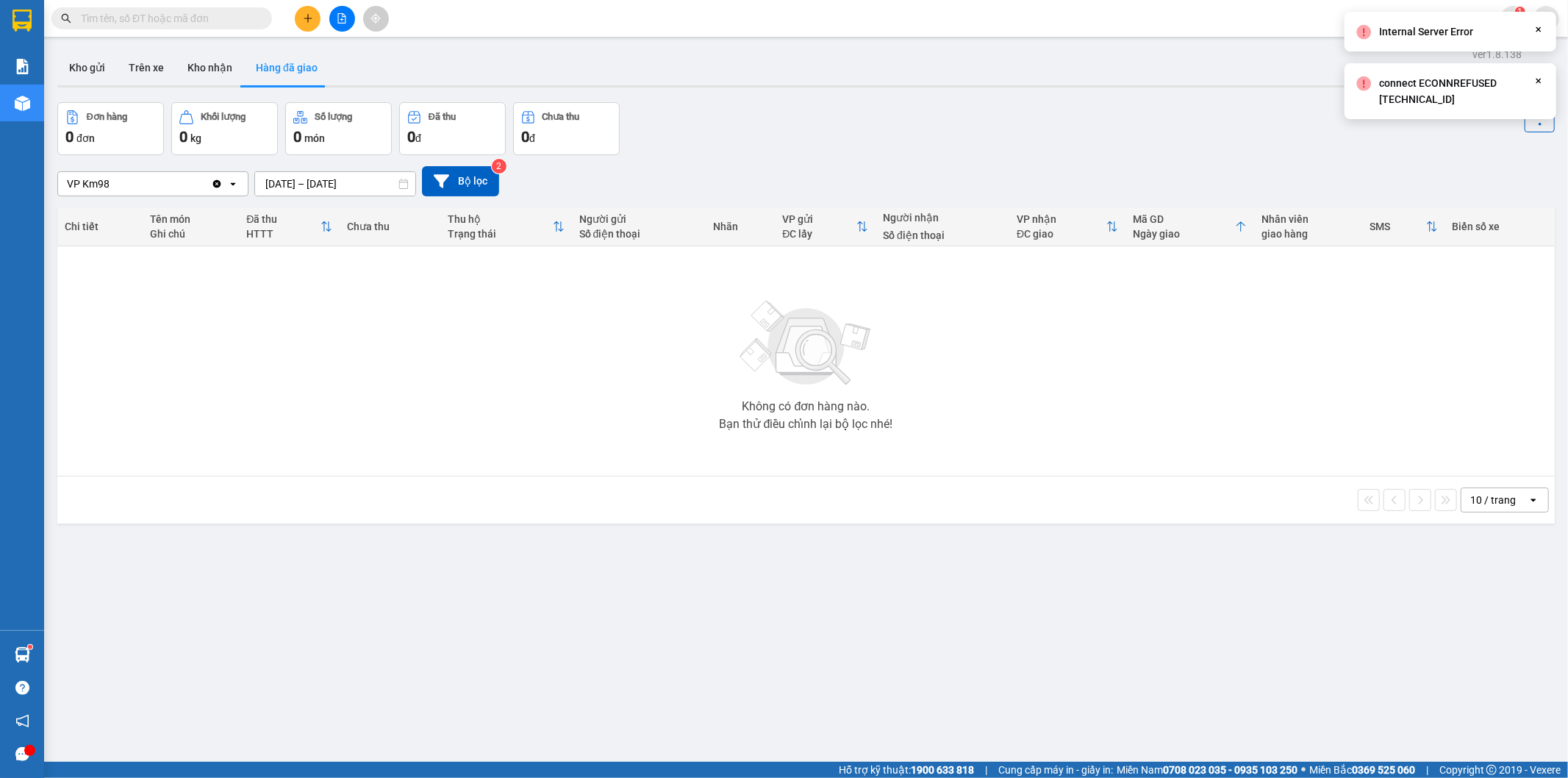
click at [328, 187] on input "[DATE] – [DATE]" at bounding box center [335, 184] width 160 height 23
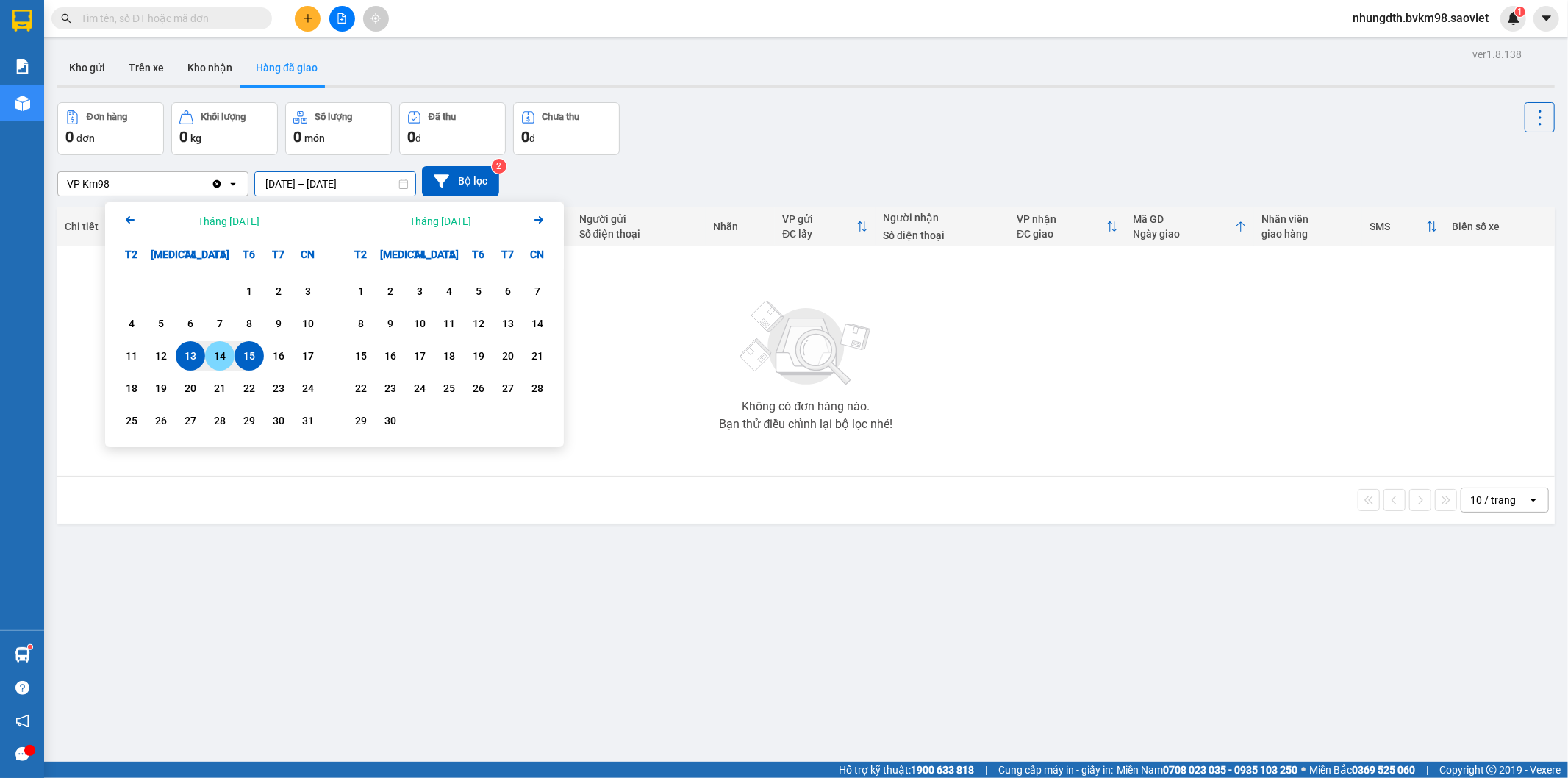
click at [219, 351] on div "14" at bounding box center [219, 356] width 21 height 18
type input "14/08/2025 – 14/08/2025"
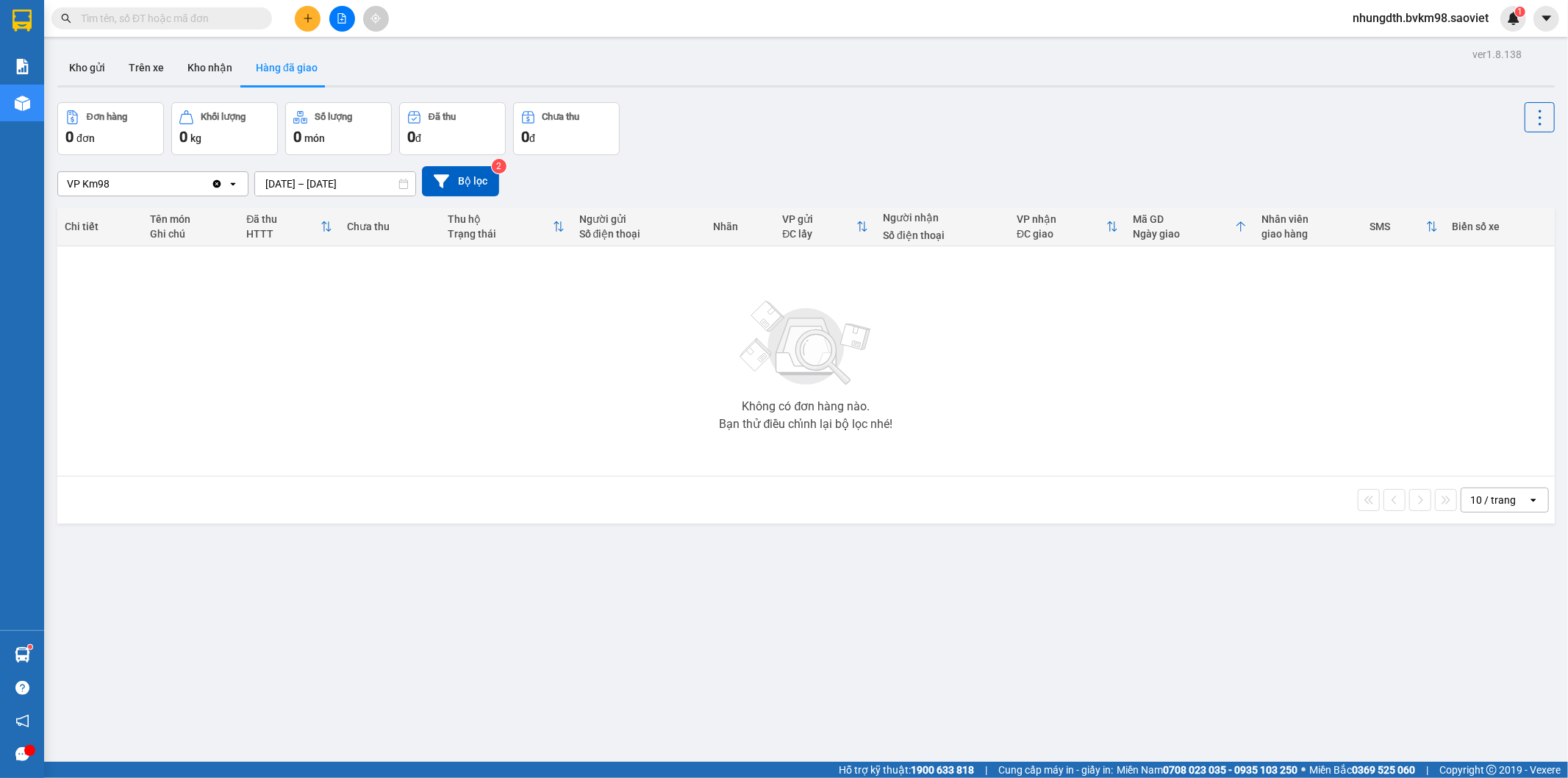
click at [318, 187] on input "14/08/2025 – 14/08/2025" at bounding box center [335, 184] width 160 height 23
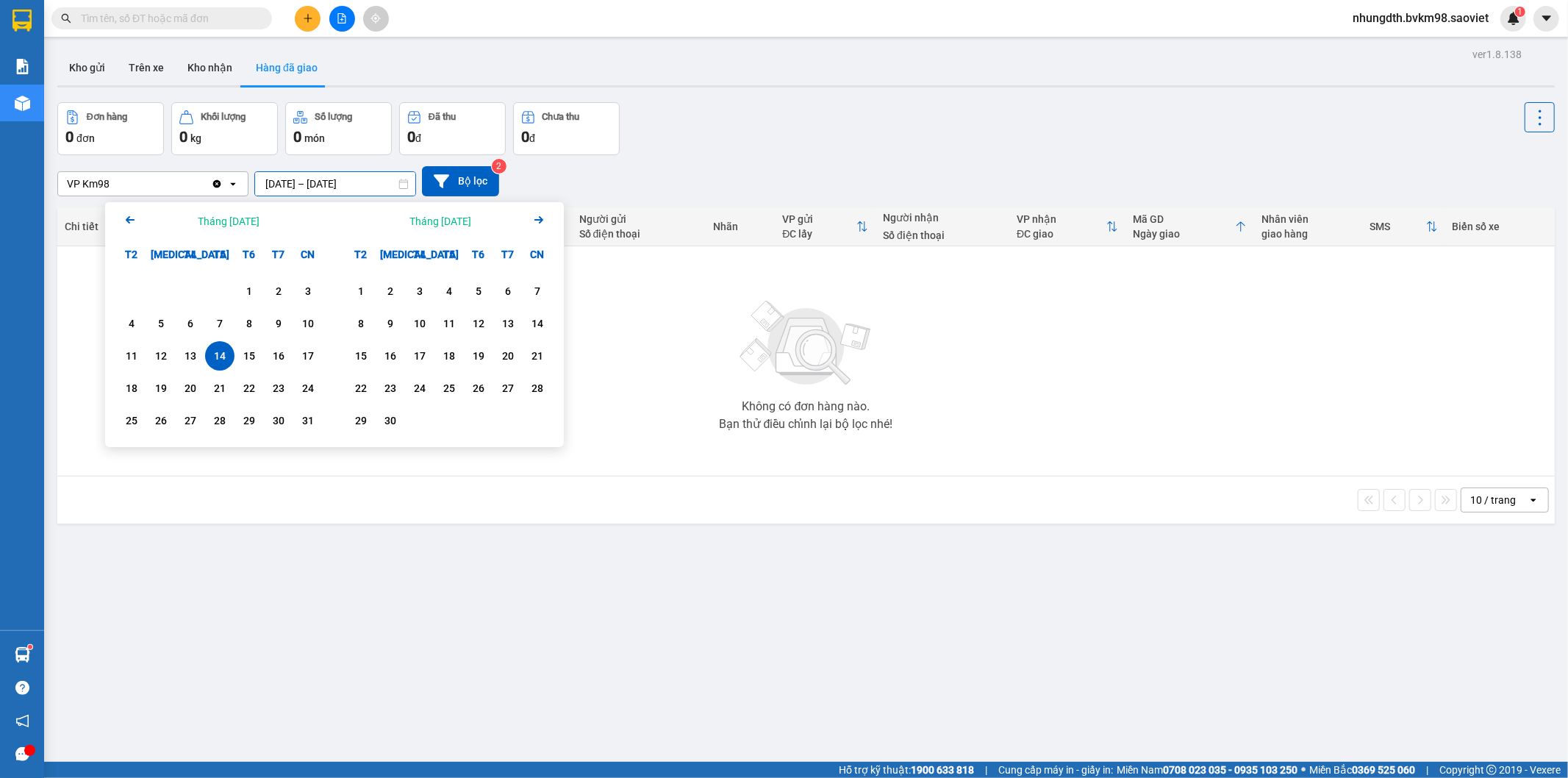
click at [219, 581] on div "ver 1.8.138 Kho gửi Trên xe Kho nhận Hàng đã giao Đơn hàng 0 đơn Khối lượng 0 k…" at bounding box center [806, 433] width 1509 height 778
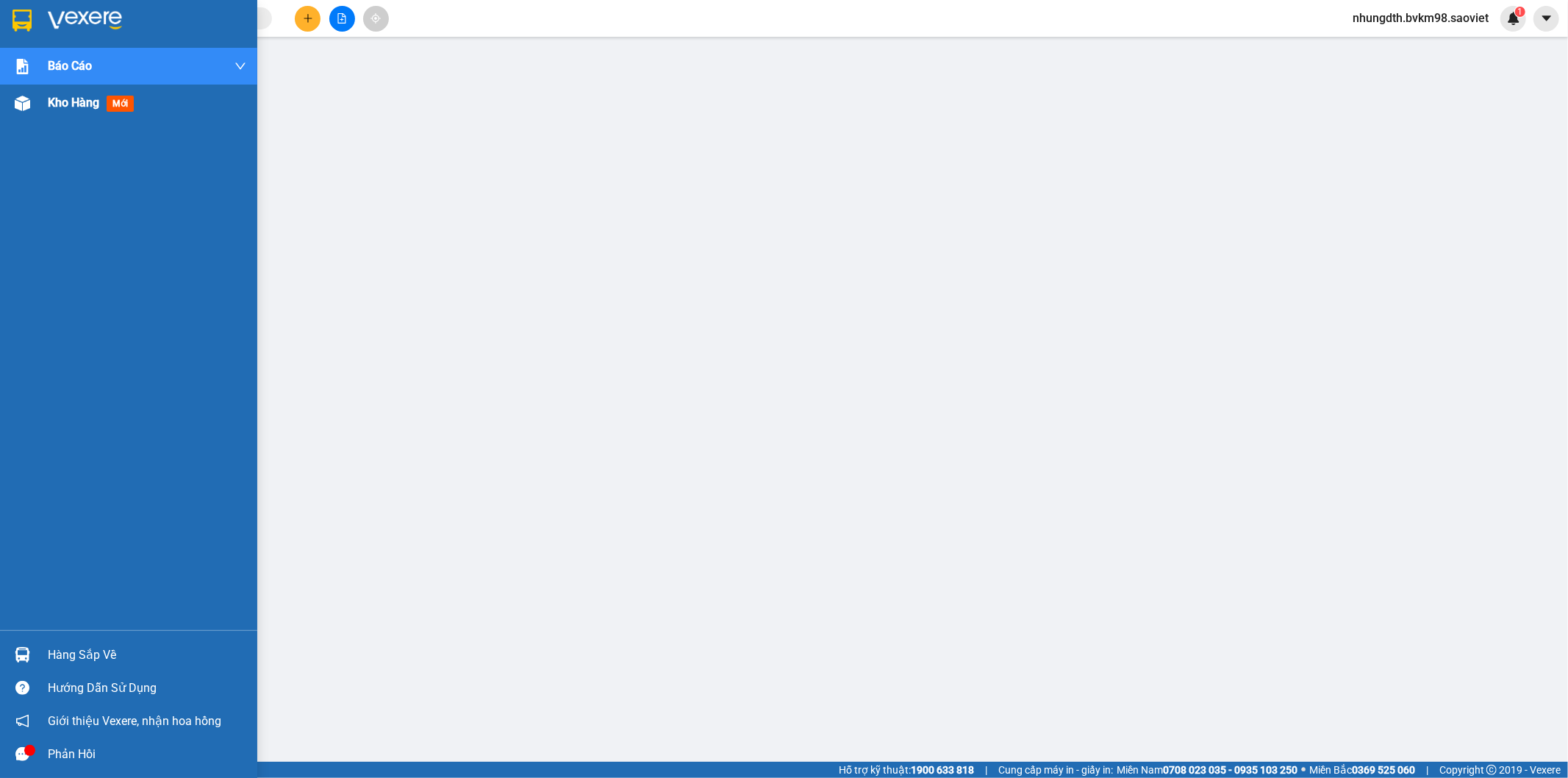
click at [17, 101] on img at bounding box center [22, 103] width 15 height 15
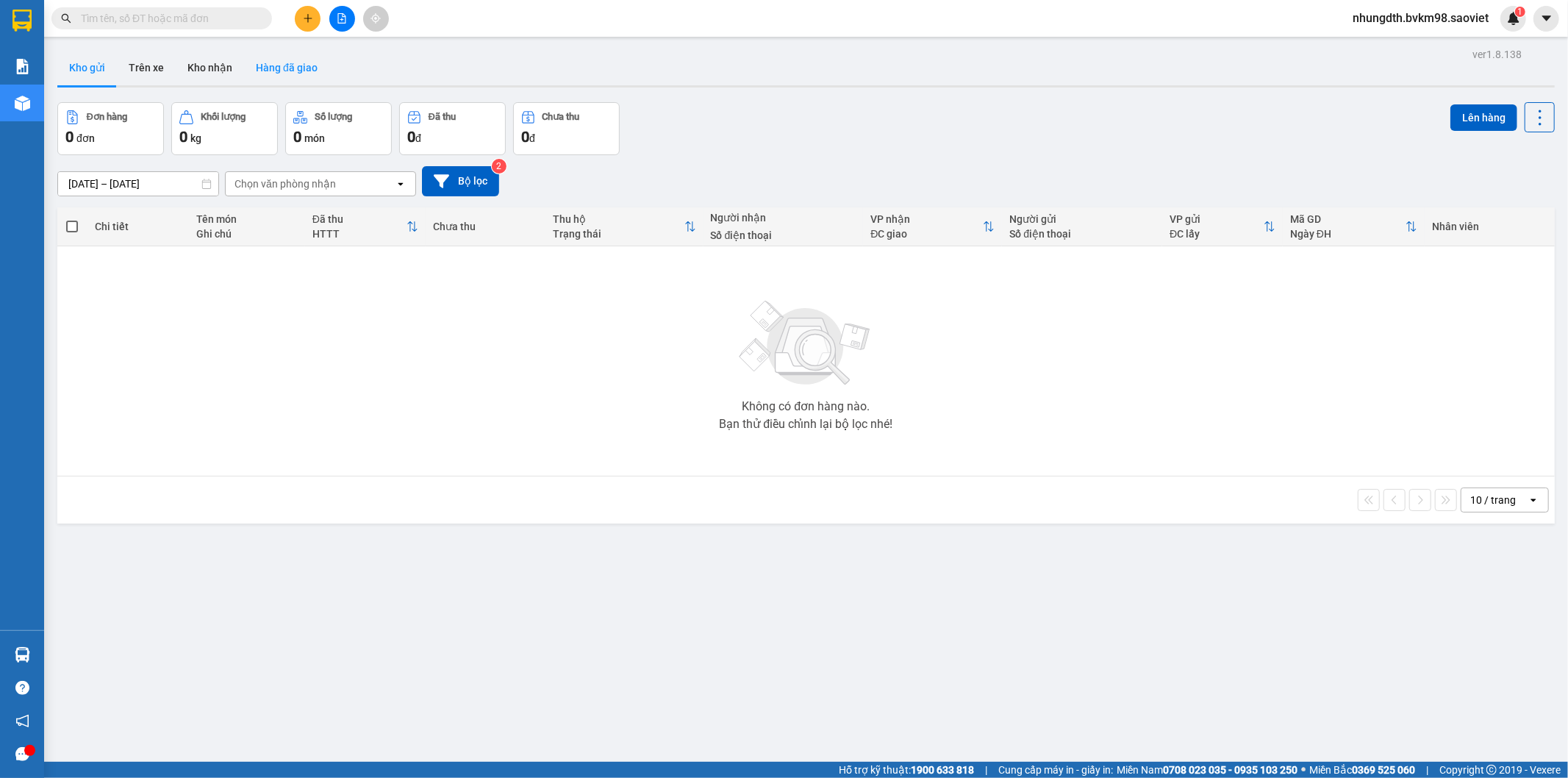
click at [272, 61] on button "Hàng đã giao" at bounding box center [287, 67] width 86 height 35
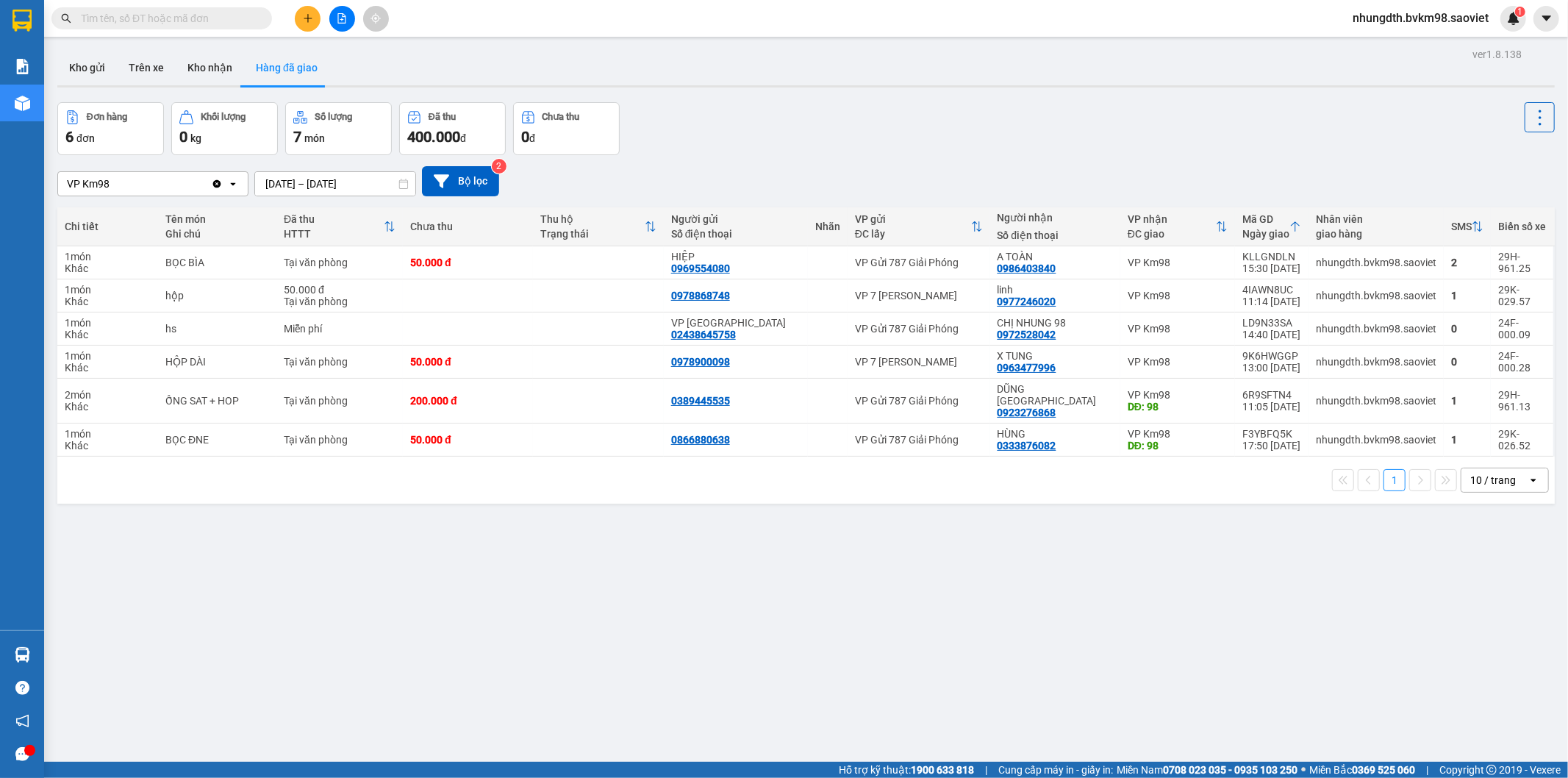
click at [148, 27] on span at bounding box center [161, 18] width 221 height 22
click at [160, 24] on input "text" at bounding box center [168, 18] width 173 height 16
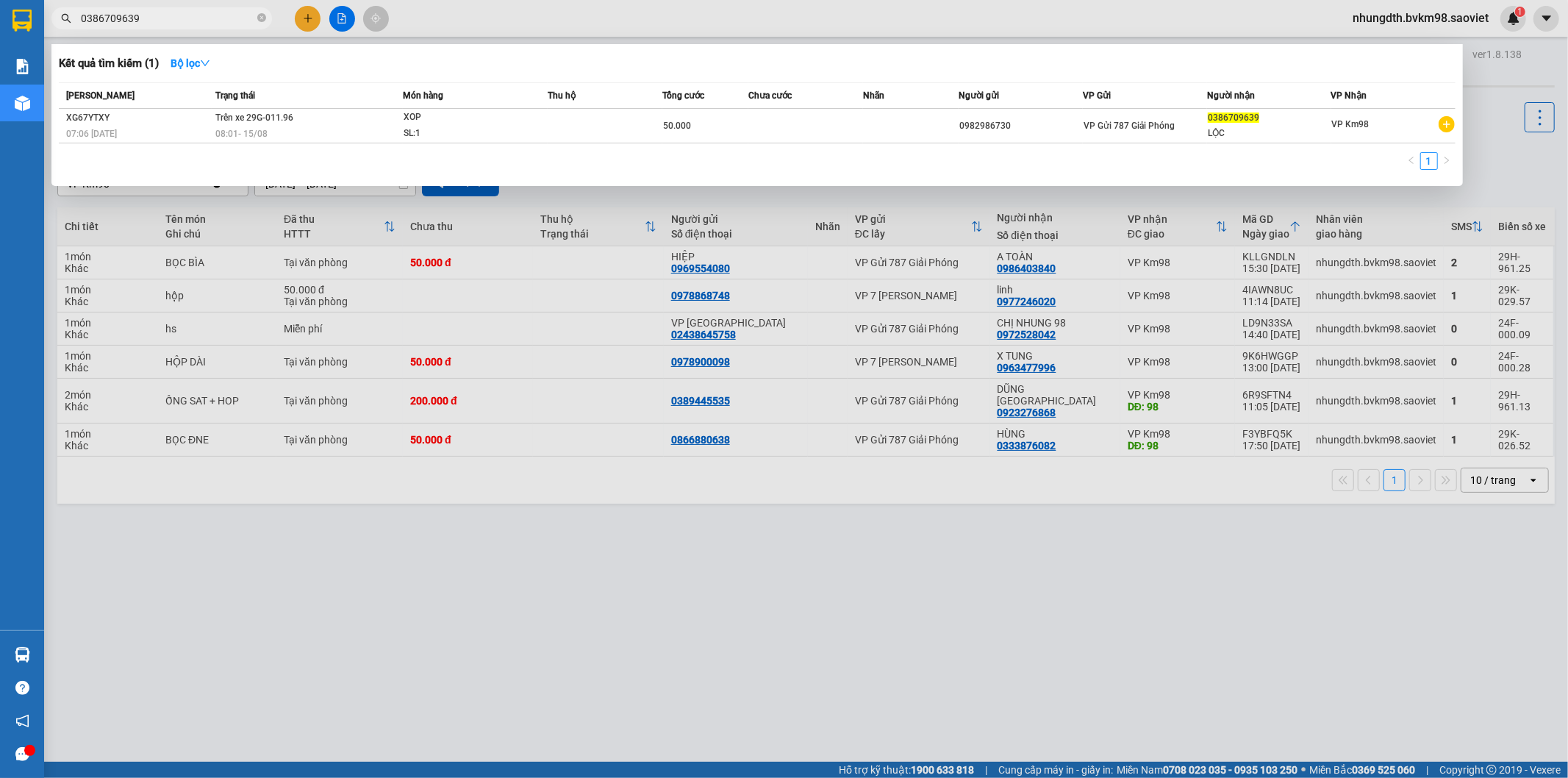
type input "0386709639"
